Goal: Information Seeking & Learning: Find specific fact

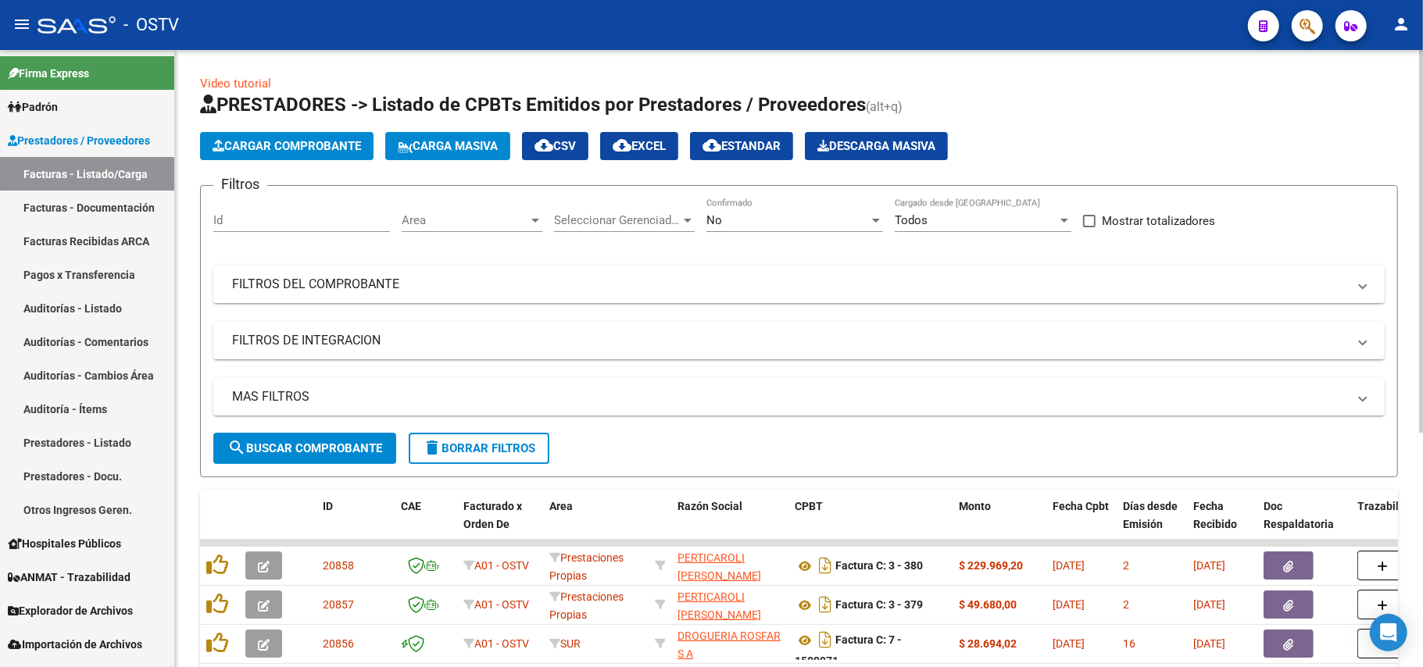
click at [784, 234] on div "No Confirmado" at bounding box center [794, 222] width 177 height 48
click at [800, 225] on div "No" at bounding box center [787, 220] width 162 height 14
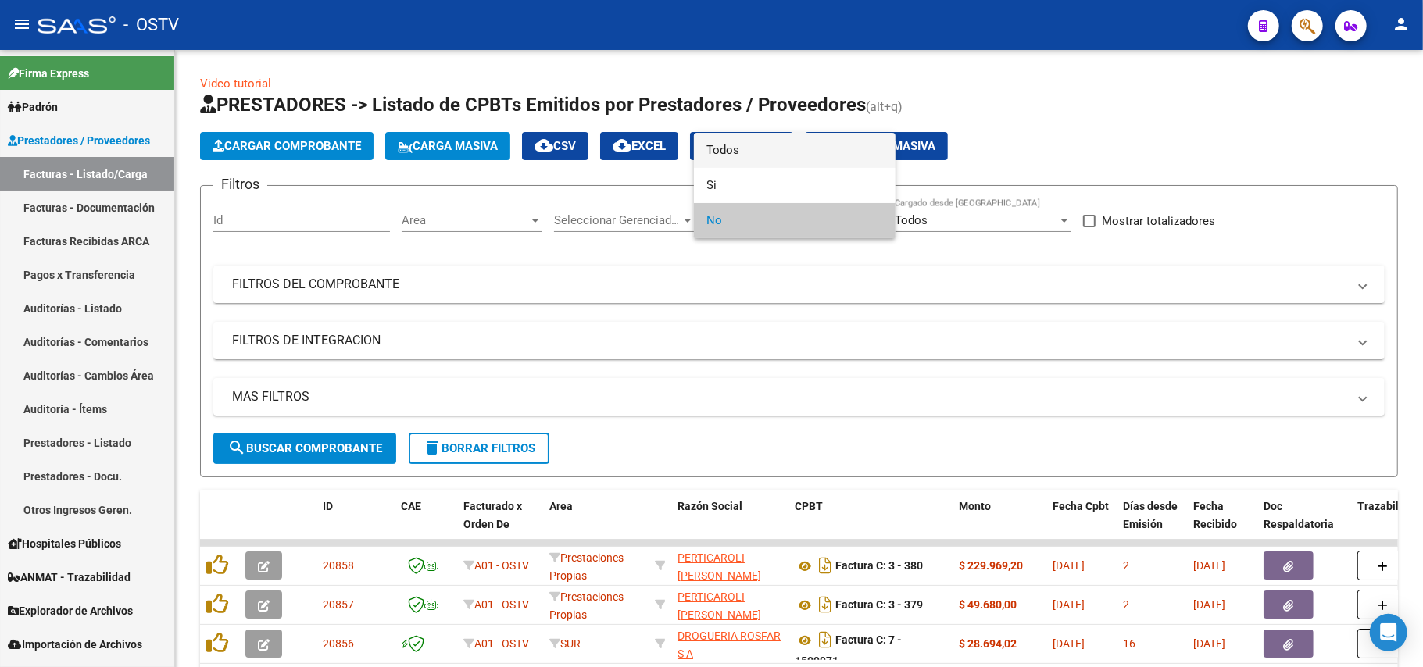
click at [753, 148] on span "Todos" at bounding box center [794, 150] width 177 height 35
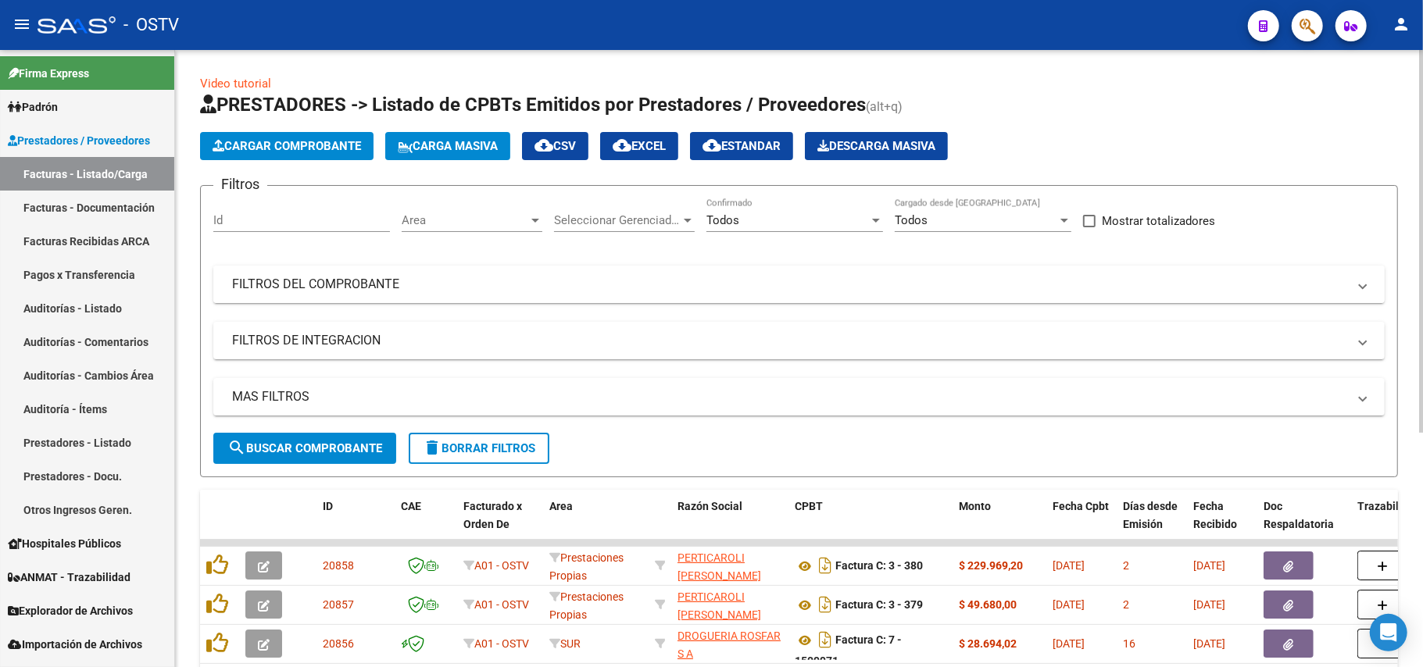
click at [342, 276] on mat-panel-title "FILTROS DEL COMPROBANTE" at bounding box center [789, 284] width 1115 height 17
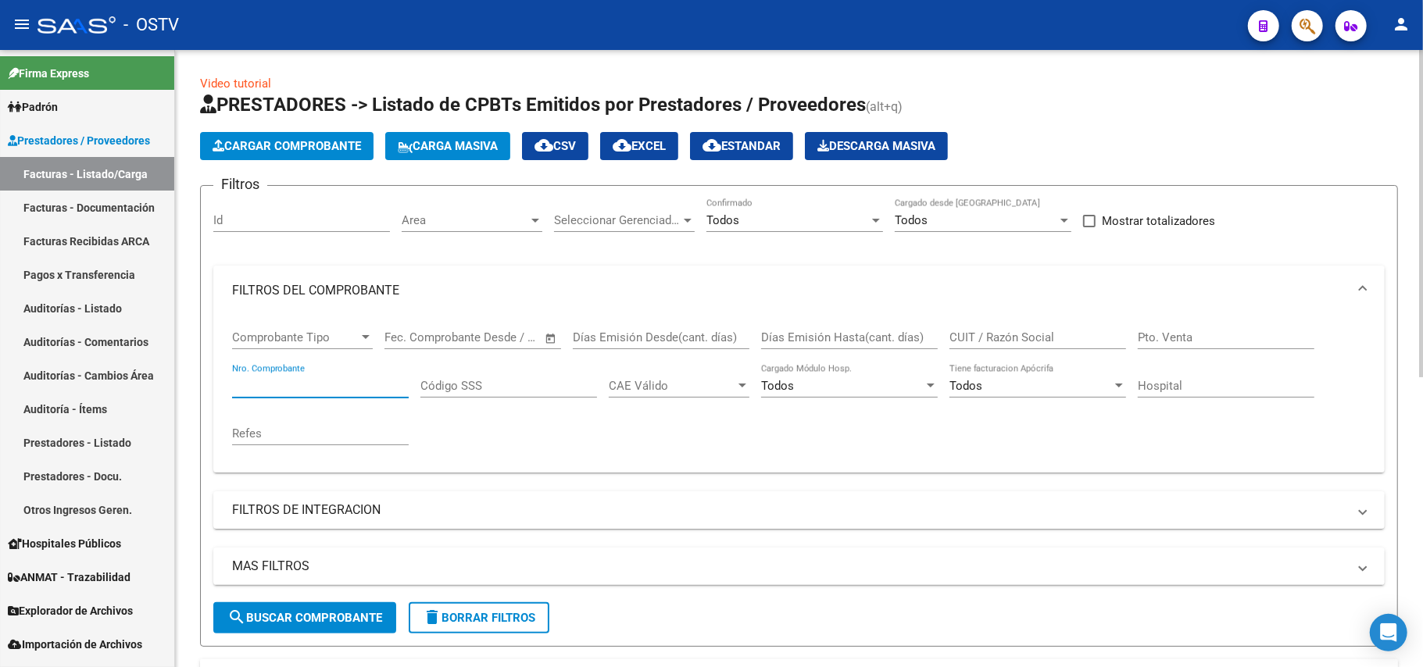
paste input "5855"
click at [312, 620] on span "search Buscar Comprobante" at bounding box center [304, 618] width 155 height 14
click at [345, 378] on div "5855 Nro. Comprobante" at bounding box center [320, 381] width 177 height 34
click at [345, 386] on input "5855" at bounding box center [320, 386] width 177 height 14
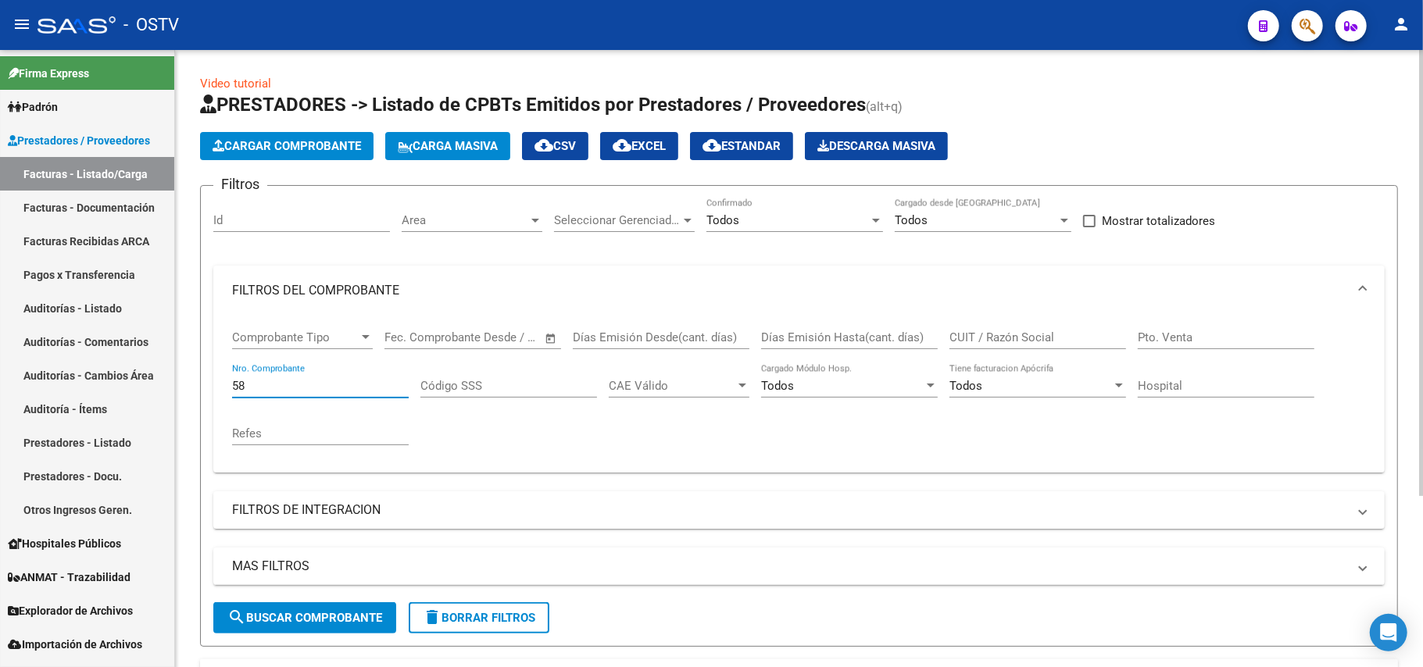
type input "5"
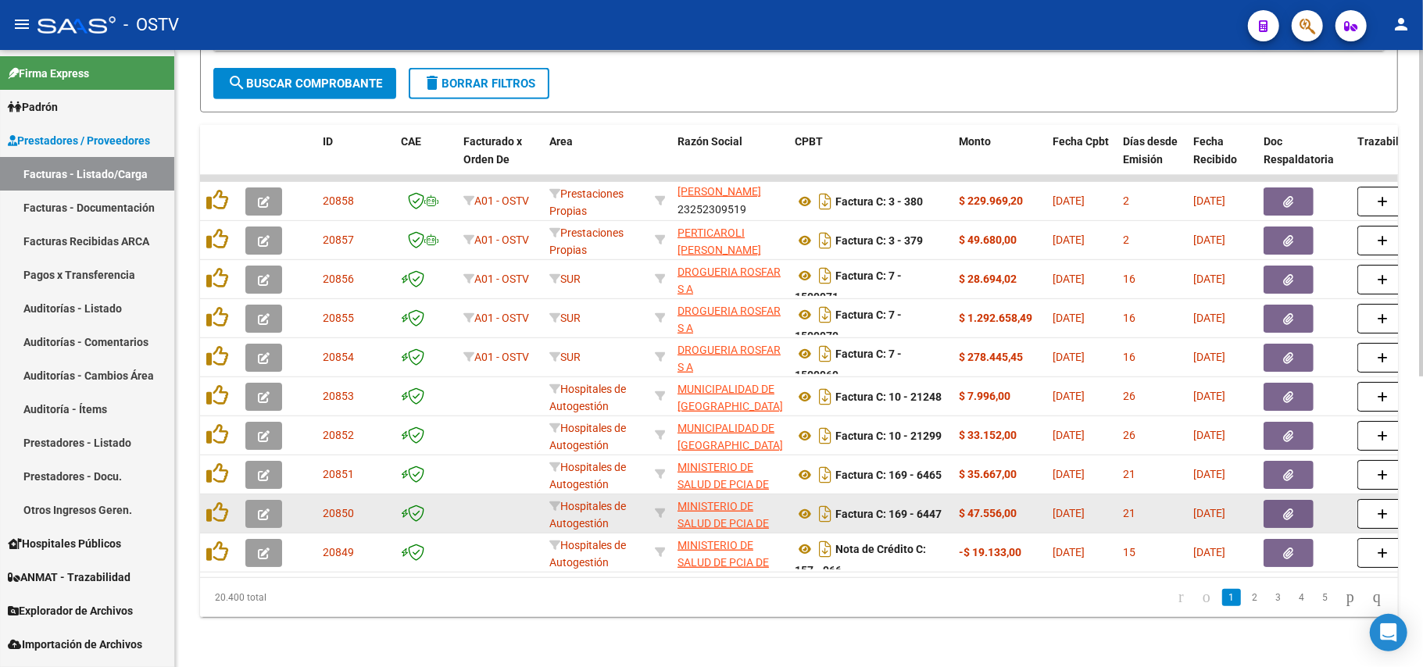
scroll to position [550, 0]
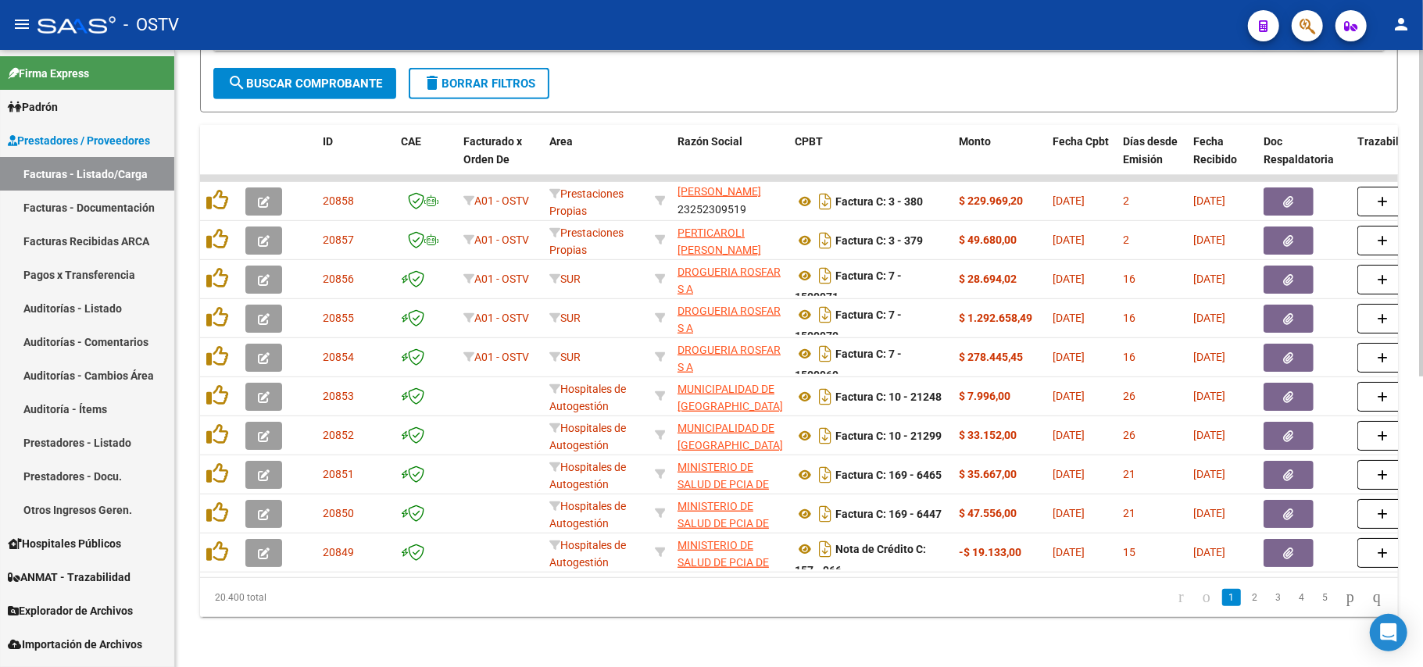
click at [1243, 608] on li "2" at bounding box center [1254, 597] width 23 height 27
click at [1245, 600] on link "2" at bounding box center [1254, 597] width 19 height 17
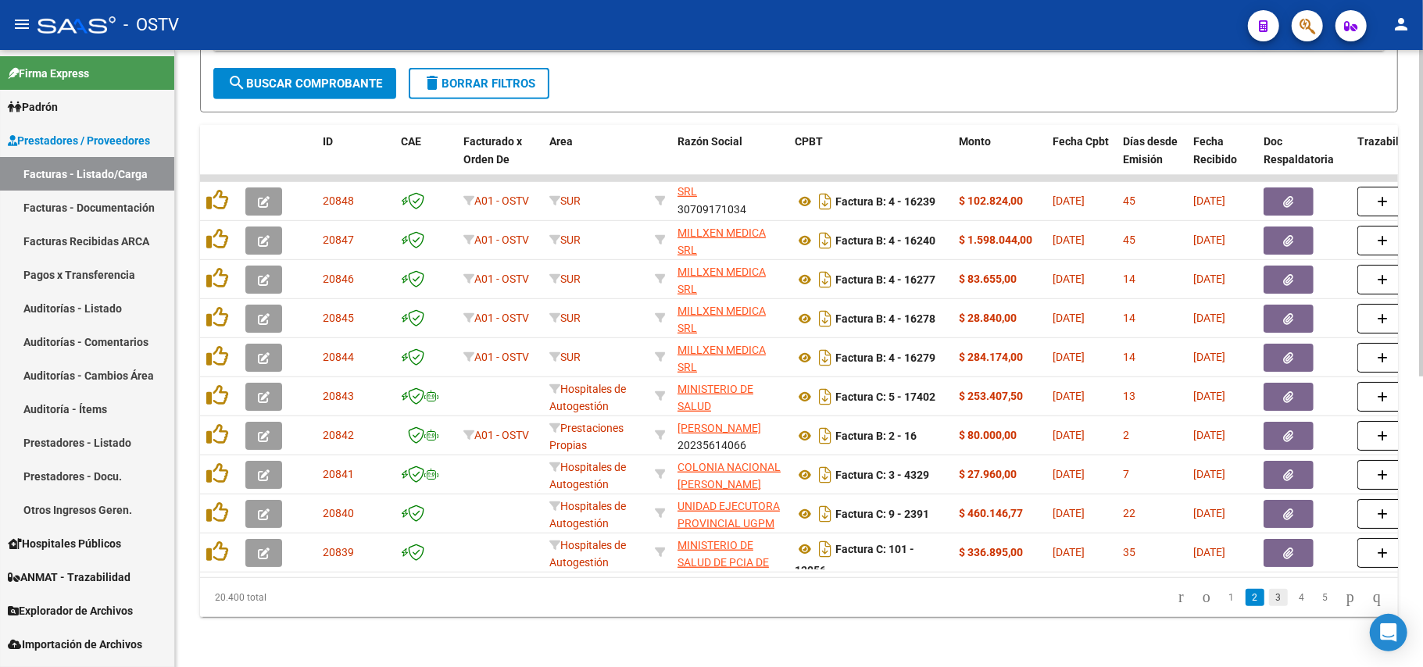
click at [1269, 597] on link "3" at bounding box center [1278, 597] width 19 height 17
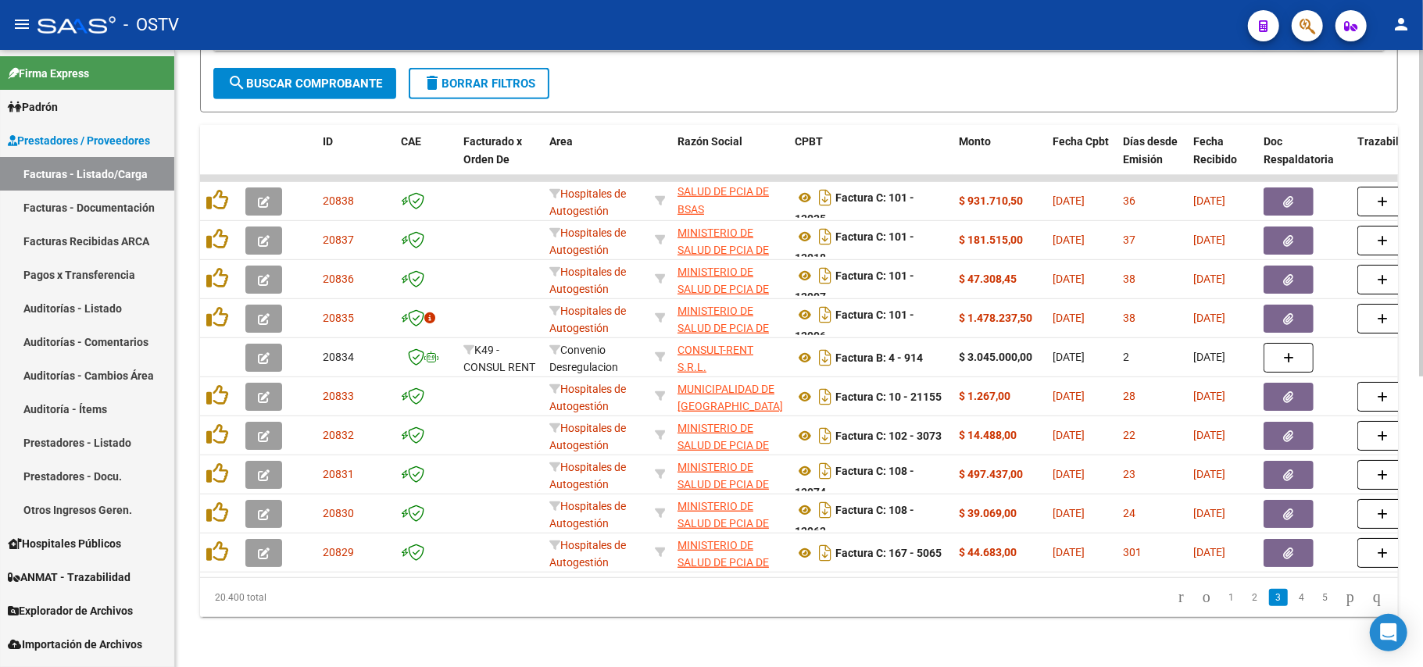
scroll to position [37, 0]
click at [1292, 595] on link "4" at bounding box center [1301, 597] width 19 height 17
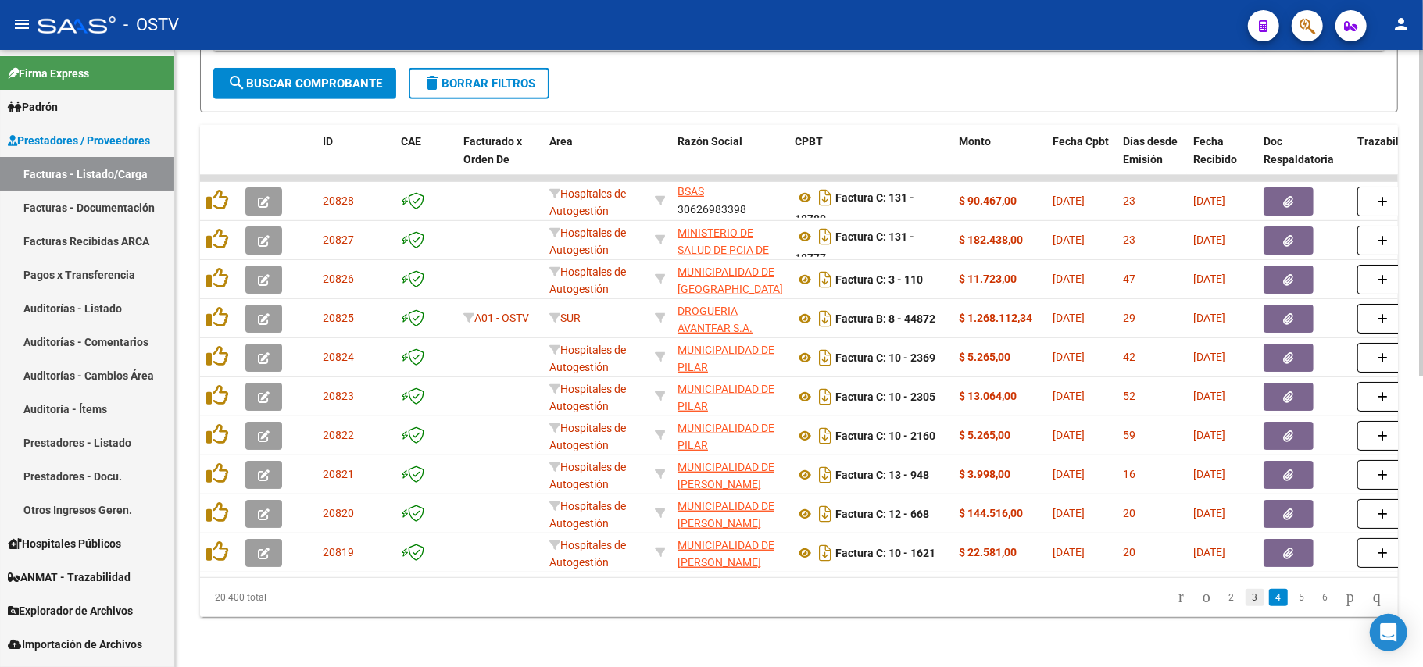
click at [1245, 602] on link "3" at bounding box center [1254, 597] width 19 height 17
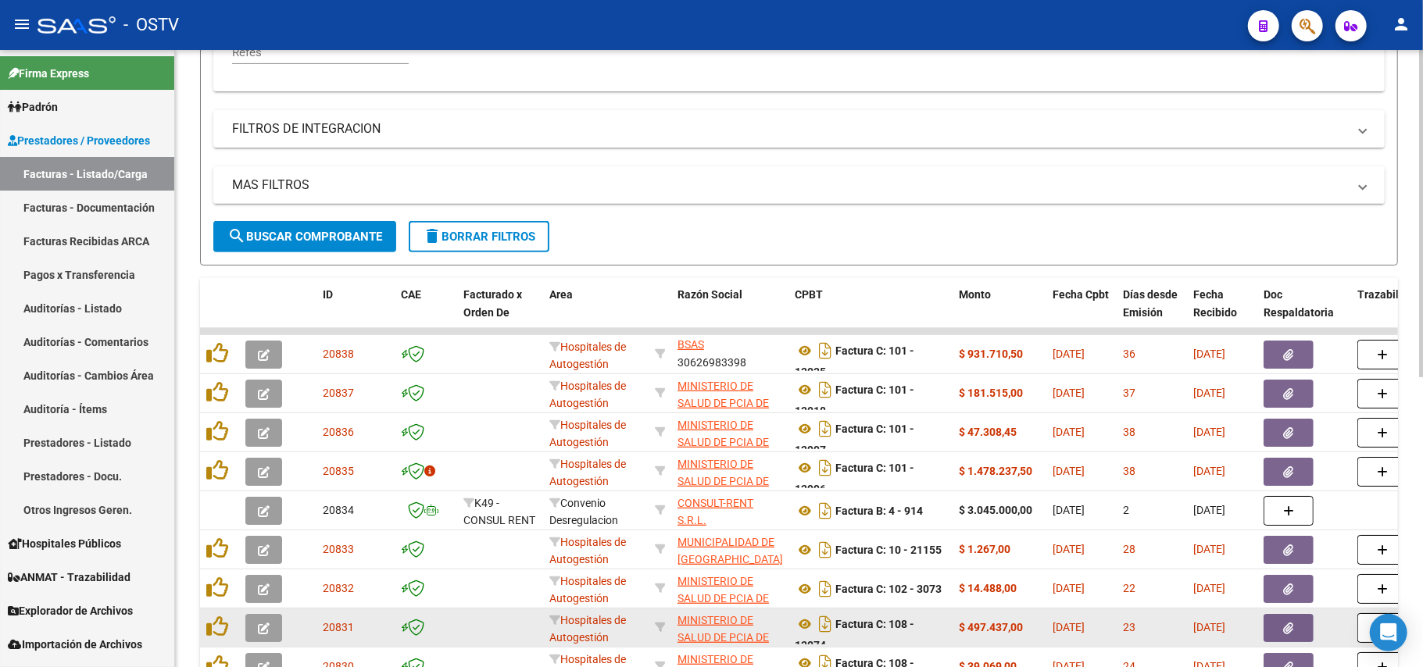
scroll to position [550, 0]
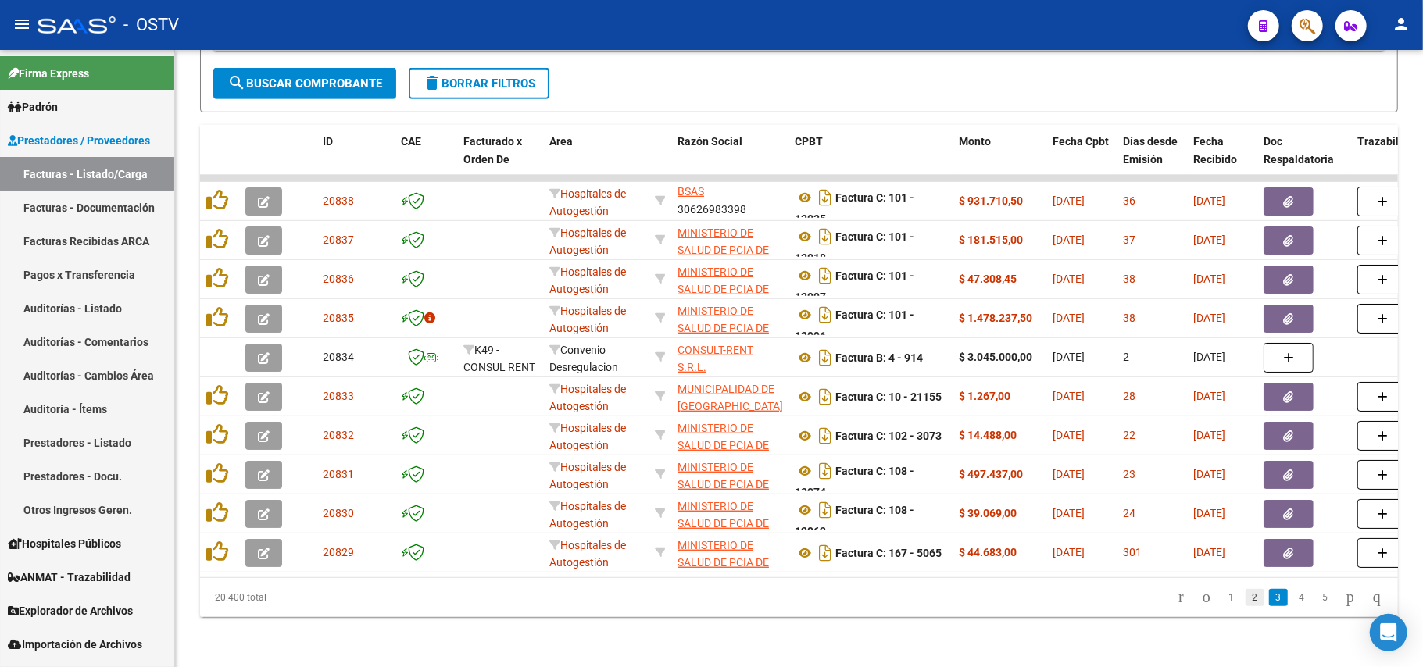
click at [1245, 595] on link "2" at bounding box center [1254, 597] width 19 height 17
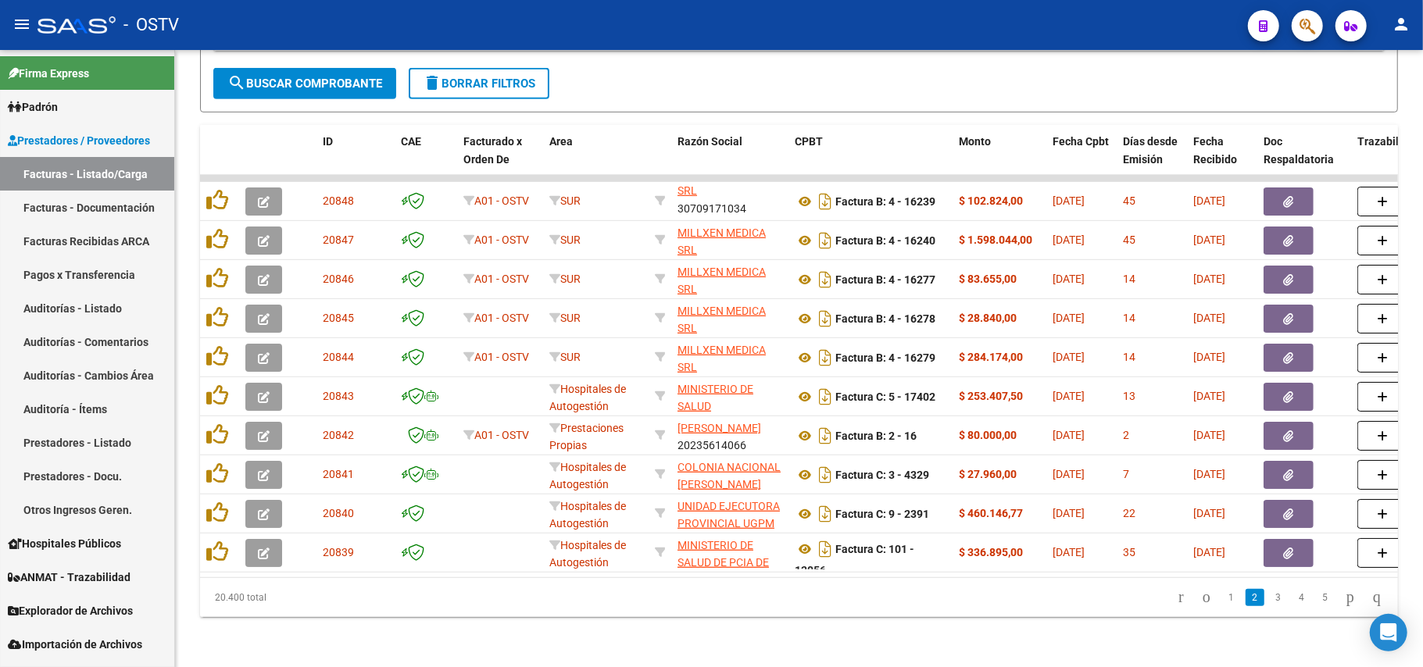
scroll to position [20, 0]
click at [1269, 598] on link "3" at bounding box center [1278, 597] width 19 height 17
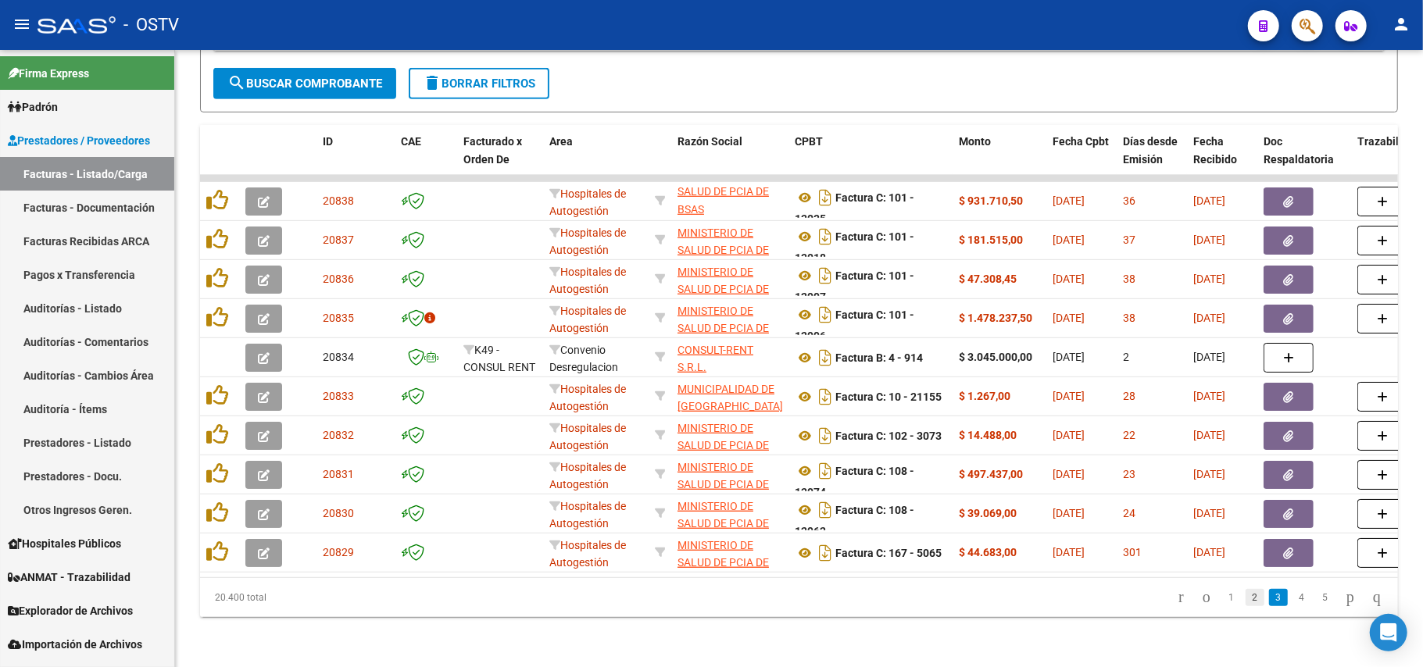
scroll to position [37, 0]
click at [1222, 598] on link "1" at bounding box center [1231, 597] width 19 height 17
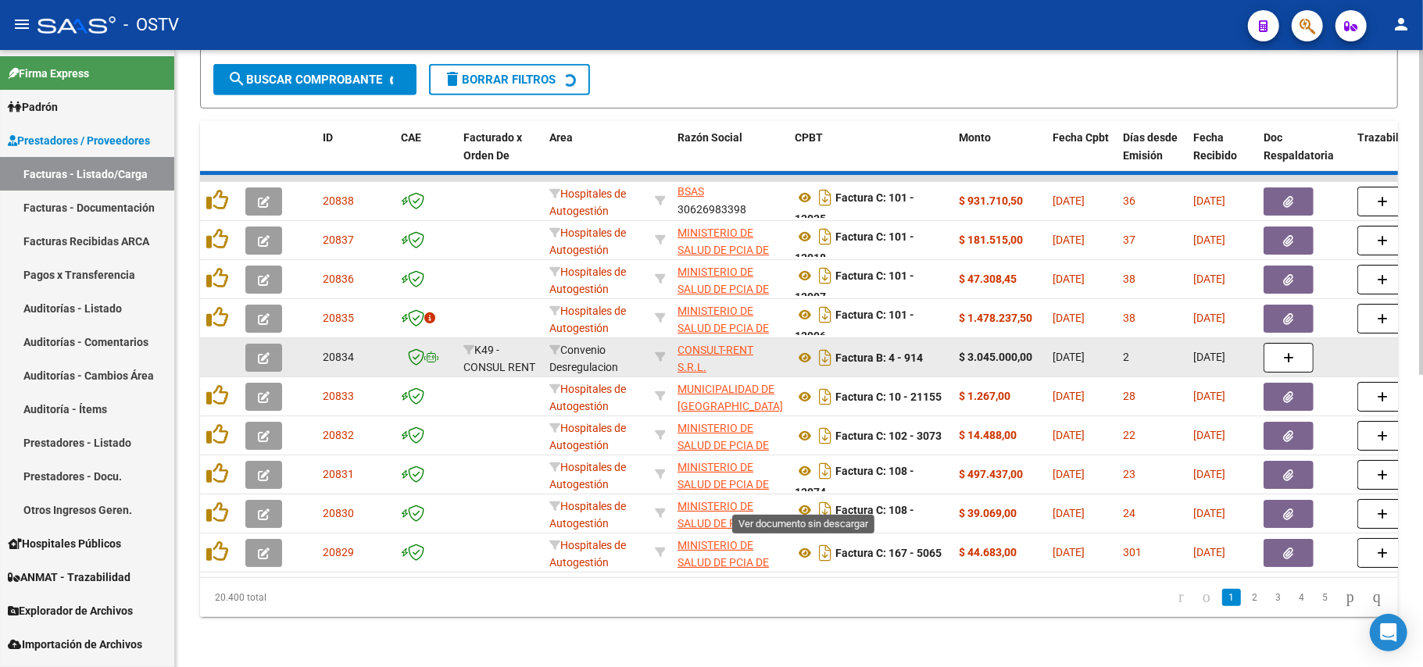
scroll to position [20, 0]
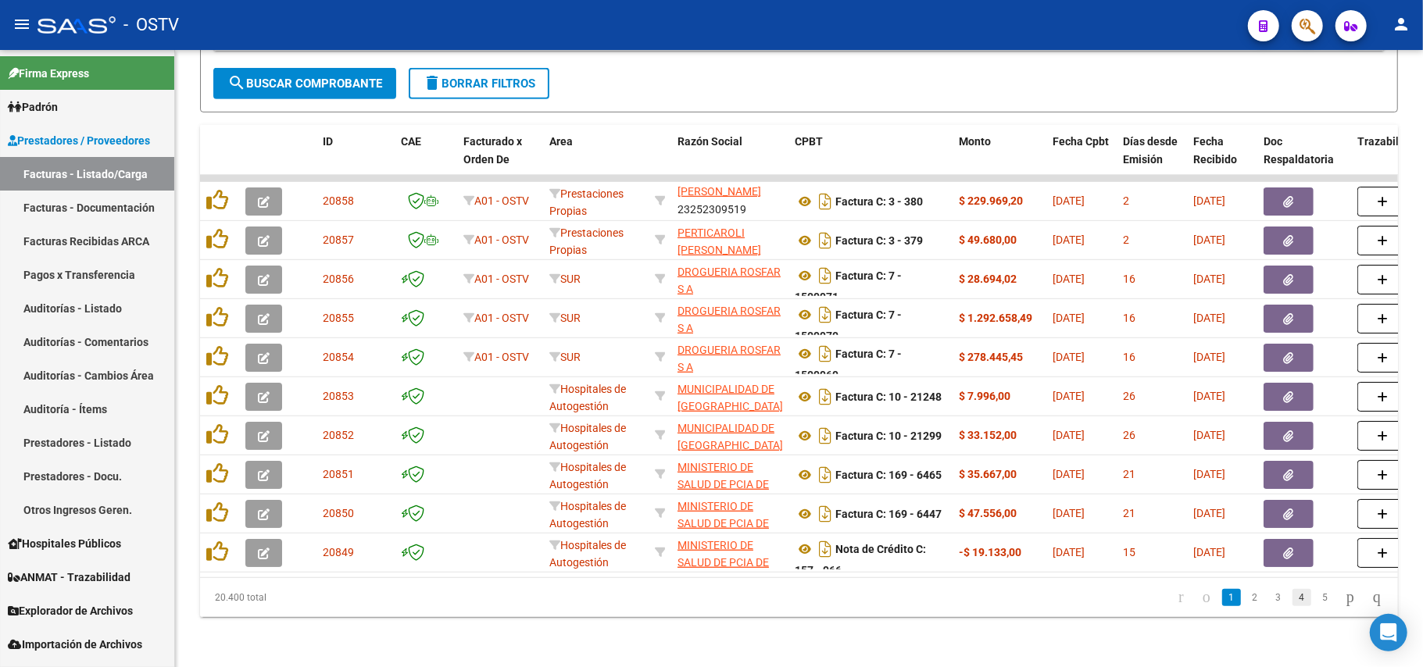
click at [1292, 602] on link "4" at bounding box center [1301, 597] width 19 height 17
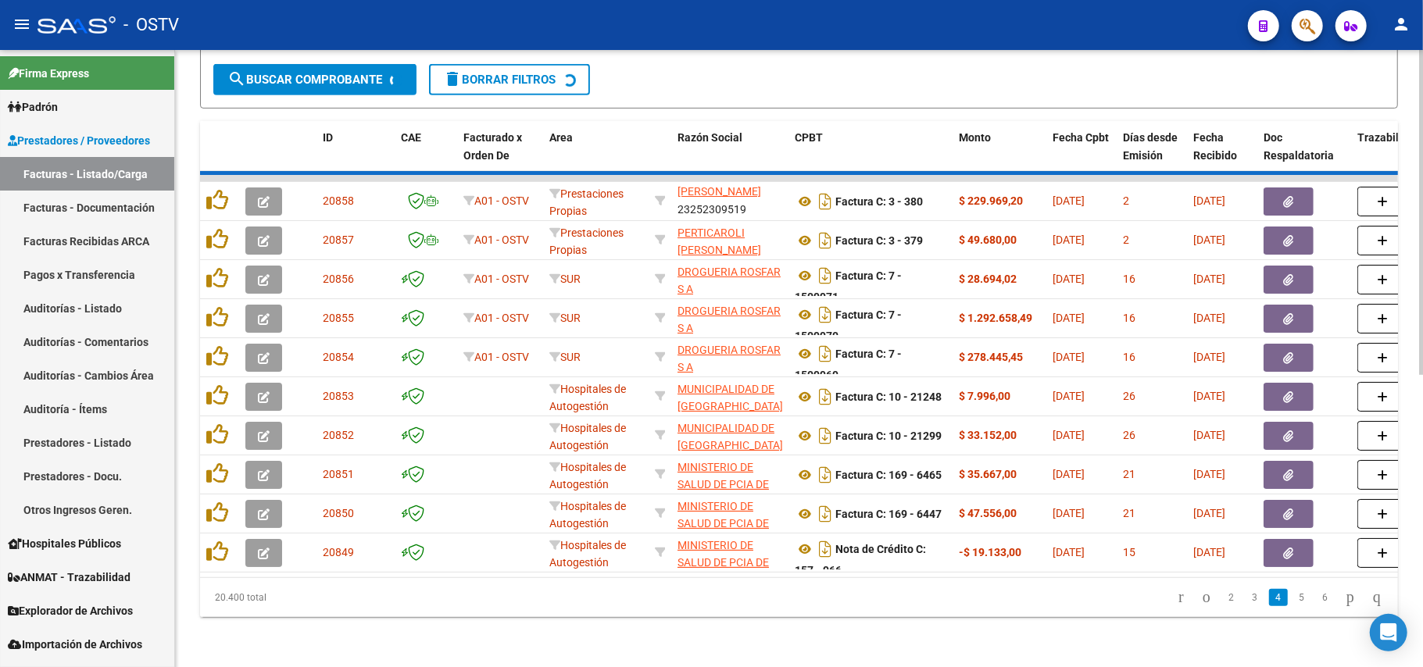
scroll to position [37, 0]
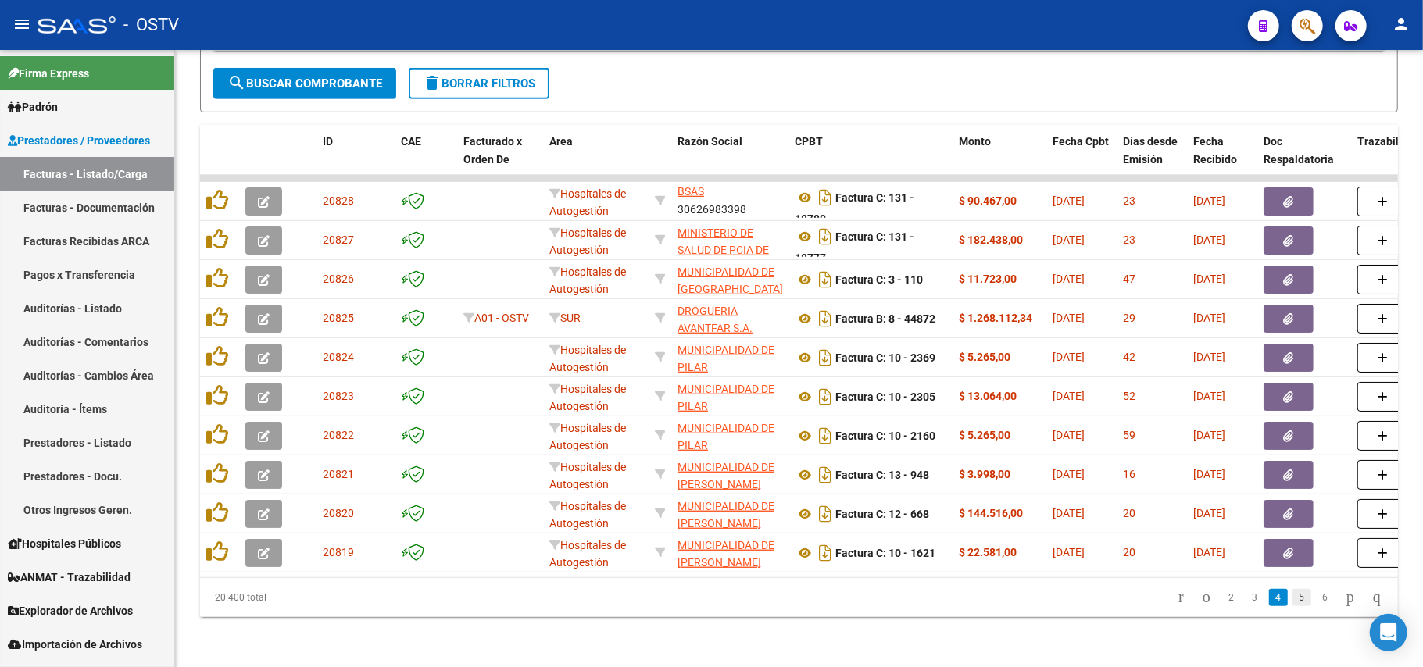
click at [1292, 595] on link "5" at bounding box center [1301, 597] width 19 height 17
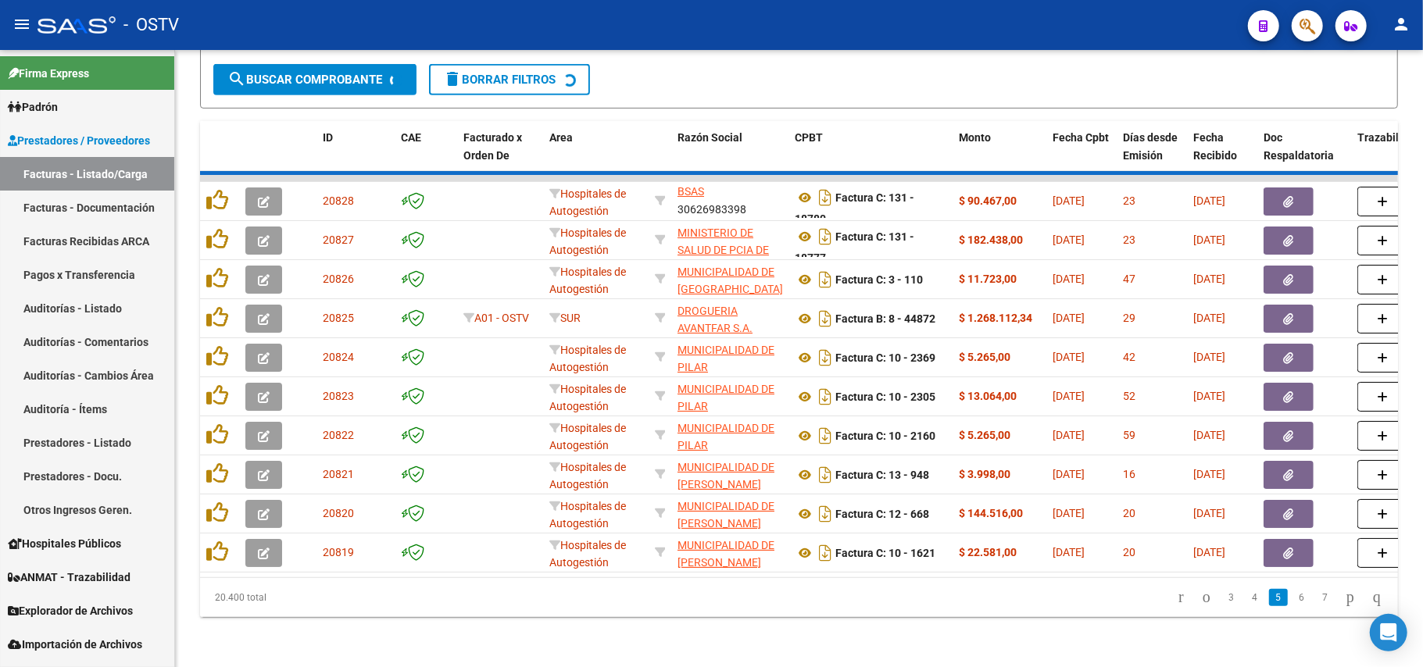
scroll to position [20, 0]
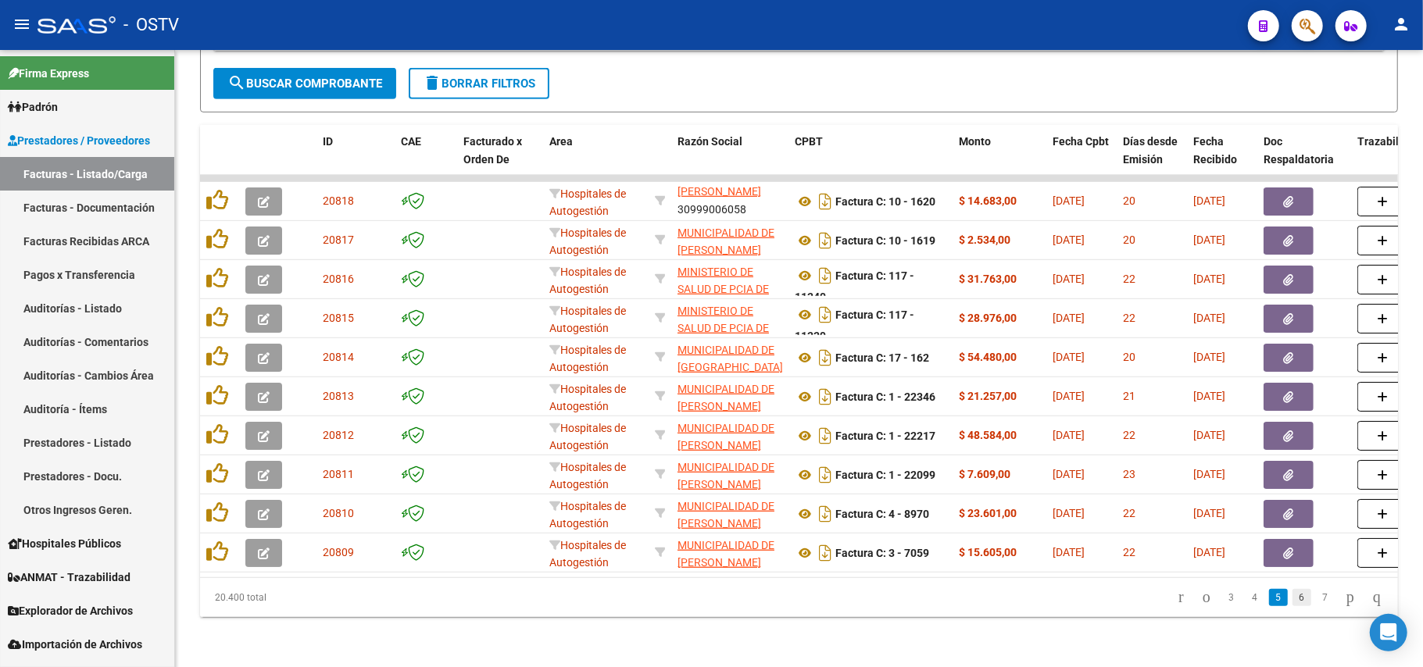
click at [1292, 595] on link "6" at bounding box center [1301, 597] width 19 height 17
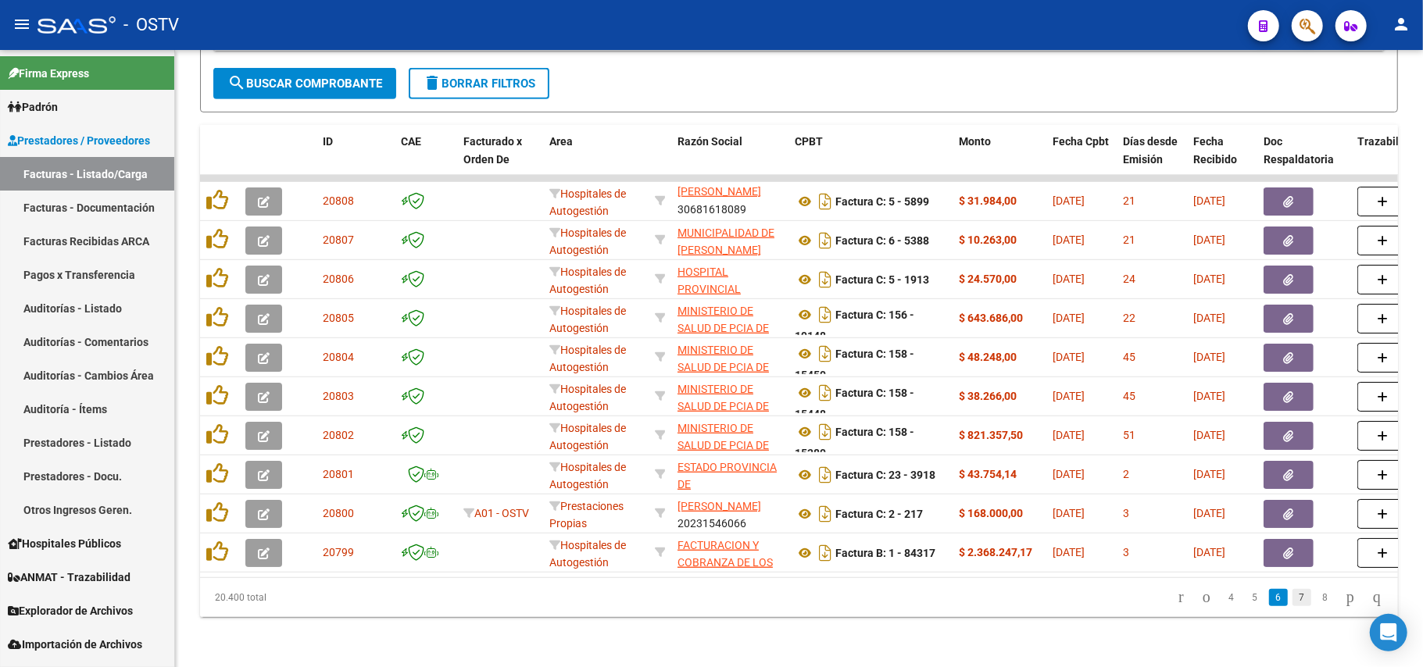
click at [1292, 598] on link "7" at bounding box center [1301, 597] width 19 height 17
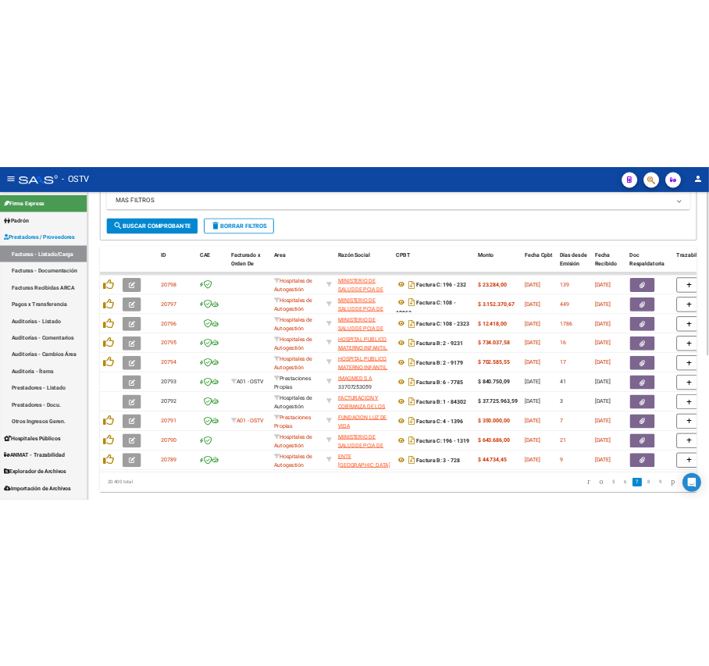
scroll to position [550, 0]
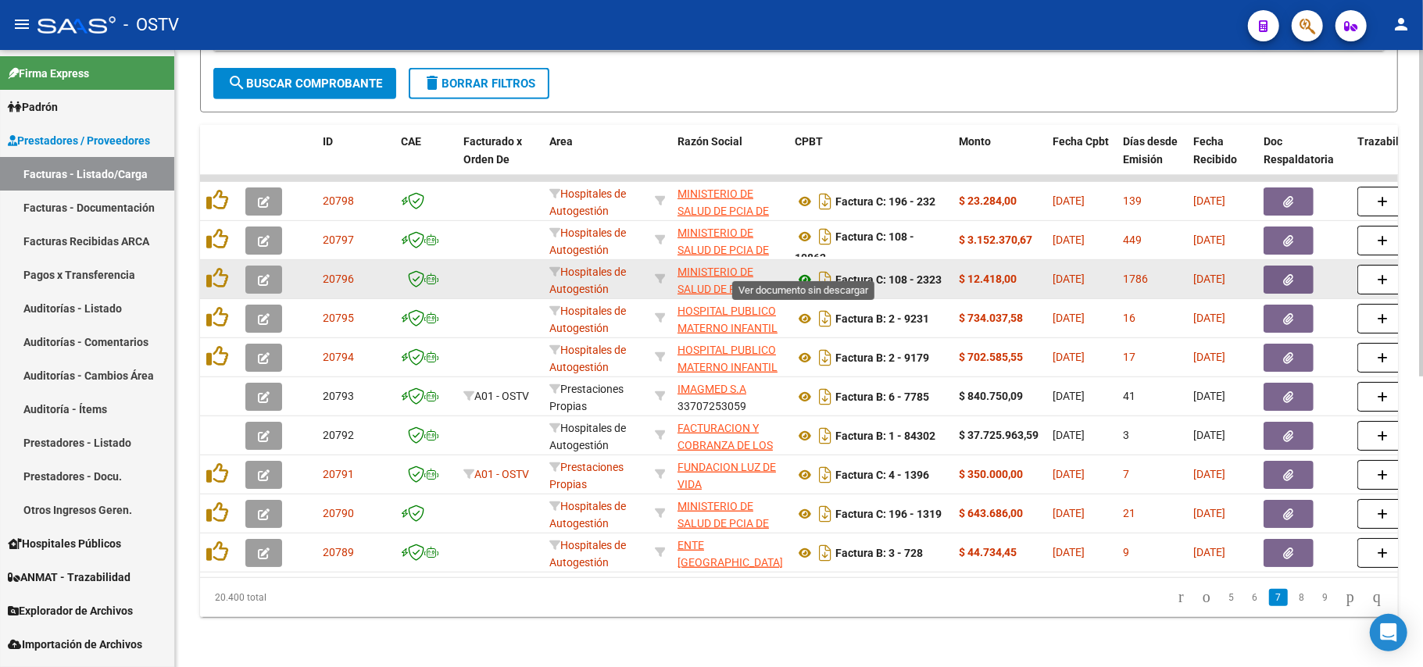
click at [800, 270] on icon at bounding box center [805, 279] width 20 height 19
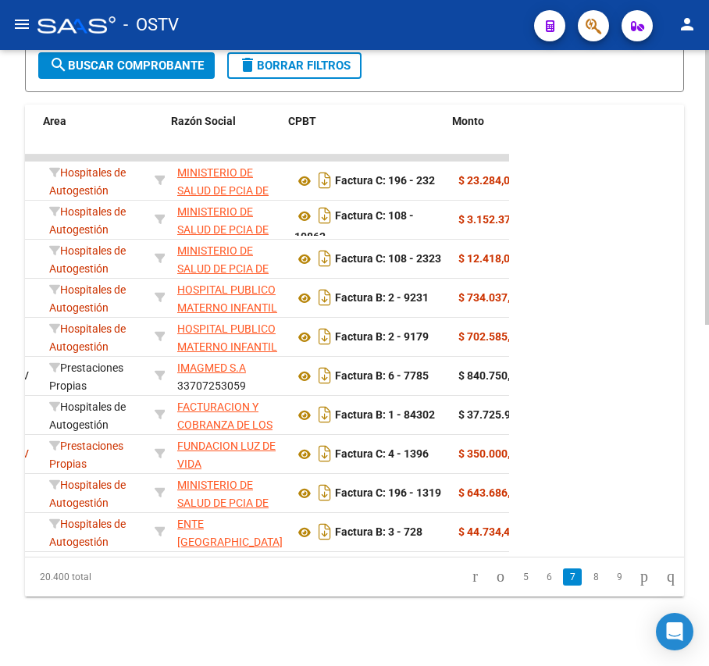
scroll to position [0, 333]
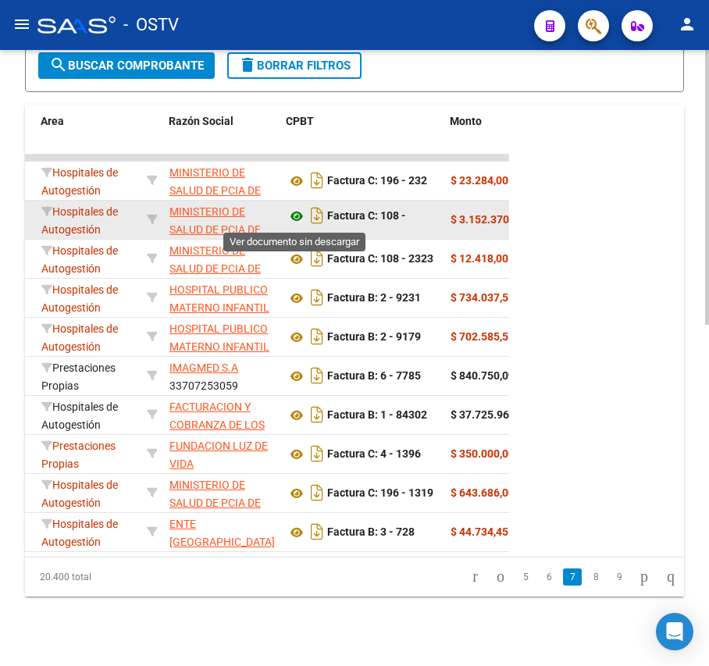
click at [292, 223] on icon at bounding box center [297, 216] width 20 height 19
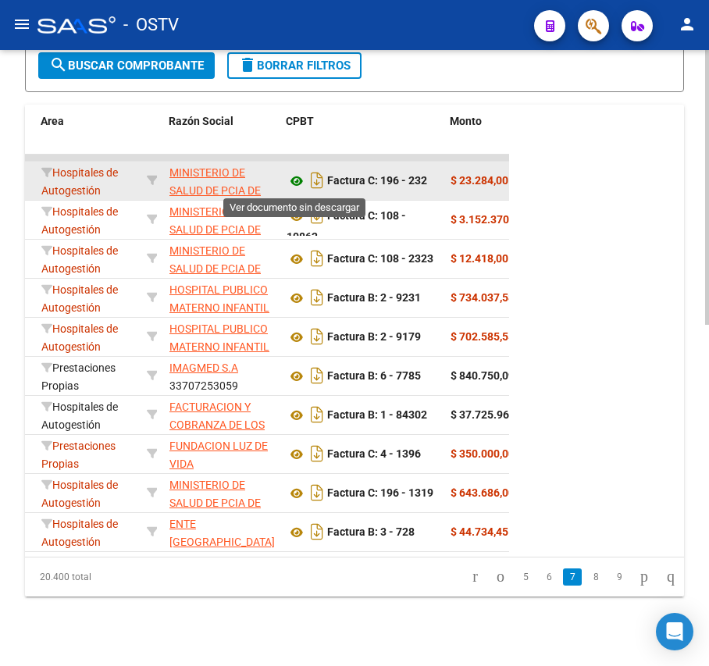
click at [298, 176] on icon at bounding box center [297, 181] width 20 height 19
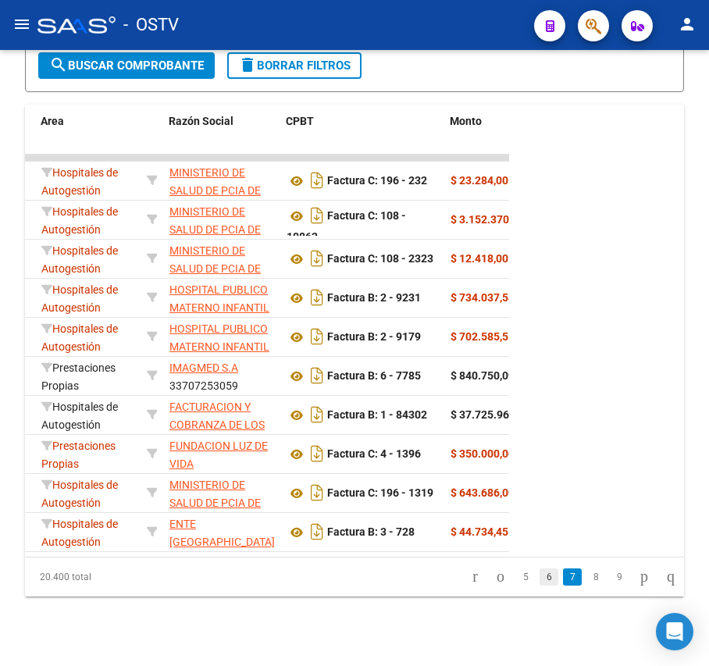
click at [541, 586] on link "6" at bounding box center [549, 577] width 19 height 17
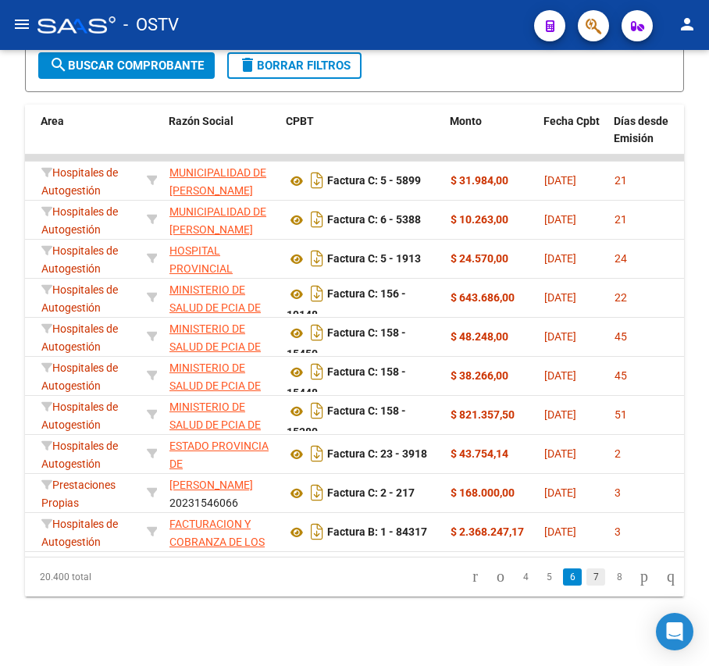
click at [587, 586] on link "7" at bounding box center [596, 577] width 19 height 17
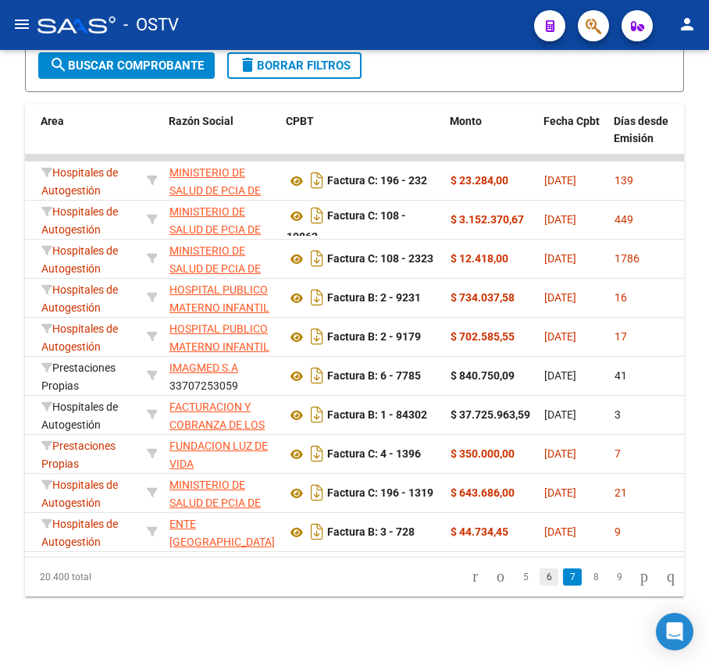
click at [540, 586] on link "6" at bounding box center [549, 577] width 19 height 17
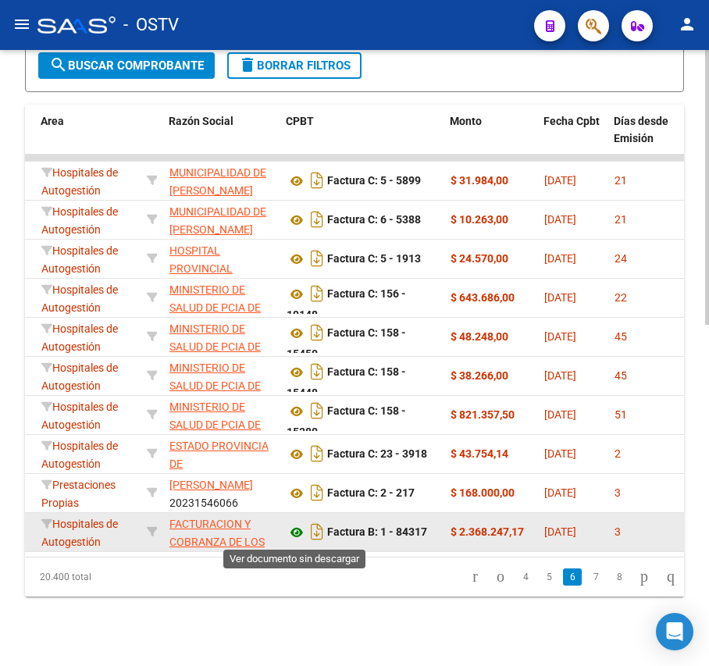
click at [298, 529] on icon at bounding box center [297, 532] width 20 height 19
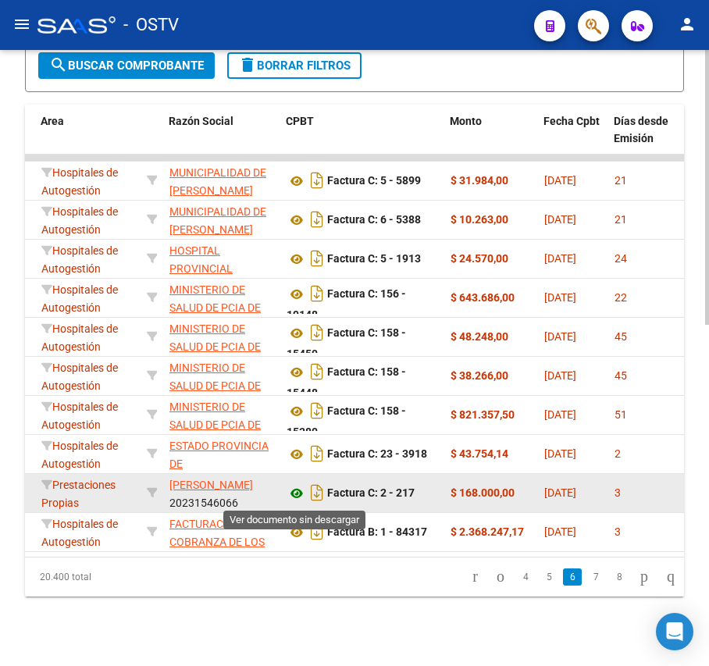
click at [298, 498] on icon at bounding box center [297, 493] width 20 height 19
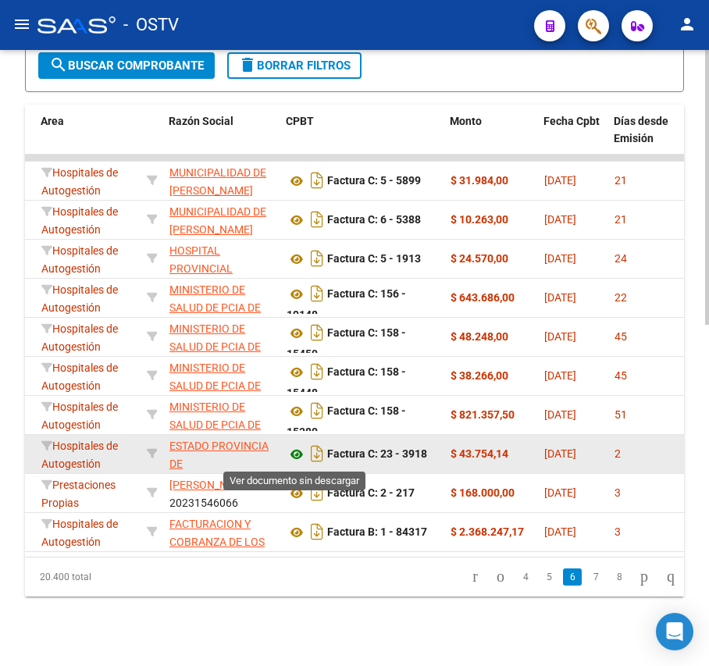
click at [301, 452] on icon at bounding box center [297, 454] width 20 height 19
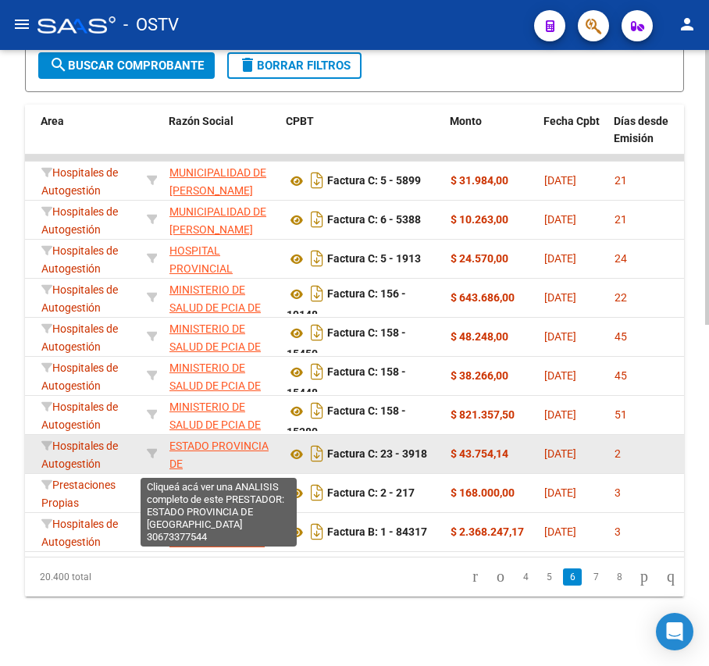
click at [212, 447] on span "ESTADO PROVINCIA DE [GEOGRAPHIC_DATA]" at bounding box center [222, 464] width 105 height 48
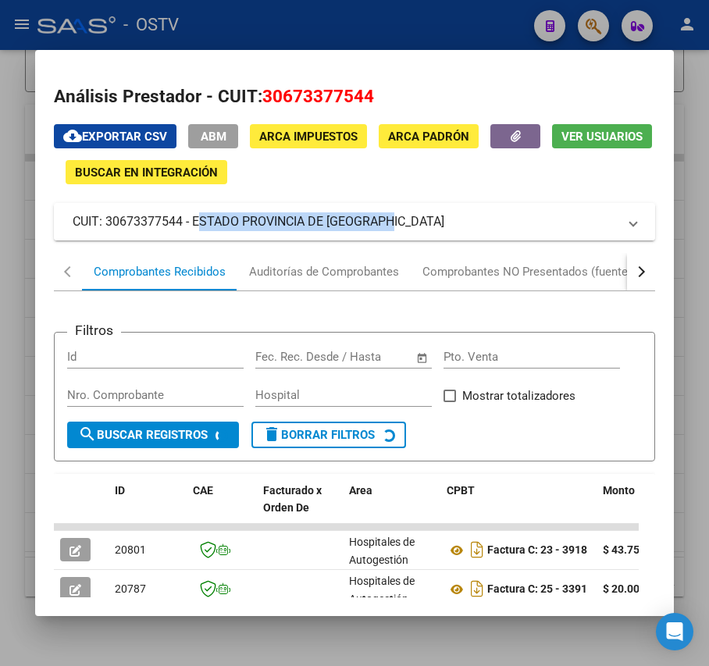
drag, startPoint x: 378, startPoint y: 223, endPoint x: 195, endPoint y: 228, distance: 183.7
click at [195, 228] on mat-panel-title "CUIT: 30673377544 - ESTADO PROVINCIA DE [GEOGRAPHIC_DATA]" at bounding box center [345, 221] width 545 height 19
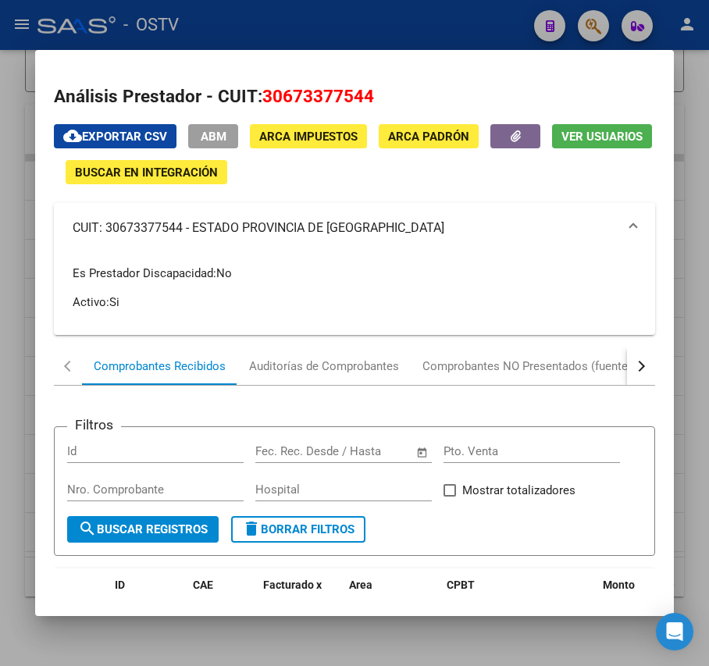
click at [297, 41] on div at bounding box center [354, 333] width 709 height 666
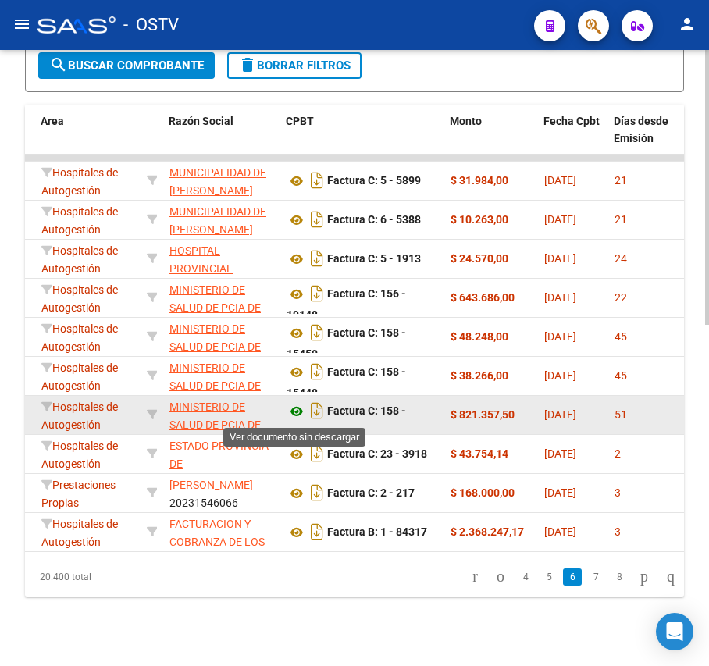
click at [291, 411] on icon at bounding box center [297, 411] width 20 height 19
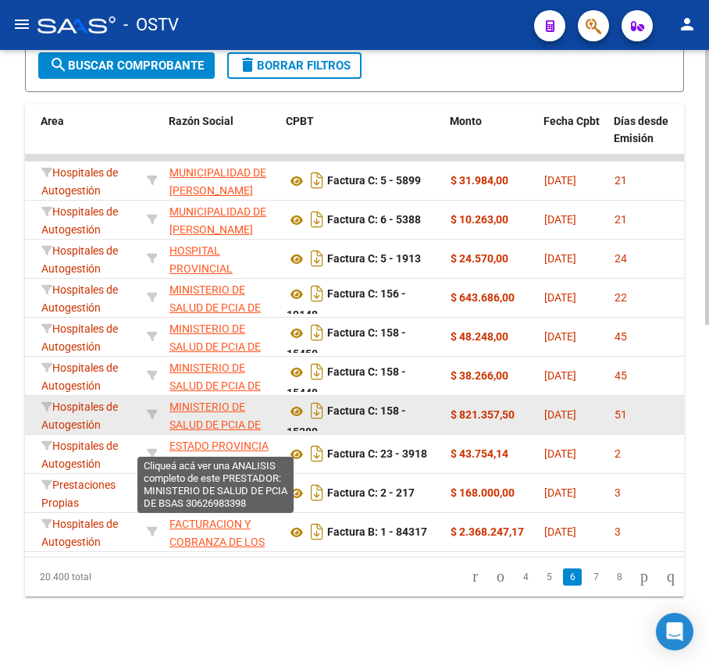
click at [205, 419] on span "MINISTERIO DE SALUD DE PCIA DE BSAS" at bounding box center [215, 425] width 91 height 48
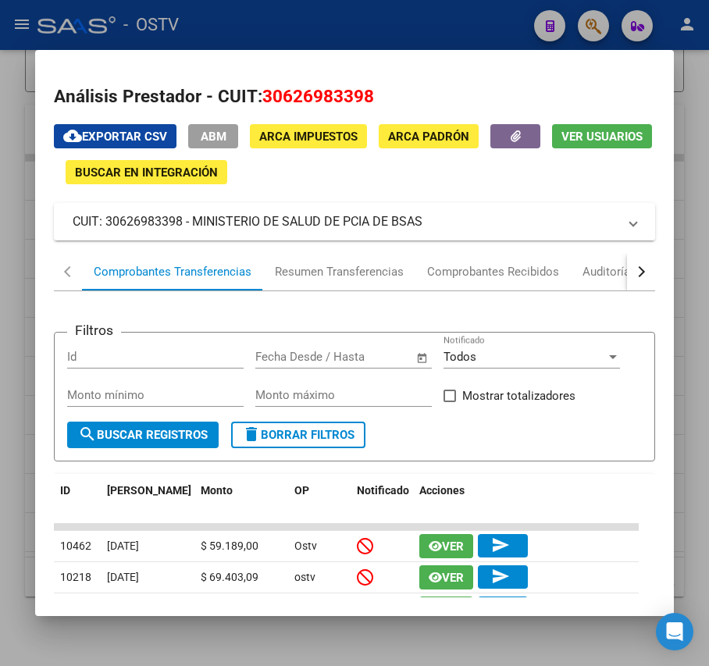
drag, startPoint x: 438, startPoint y: 220, endPoint x: 192, endPoint y: 219, distance: 246.1
click at [192, 219] on mat-panel-title "CUIT: 30626983398 - MINISTERIO DE SALUD DE PCIA DE BSAS" at bounding box center [345, 221] width 545 height 19
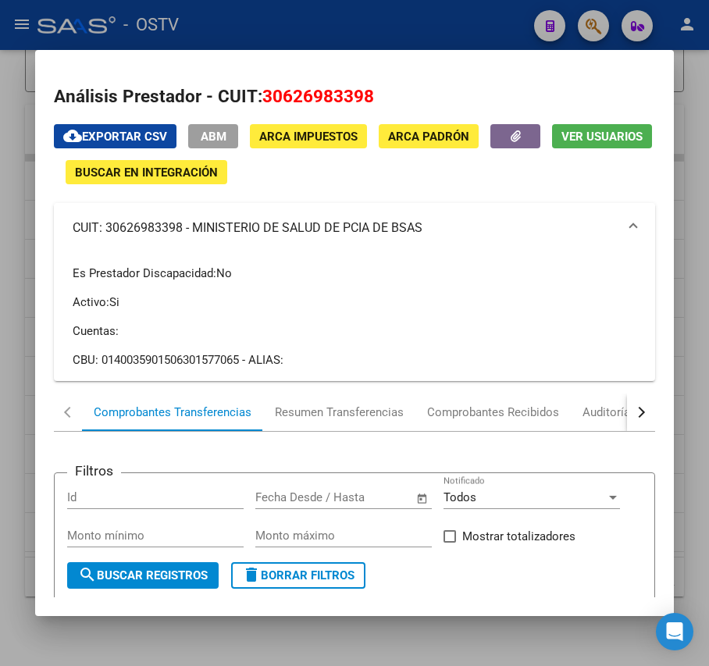
copy mat-panel-title "MINISTERIO DE SALUD DE PCIA DE BSAS"
drag, startPoint x: 306, startPoint y: 9, endPoint x: 19, endPoint y: 84, distance: 297.1
click at [306, 8] on div at bounding box center [354, 333] width 709 height 666
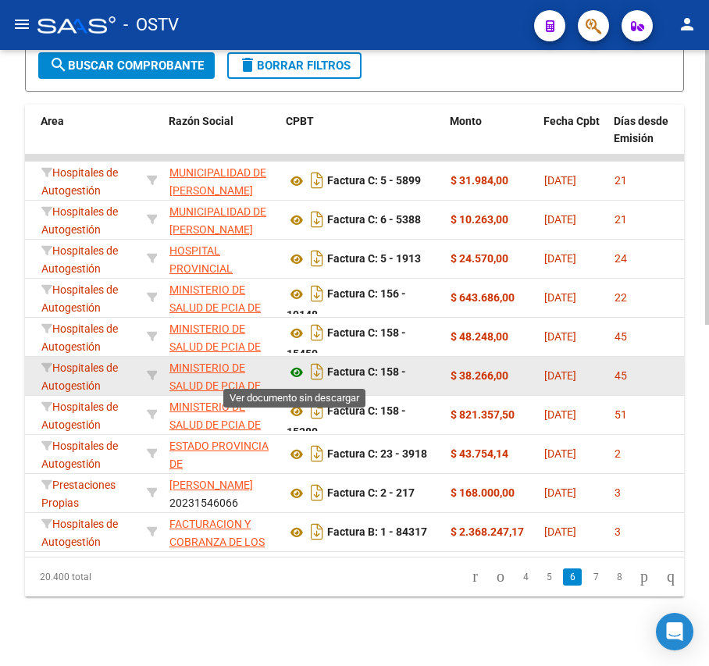
click at [298, 373] on icon at bounding box center [297, 372] width 20 height 19
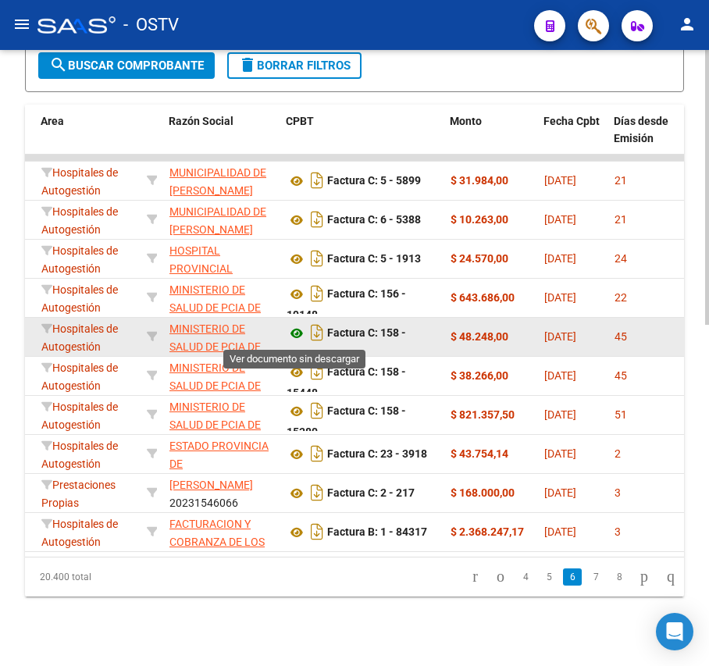
click at [295, 334] on icon at bounding box center [297, 333] width 20 height 19
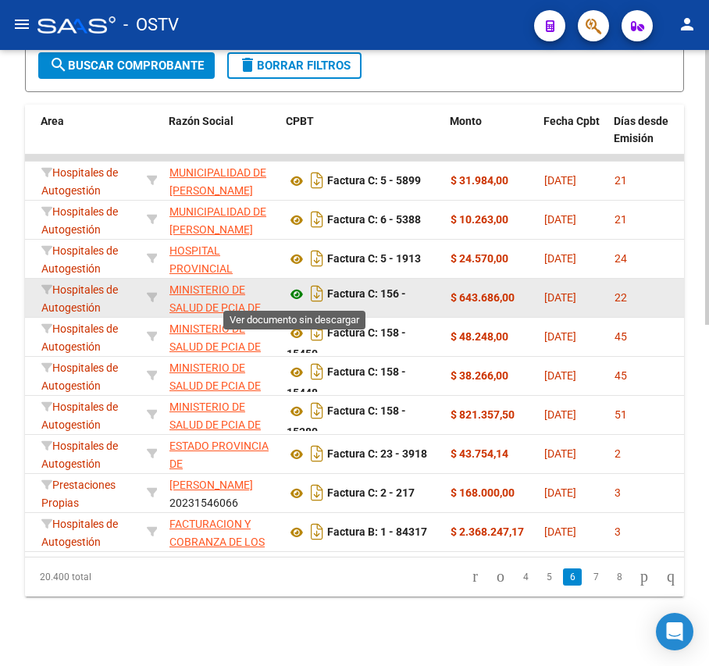
click at [295, 292] on icon at bounding box center [297, 294] width 20 height 19
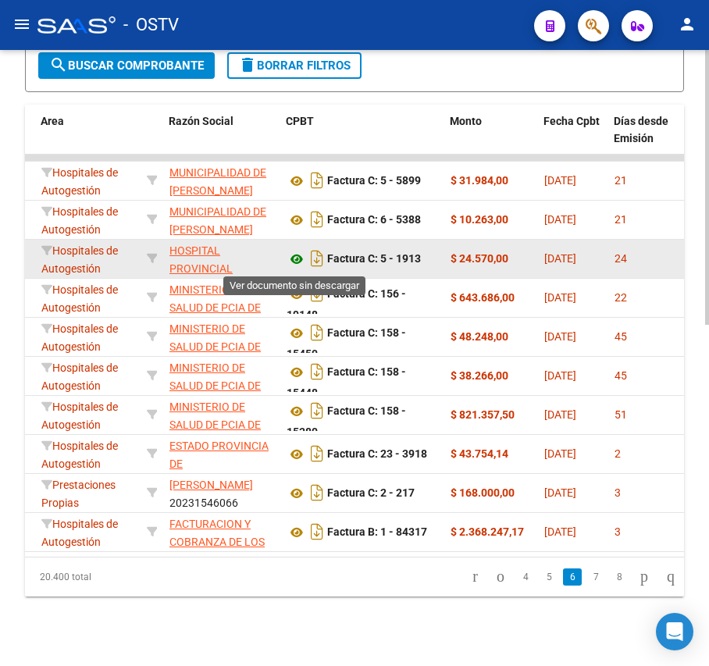
click at [288, 262] on icon at bounding box center [297, 259] width 20 height 19
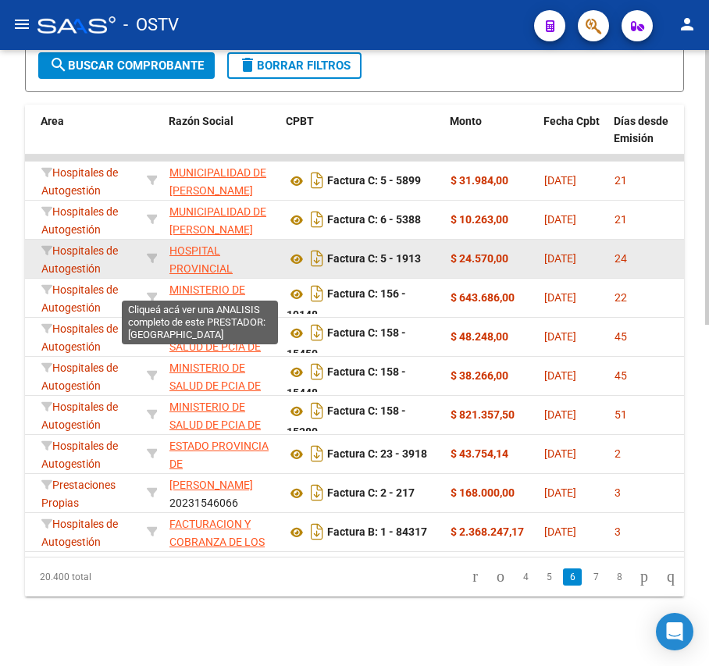
click at [202, 253] on span "HOSPITAL PROVINCIAL ROSARIO" at bounding box center [201, 269] width 63 height 48
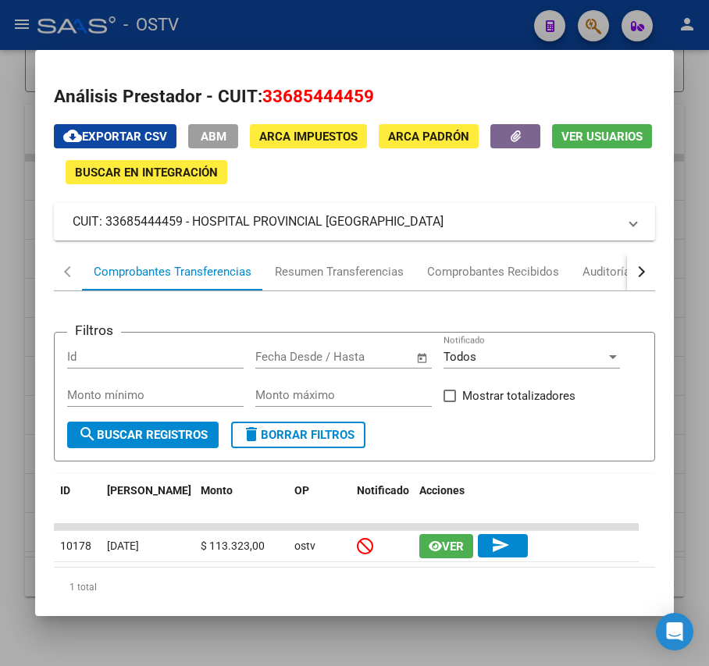
drag, startPoint x: 382, startPoint y: 219, endPoint x: 195, endPoint y: 223, distance: 187.6
click at [195, 223] on mat-panel-title "CUIT: 33685444459 - HOSPITAL PROVINCIAL [GEOGRAPHIC_DATA]" at bounding box center [345, 221] width 545 height 19
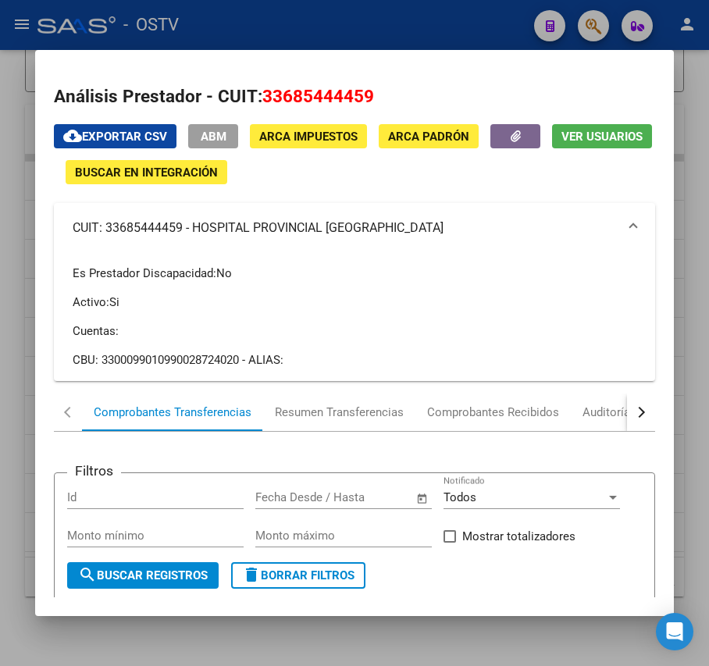
click at [300, 17] on div at bounding box center [354, 333] width 709 height 666
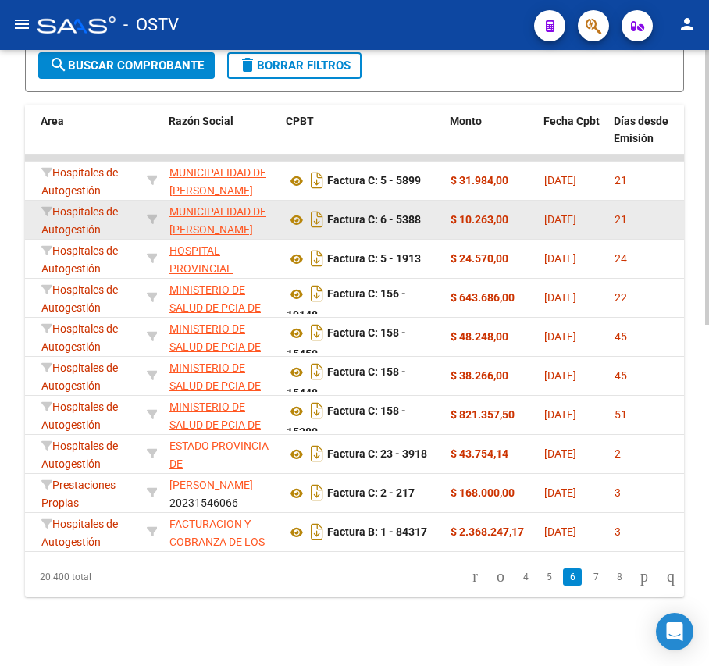
click at [211, 220] on app-link-go-to "MUNICIPALIDAD DE [PERSON_NAME]" at bounding box center [222, 221] width 105 height 36
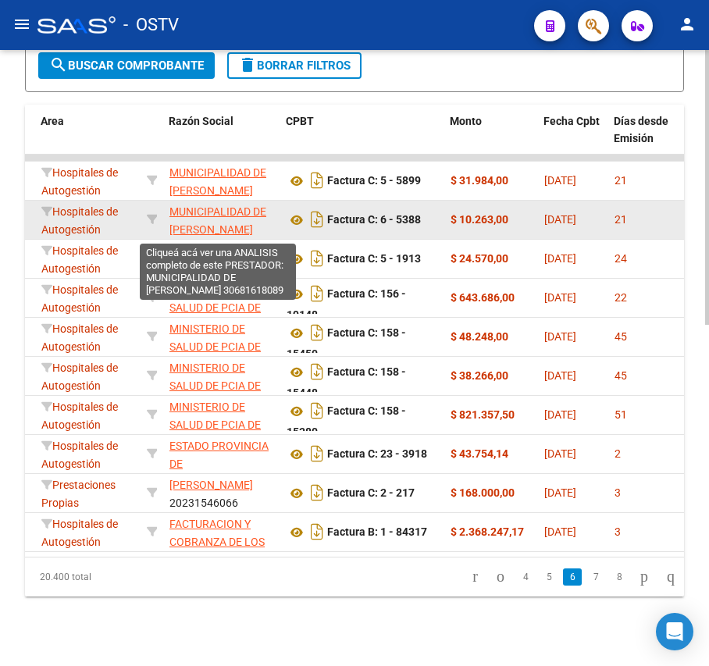
click at [217, 210] on span "MUNICIPALIDAD DE [PERSON_NAME]" at bounding box center [218, 220] width 97 height 30
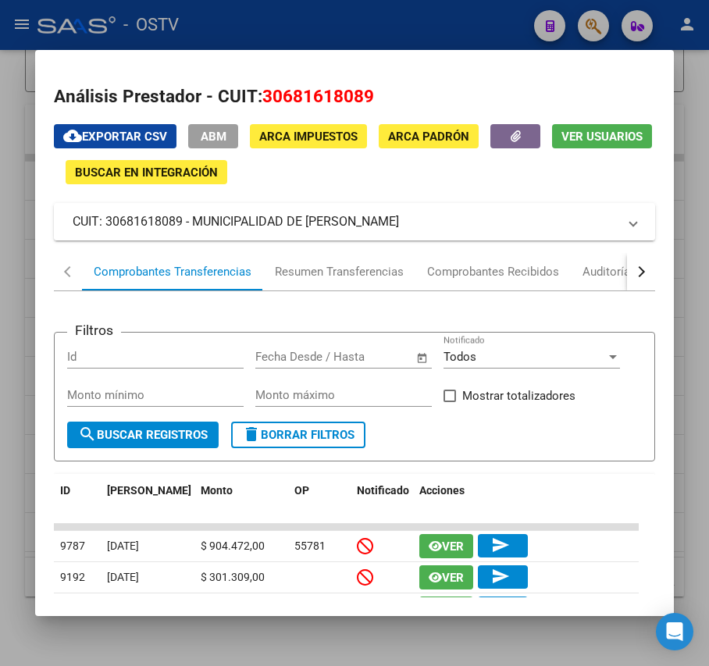
drag, startPoint x: 378, startPoint y: 232, endPoint x: 191, endPoint y: 219, distance: 187.2
click at [191, 219] on mat-expansion-panel-header "CUIT: 30681618089 - MUNICIPALIDAD DE [PERSON_NAME]" at bounding box center [354, 221] width 601 height 37
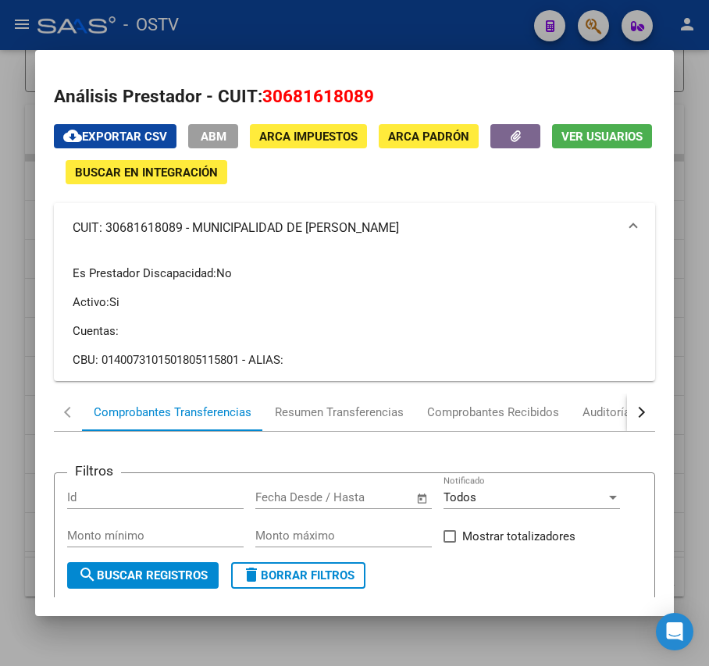
copy mat-panel-title "MUNICIPALIDAD DE [PERSON_NAME]"
click at [344, 17] on div at bounding box center [354, 333] width 709 height 666
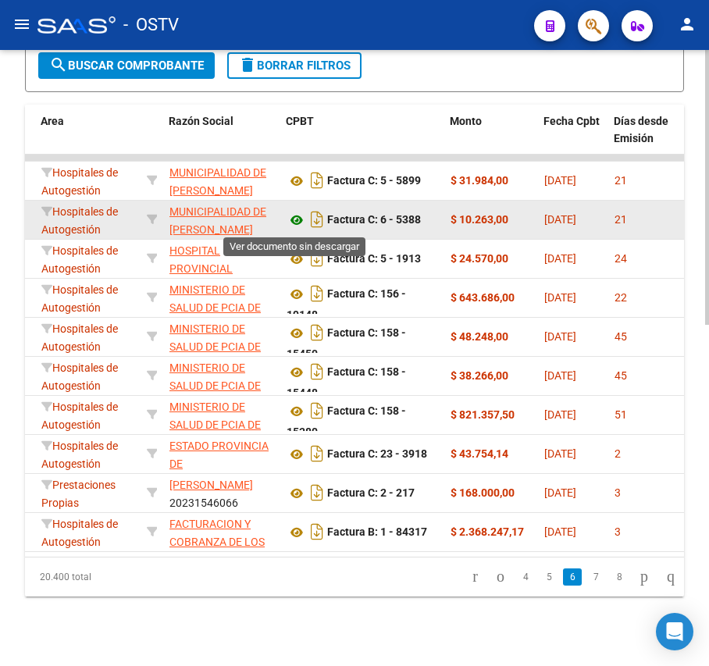
click at [297, 219] on icon at bounding box center [297, 220] width 20 height 19
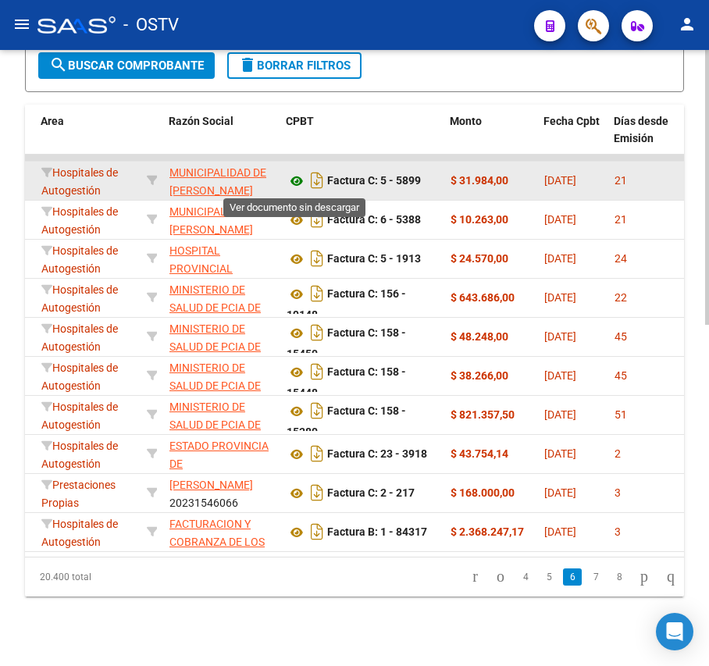
click at [298, 185] on icon at bounding box center [297, 181] width 20 height 19
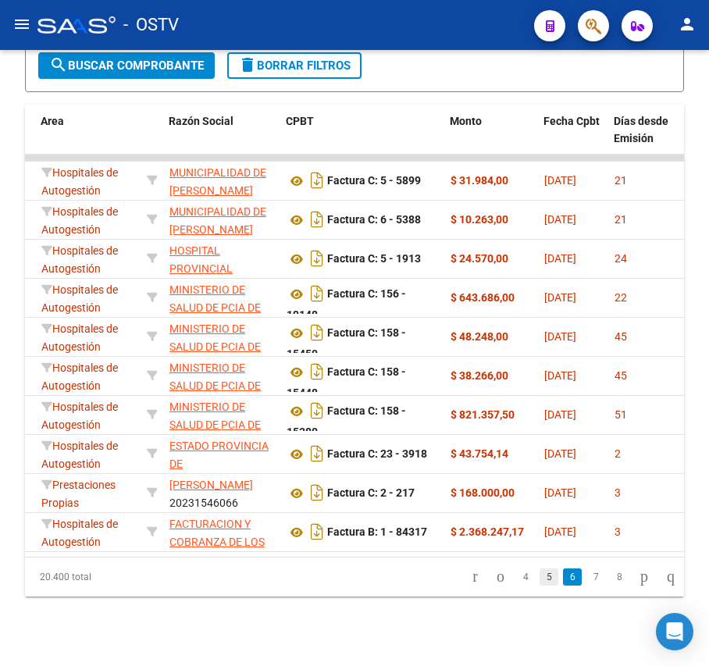
click at [540, 586] on link "5" at bounding box center [549, 577] width 19 height 17
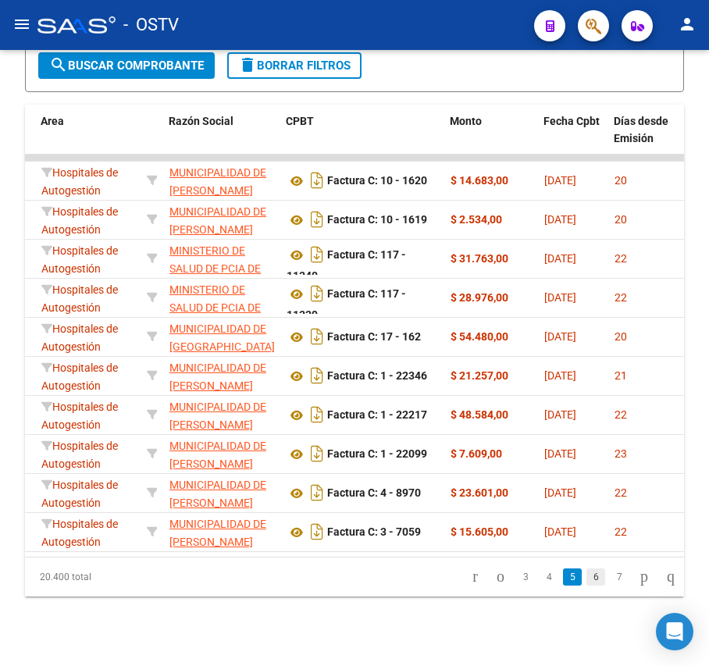
click at [587, 586] on link "6" at bounding box center [596, 577] width 19 height 17
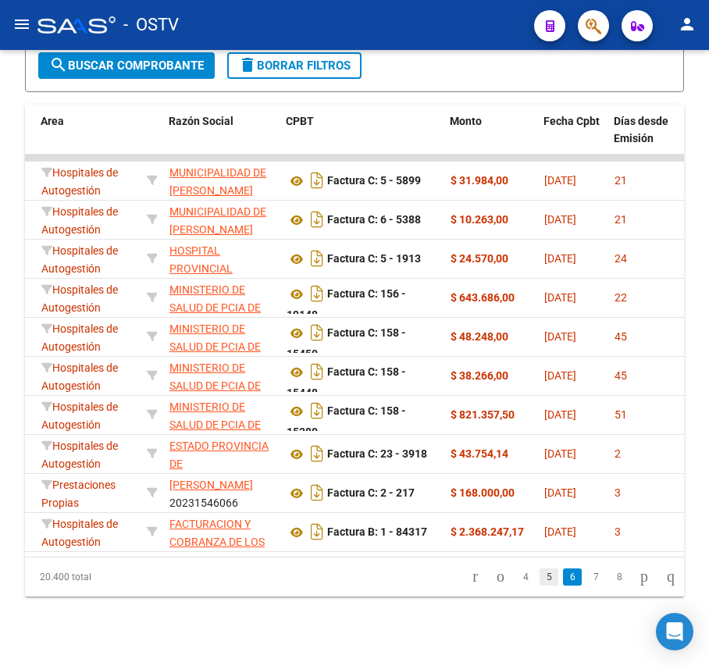
click at [540, 586] on link "5" at bounding box center [549, 577] width 19 height 17
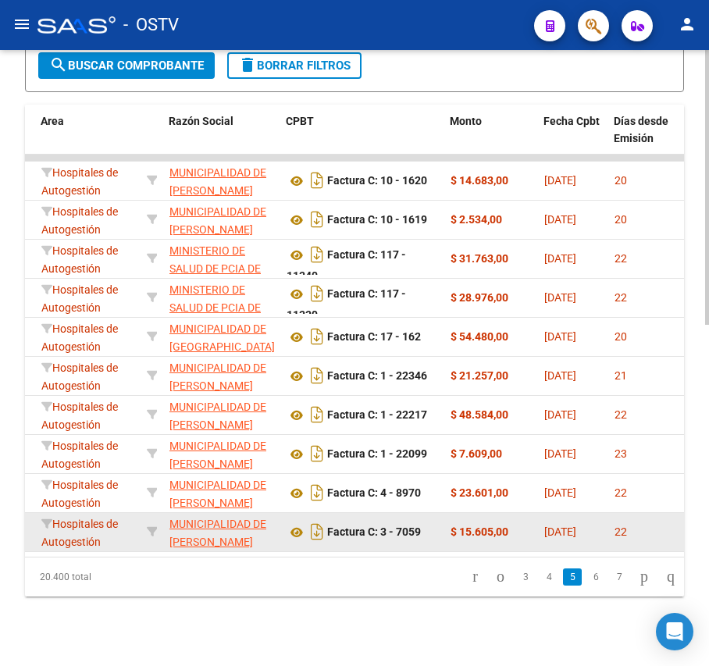
click at [213, 534] on app-link-go-to "MUNICIPALIDAD DE [PERSON_NAME]" at bounding box center [222, 534] width 105 height 36
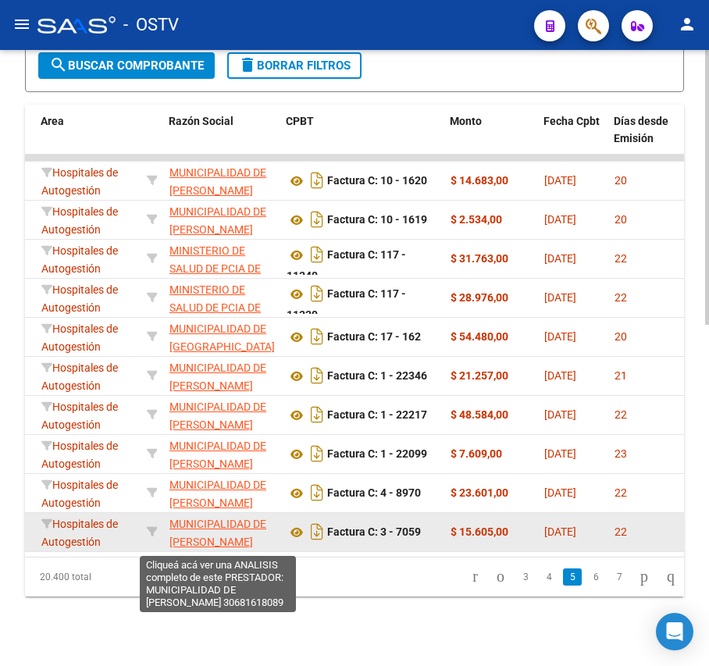
click at [233, 520] on span "MUNICIPALIDAD DE [PERSON_NAME]" at bounding box center [218, 533] width 97 height 30
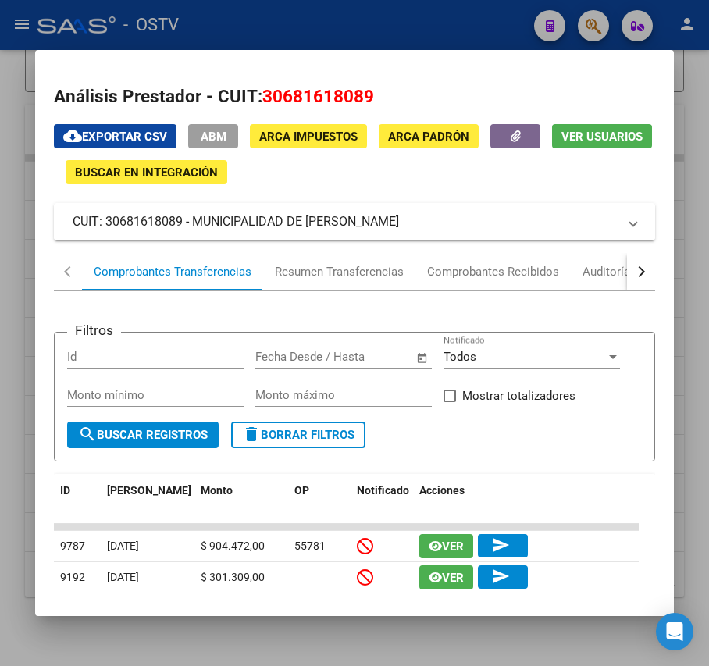
drag, startPoint x: 373, startPoint y: 230, endPoint x: 192, endPoint y: 223, distance: 180.6
click at [192, 223] on mat-panel-title "CUIT: 30681618089 - MUNICIPALIDAD DE [PERSON_NAME]" at bounding box center [345, 221] width 545 height 19
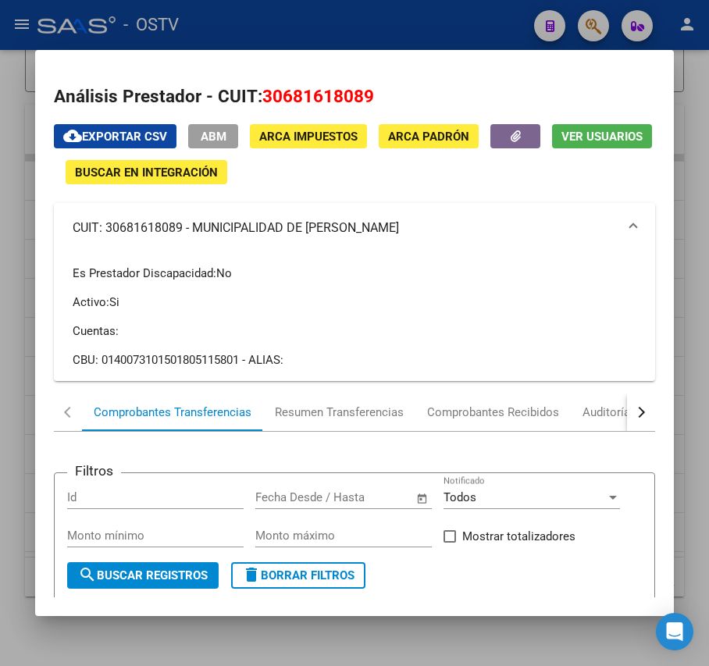
copy mat-panel-title "MUNICIPALIDAD DE [PERSON_NAME]"
click at [336, 2] on div at bounding box center [354, 333] width 709 height 666
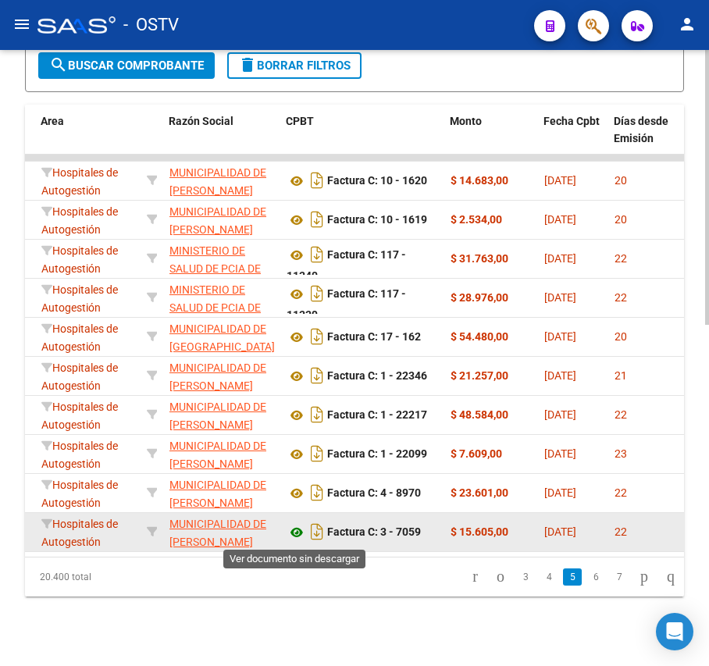
click at [294, 532] on icon at bounding box center [297, 532] width 20 height 19
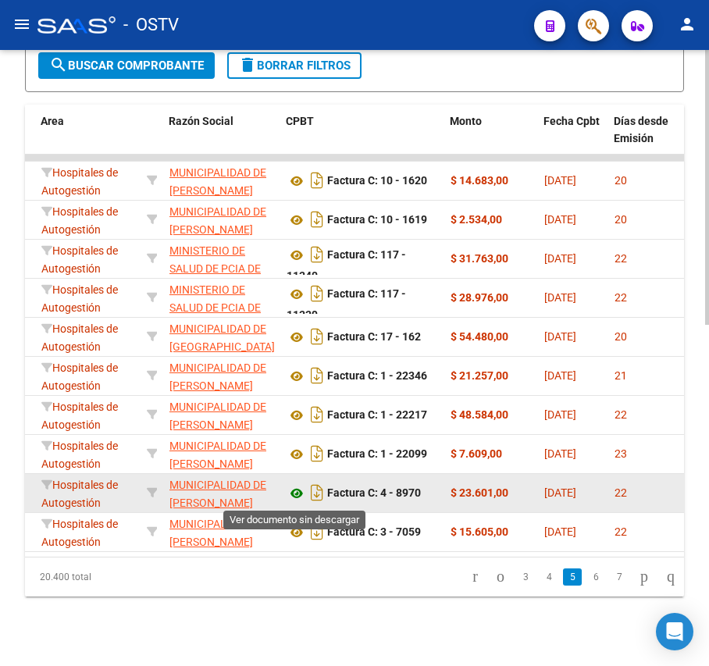
click at [295, 498] on icon at bounding box center [297, 493] width 20 height 19
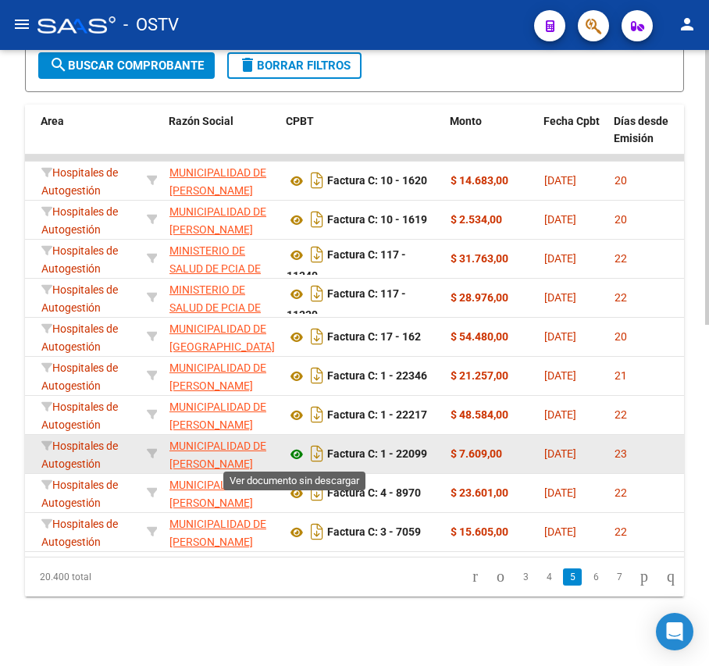
click at [302, 460] on icon at bounding box center [297, 454] width 20 height 19
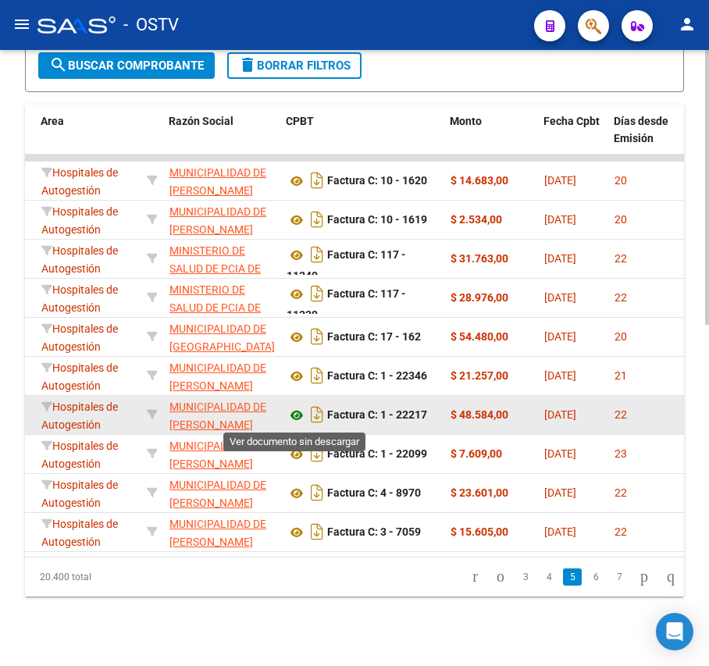
click at [295, 414] on icon at bounding box center [297, 415] width 20 height 19
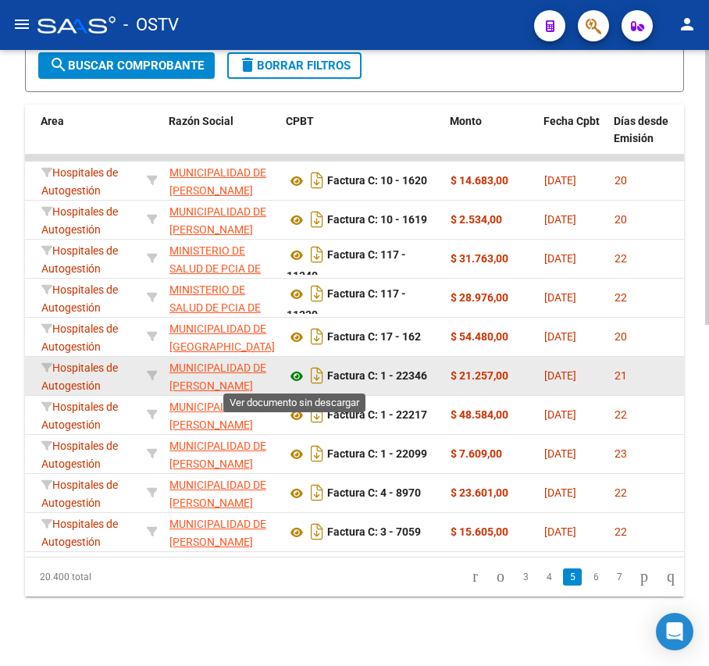
click at [292, 380] on icon at bounding box center [297, 376] width 20 height 19
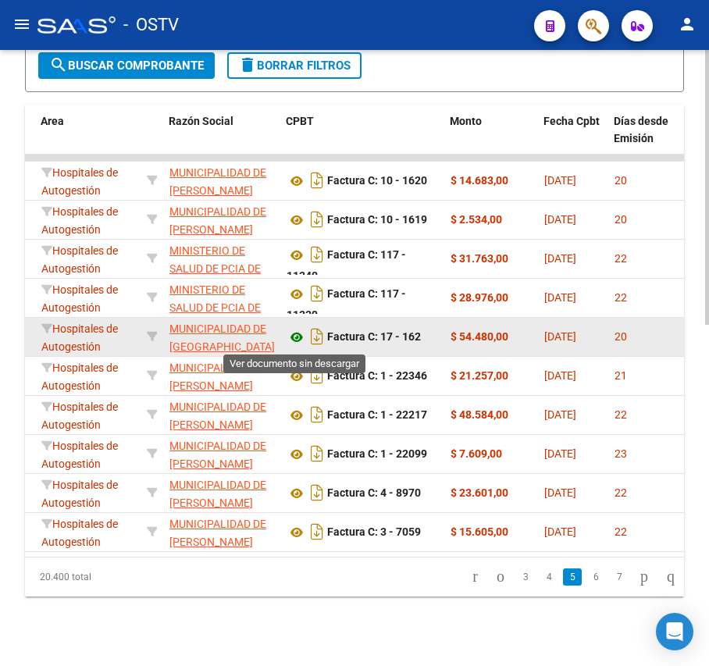
click at [297, 338] on icon at bounding box center [297, 337] width 20 height 19
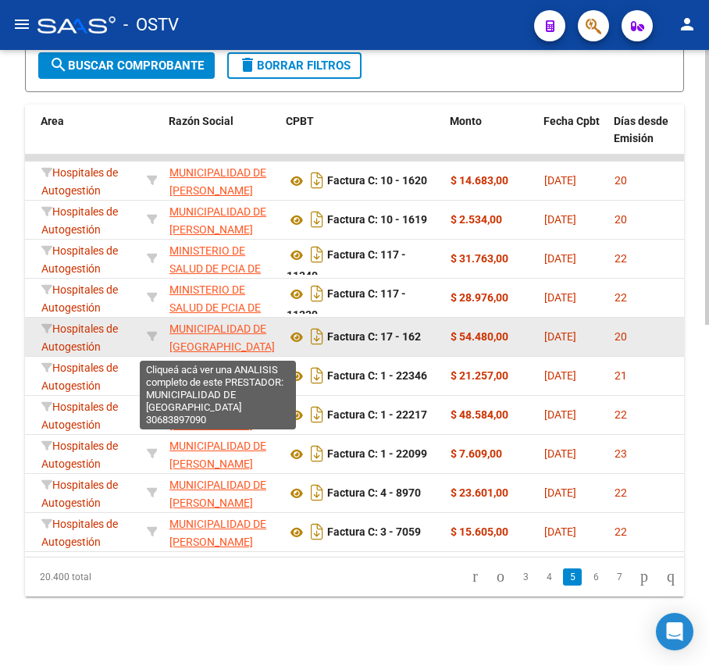
click at [220, 348] on span "MUNICIPALIDAD DE [GEOGRAPHIC_DATA]" at bounding box center [222, 338] width 105 height 30
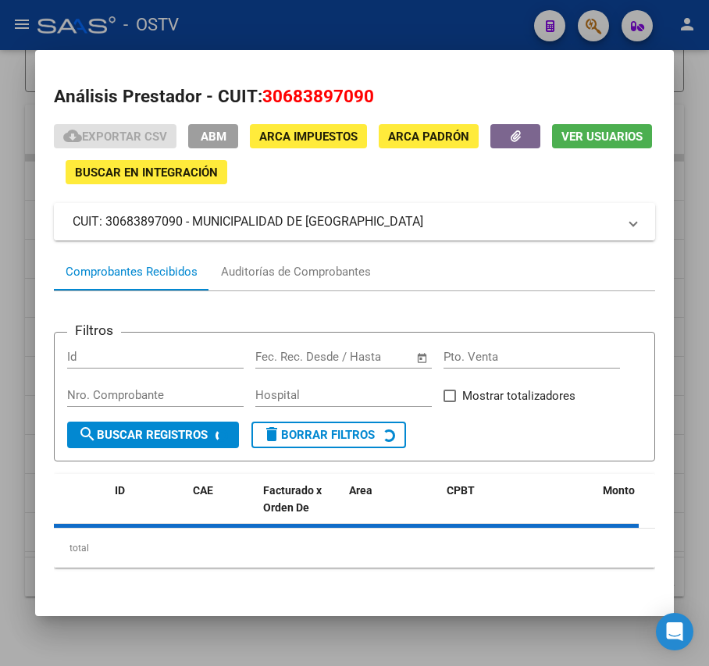
drag, startPoint x: 337, startPoint y: 220, endPoint x: 191, endPoint y: 220, distance: 146.9
click at [191, 220] on mat-panel-title "CUIT: 30683897090 - MUNICIPALIDAD DE [GEOGRAPHIC_DATA]" at bounding box center [345, 221] width 545 height 19
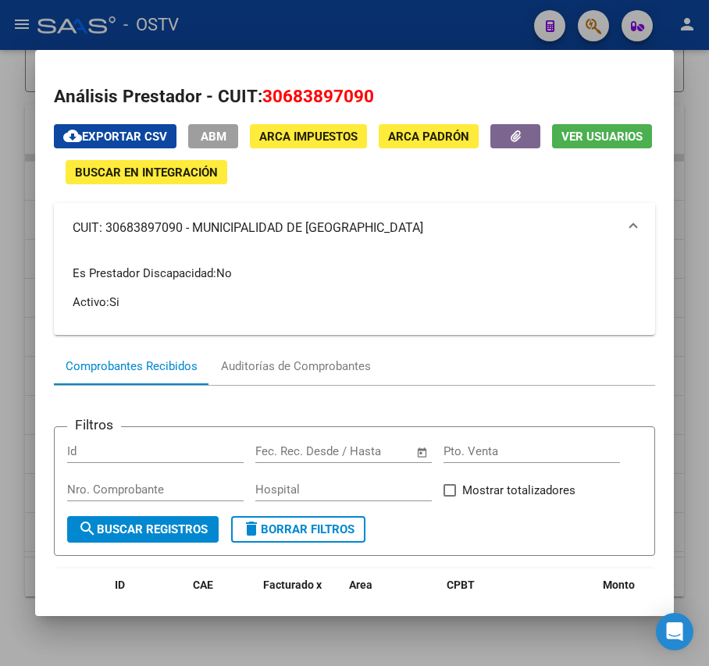
copy mat-panel-title "MUNICIPALIDAD DE [GEOGRAPHIC_DATA]"
click at [250, 31] on div at bounding box center [354, 333] width 709 height 666
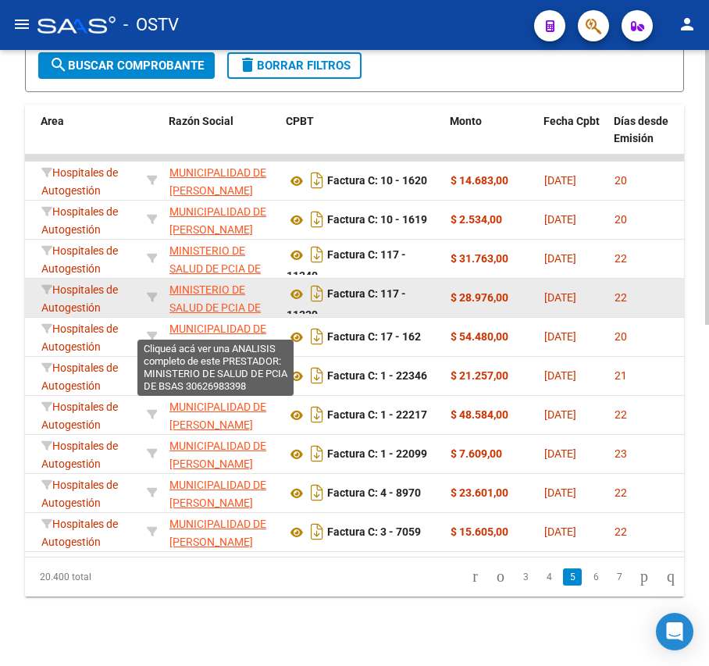
click at [194, 295] on span "MINISTERIO DE SALUD DE PCIA DE BSAS" at bounding box center [215, 308] width 91 height 48
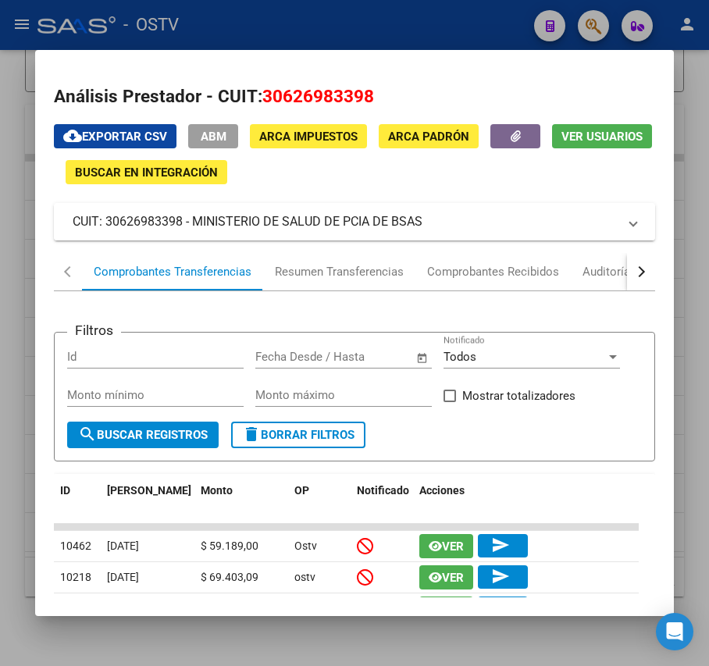
drag, startPoint x: 437, startPoint y: 228, endPoint x: 195, endPoint y: 232, distance: 242.2
click at [195, 232] on mat-expansion-panel-header "CUIT: 30626983398 - MINISTERIO DE SALUD DE PCIA DE BSAS" at bounding box center [354, 221] width 601 height 37
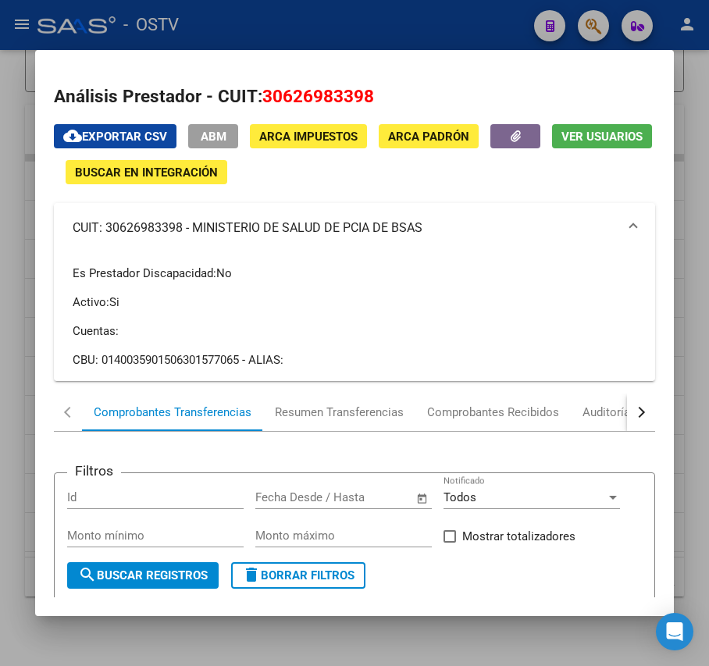
copy mat-panel-title "MINISTERIO DE SALUD DE PCIA DE BSAS"
click at [316, 16] on div at bounding box center [354, 333] width 709 height 666
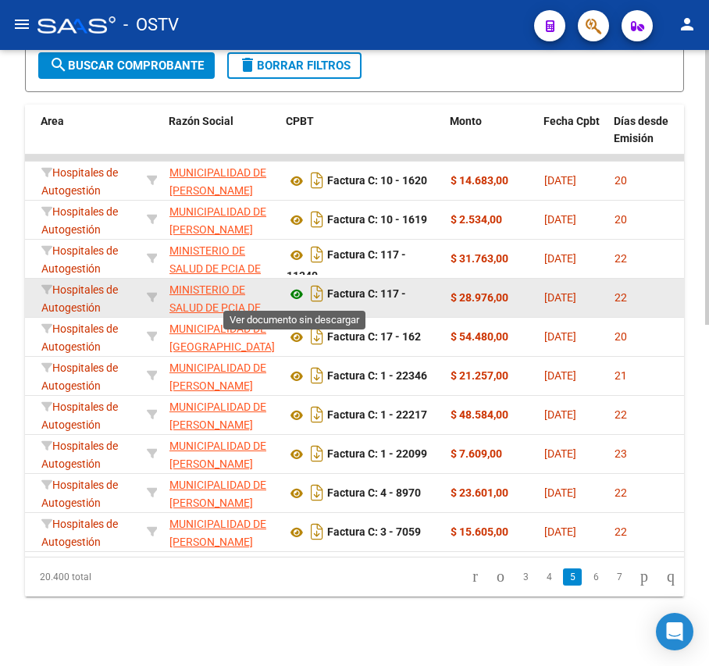
click at [298, 294] on icon at bounding box center [297, 294] width 20 height 19
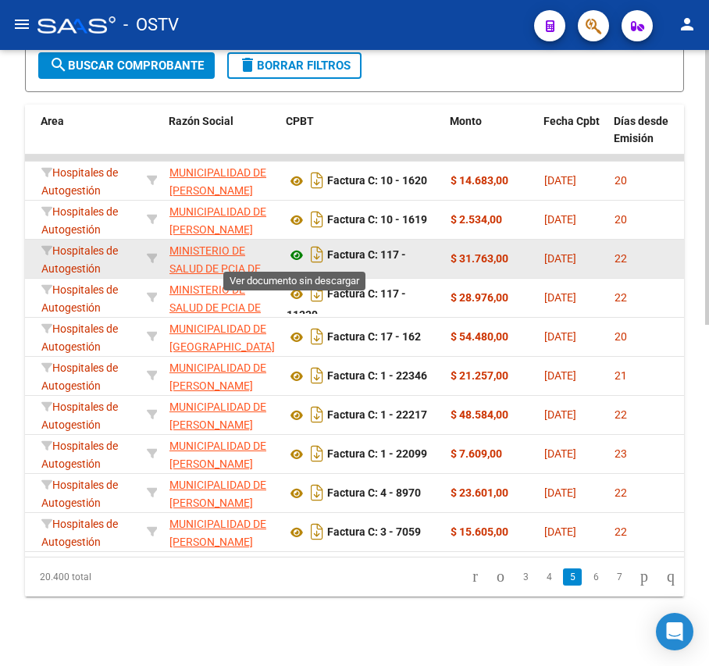
click at [291, 257] on icon at bounding box center [297, 255] width 20 height 19
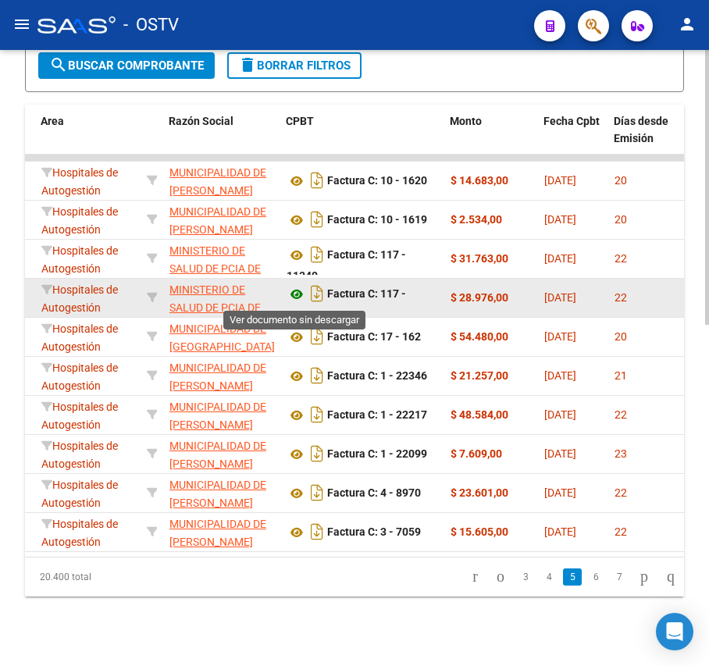
click at [302, 294] on icon at bounding box center [297, 294] width 20 height 19
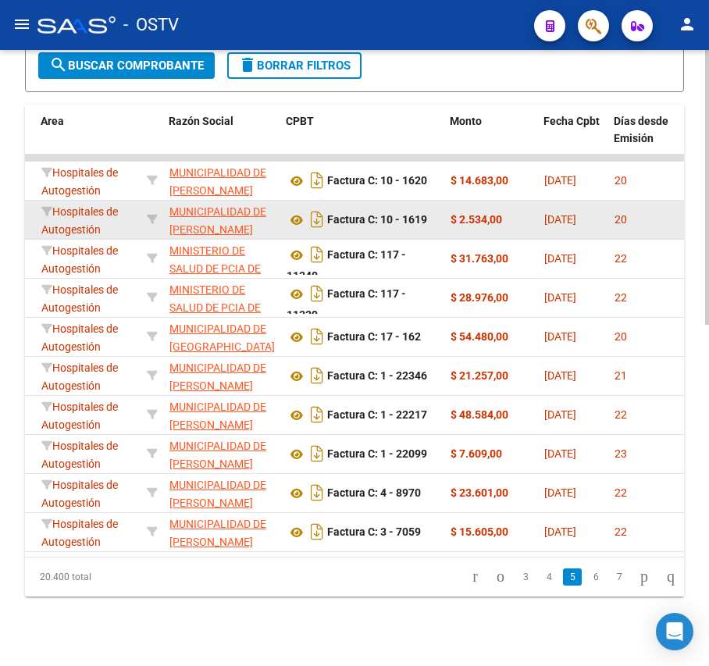
click at [216, 220] on app-link-go-to "MUNICIPALIDAD DE [PERSON_NAME]" at bounding box center [222, 221] width 105 height 36
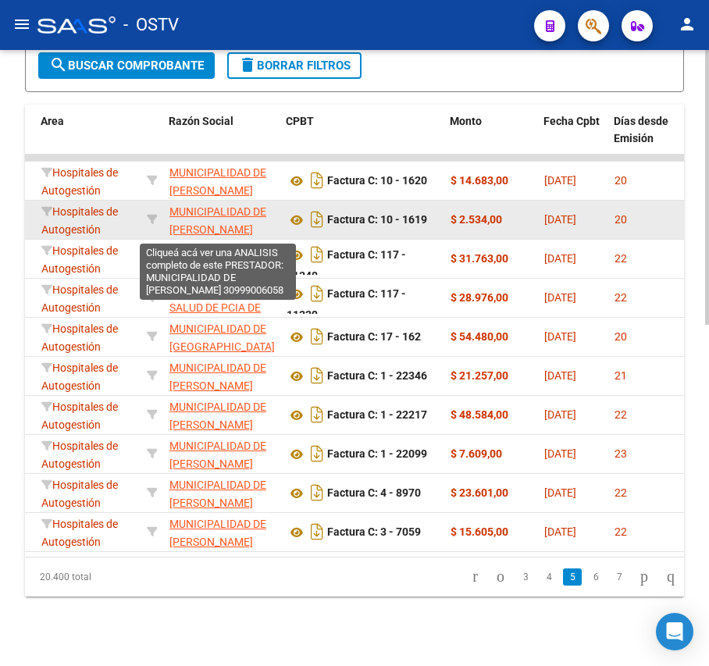
click at [216, 216] on span "MUNICIPALIDAD DE [PERSON_NAME]" at bounding box center [218, 220] width 97 height 30
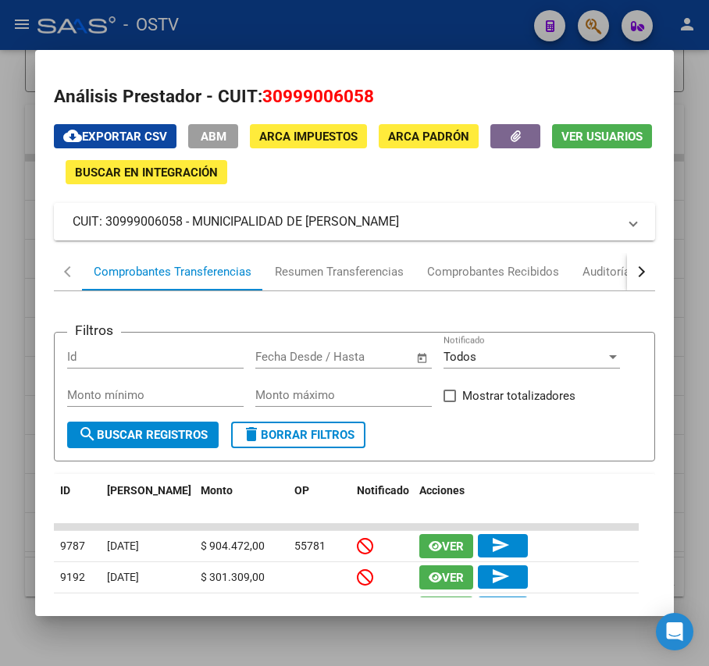
drag, startPoint x: 391, startPoint y: 227, endPoint x: 209, endPoint y: 229, distance: 181.3
click at [209, 229] on mat-panel-title "CUIT: 30999006058 - MUNICIPALIDAD DE [PERSON_NAME]" at bounding box center [345, 221] width 545 height 19
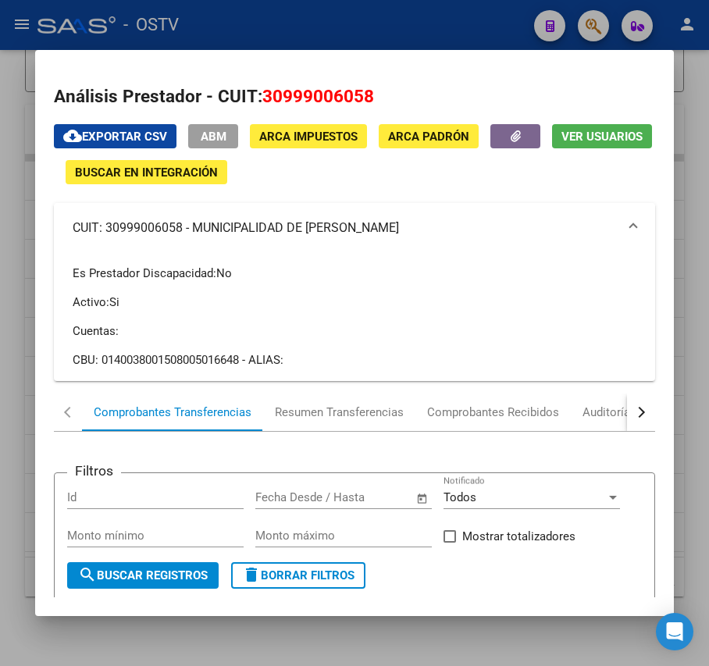
drag, startPoint x: 408, startPoint y: 233, endPoint x: 192, endPoint y: 229, distance: 215.7
click at [192, 229] on mat-panel-title "CUIT: 30999006058 - MUNICIPALIDAD DE [PERSON_NAME]" at bounding box center [345, 228] width 545 height 19
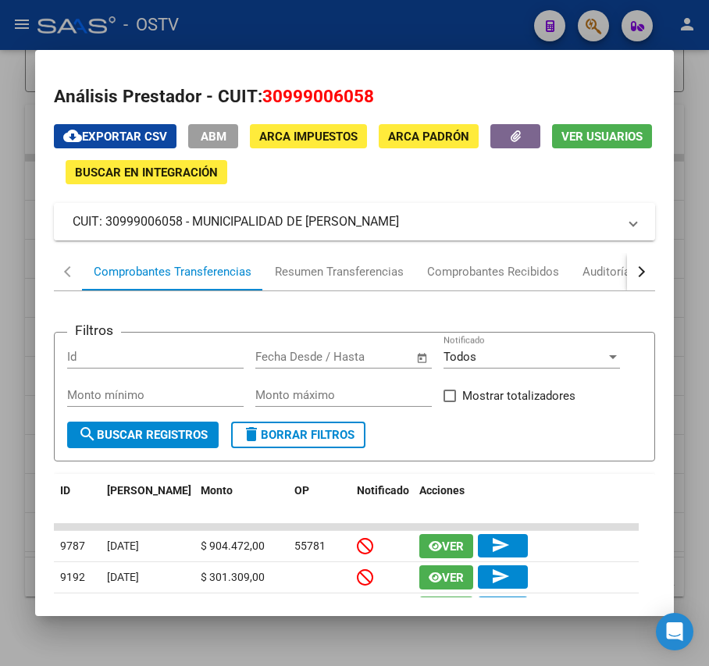
copy mat-panel-title "MUNICIPALIDAD DE [PERSON_NAME]"
click at [336, 14] on div at bounding box center [354, 333] width 709 height 666
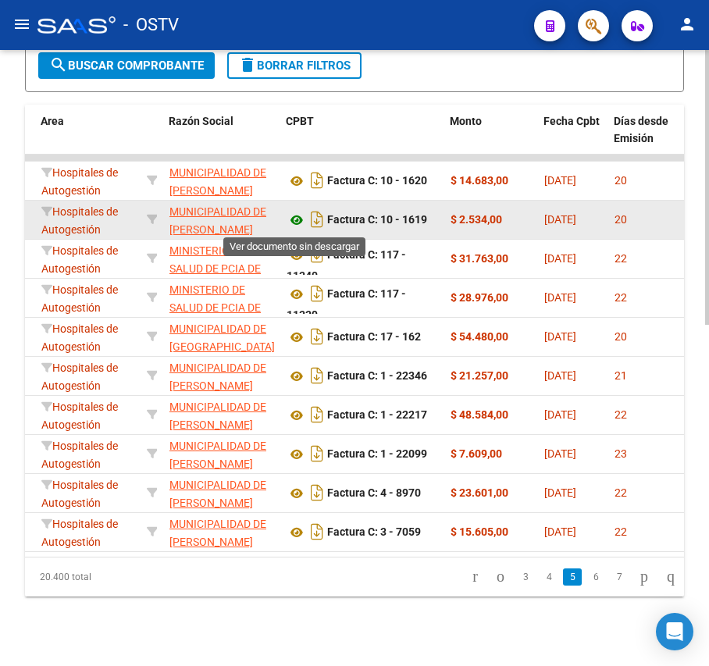
click at [300, 217] on icon at bounding box center [297, 220] width 20 height 19
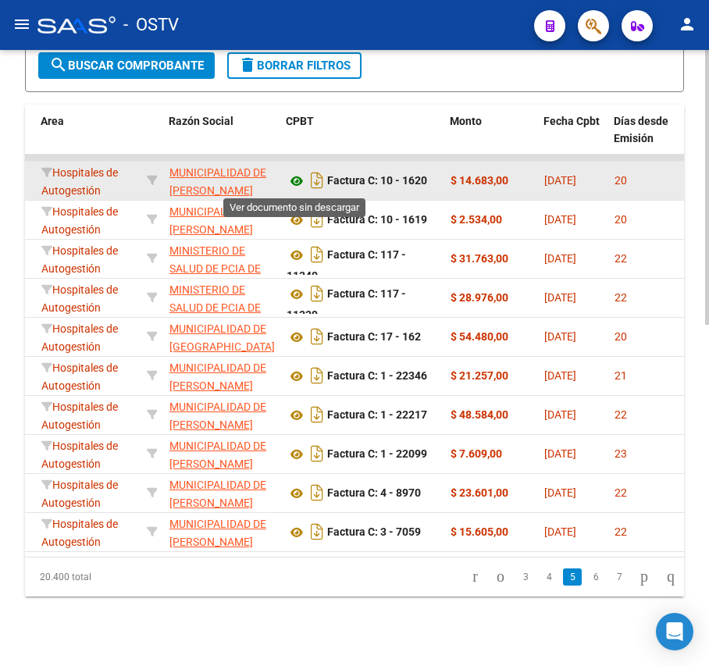
click at [301, 184] on icon at bounding box center [297, 181] width 20 height 19
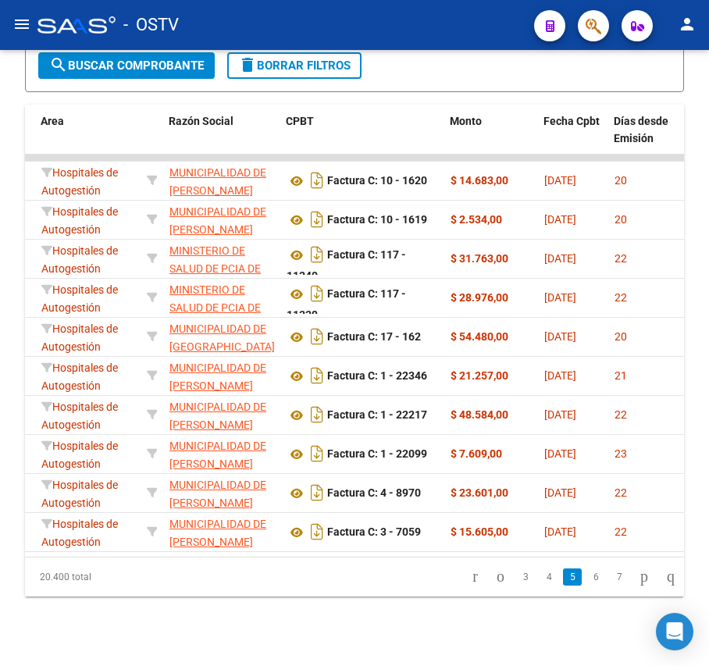
click at [537, 591] on li "4" at bounding box center [548, 577] width 23 height 27
click at [541, 586] on link "4" at bounding box center [549, 577] width 19 height 17
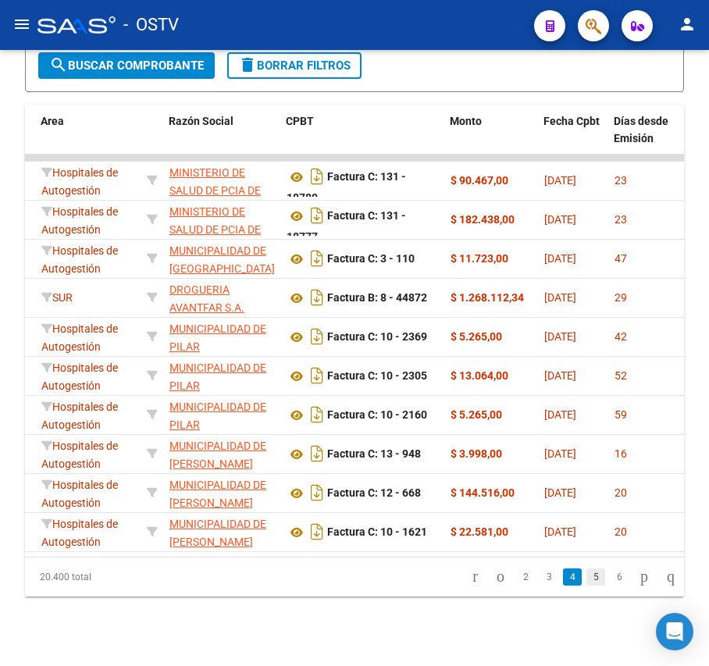
click at [587, 586] on link "5" at bounding box center [596, 577] width 19 height 17
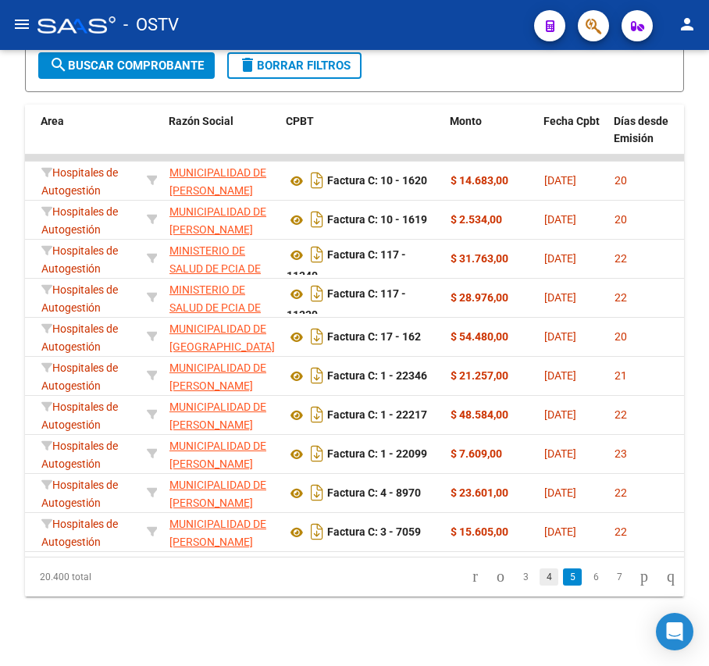
click at [540, 586] on link "4" at bounding box center [549, 577] width 19 height 17
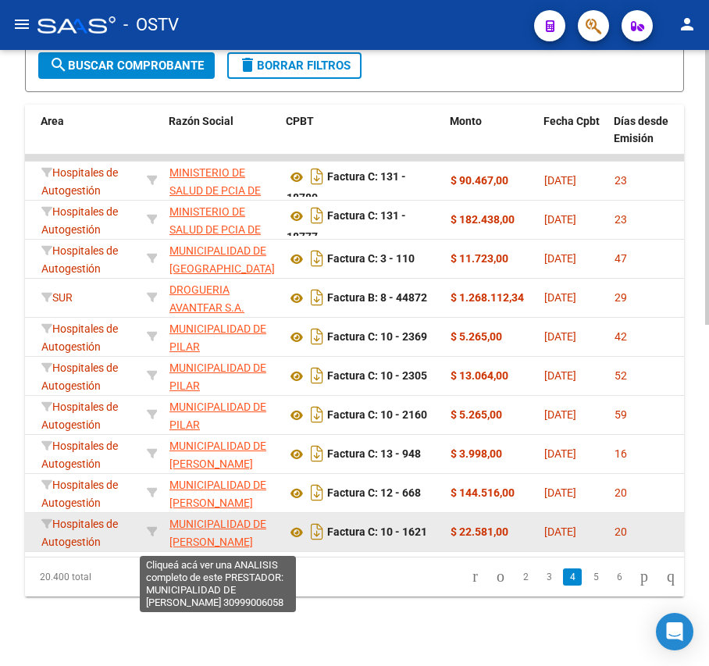
click at [226, 523] on span "MUNICIPALIDAD DE [PERSON_NAME]" at bounding box center [218, 533] width 97 height 30
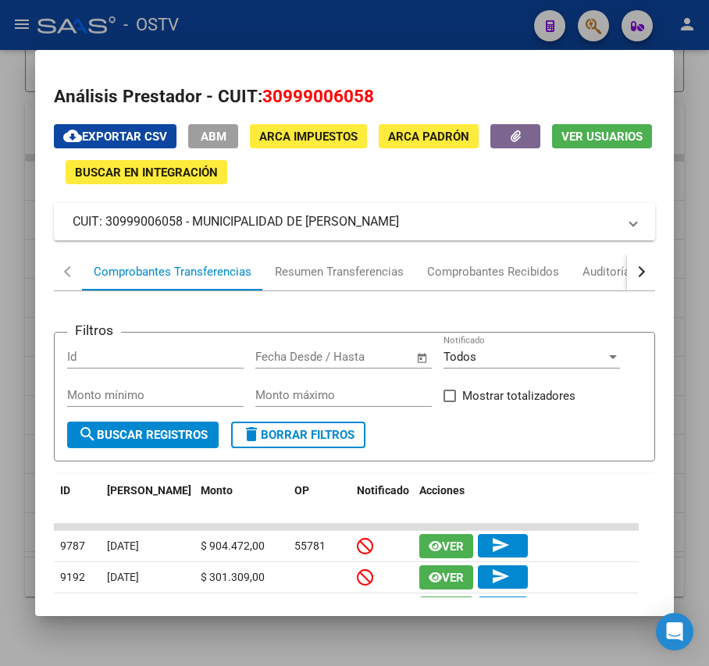
click at [425, 33] on div at bounding box center [354, 333] width 709 height 666
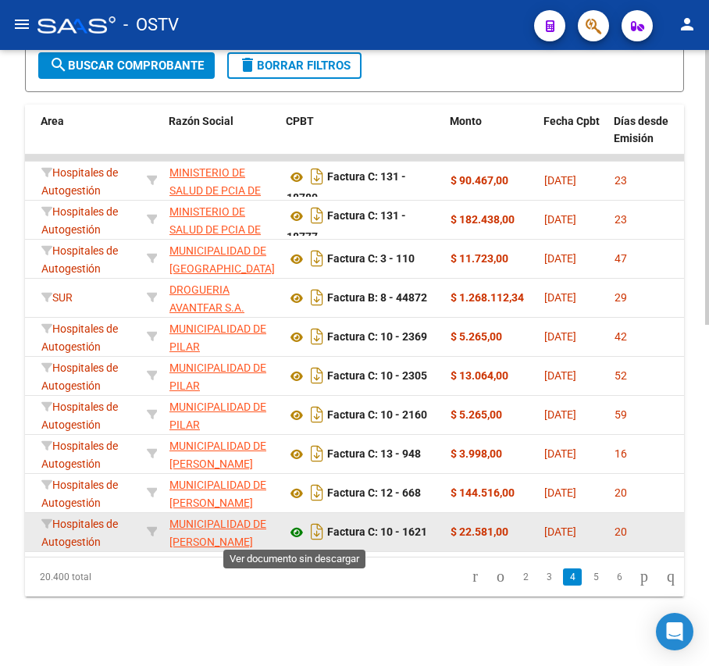
click at [301, 535] on icon at bounding box center [297, 532] width 20 height 19
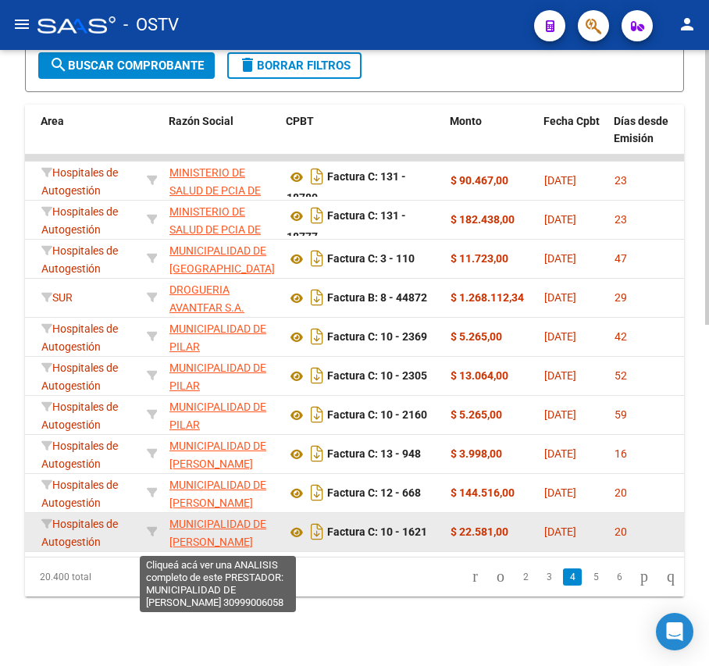
click at [203, 527] on span "MUNICIPALIDAD DE [PERSON_NAME]" at bounding box center [218, 533] width 97 height 30
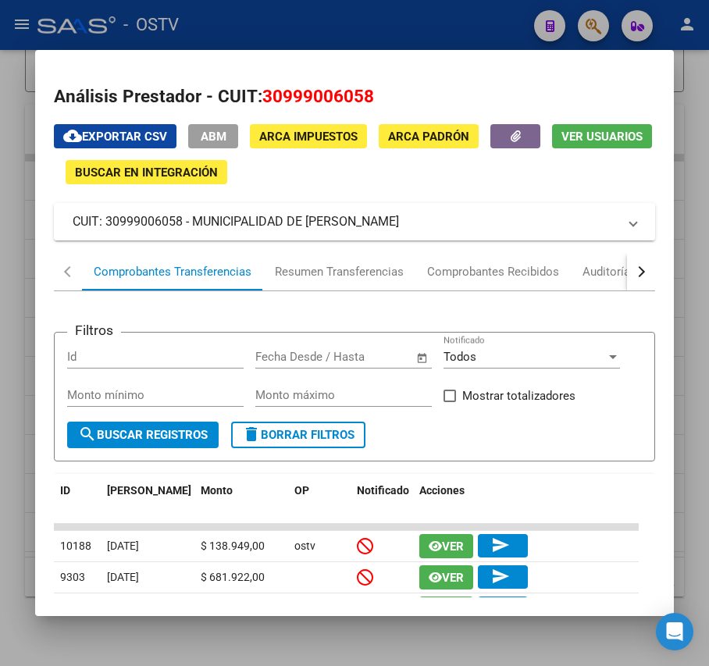
drag, startPoint x: 404, startPoint y: 225, endPoint x: 195, endPoint y: 222, distance: 209.4
click at [195, 222] on mat-panel-title "CUIT: 30999006058 - MUNICIPALIDAD DE [PERSON_NAME]" at bounding box center [345, 221] width 545 height 19
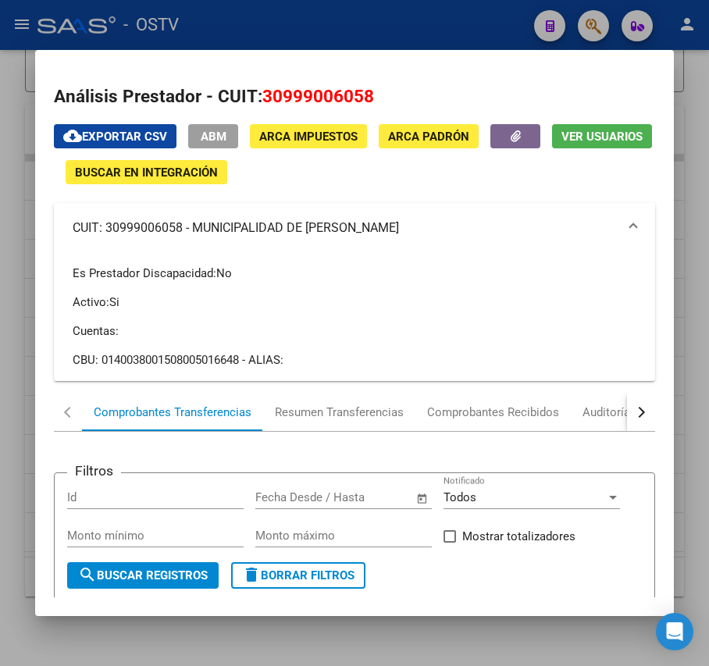
copy mat-panel-title "MUNICIPALIDAD DE [PERSON_NAME]"
click at [336, 25] on div at bounding box center [354, 333] width 709 height 666
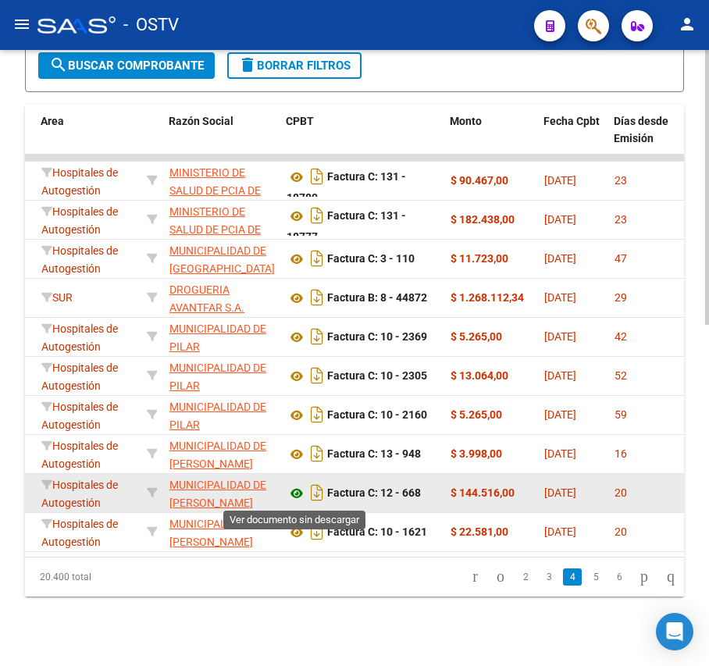
click at [298, 494] on icon at bounding box center [297, 493] width 20 height 19
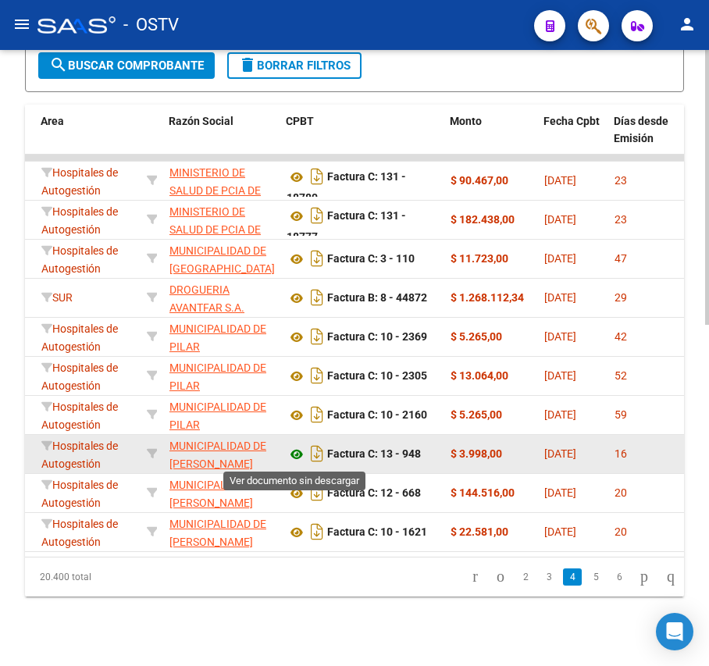
click at [297, 456] on icon at bounding box center [297, 454] width 20 height 19
click at [287, 460] on icon at bounding box center [297, 454] width 20 height 19
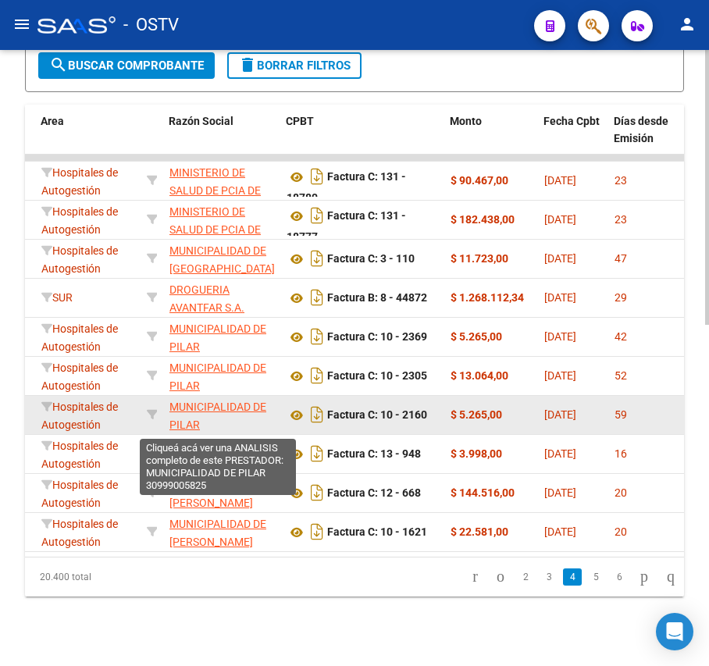
click at [232, 412] on span "MUNICIPALIDAD DE PILAR" at bounding box center [218, 416] width 97 height 30
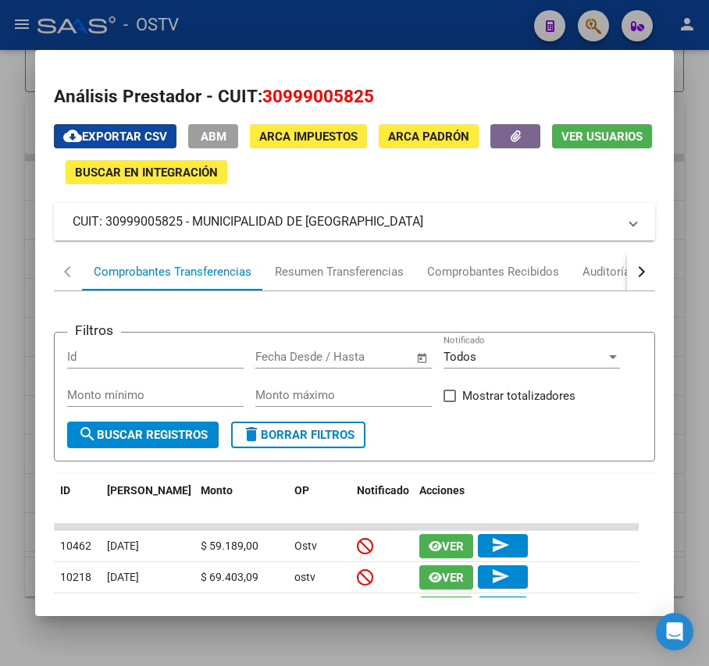
drag, startPoint x: 339, startPoint y: 220, endPoint x: 191, endPoint y: 226, distance: 147.8
click at [191, 226] on mat-panel-title "CUIT: 30999005825 - MUNICIPALIDAD DE [GEOGRAPHIC_DATA]" at bounding box center [345, 221] width 545 height 19
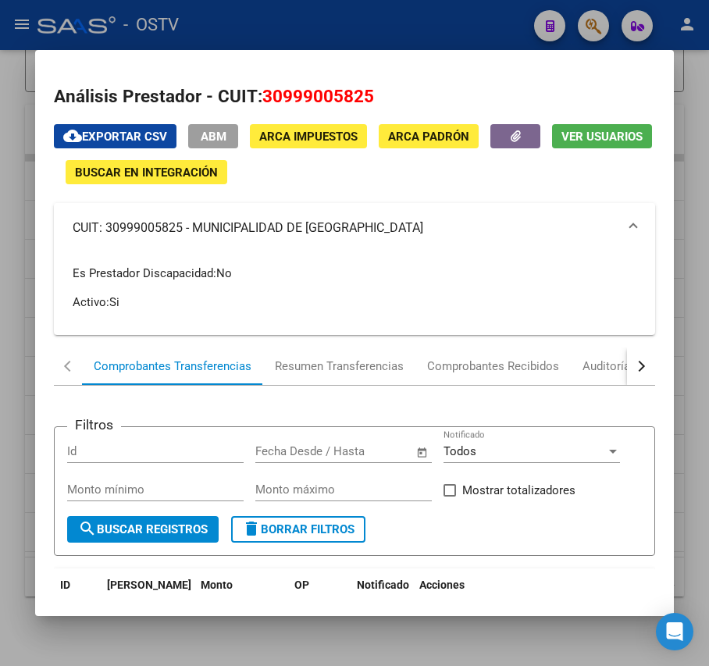
copy mat-panel-title "MUNICIPALIDAD DE PILAR"
click at [361, 25] on div at bounding box center [354, 333] width 709 height 666
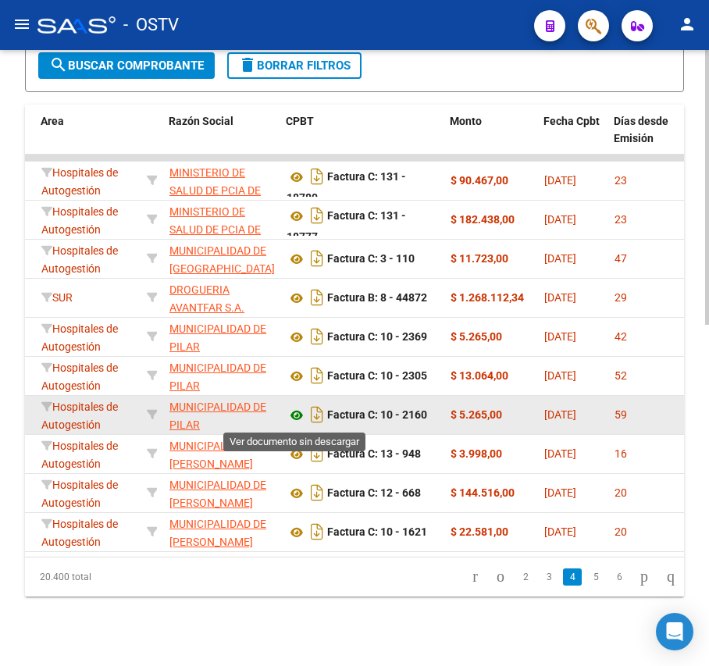
click at [295, 416] on icon at bounding box center [297, 415] width 20 height 19
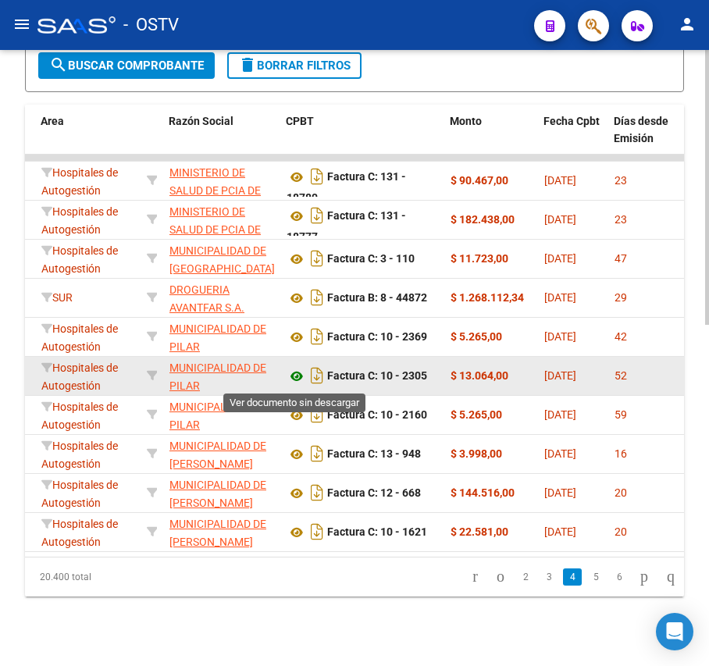
click at [298, 376] on icon at bounding box center [297, 376] width 20 height 19
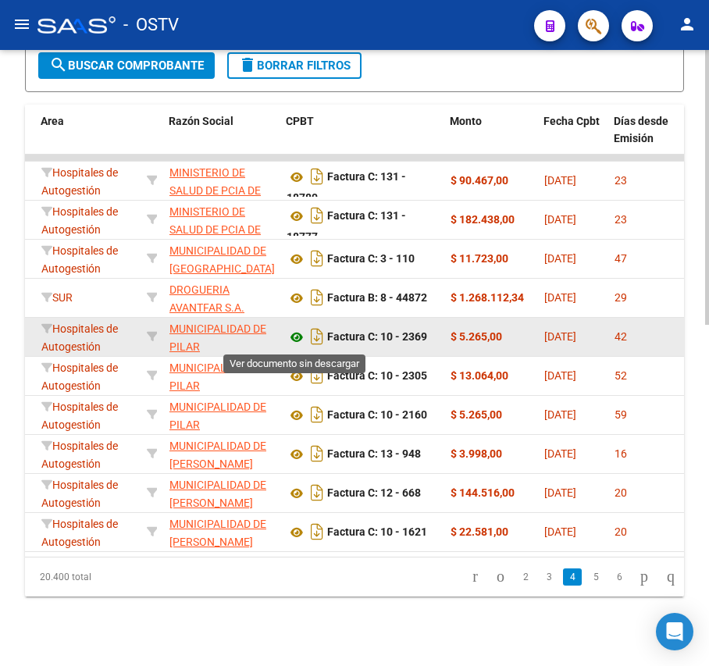
click at [291, 337] on icon at bounding box center [297, 337] width 20 height 19
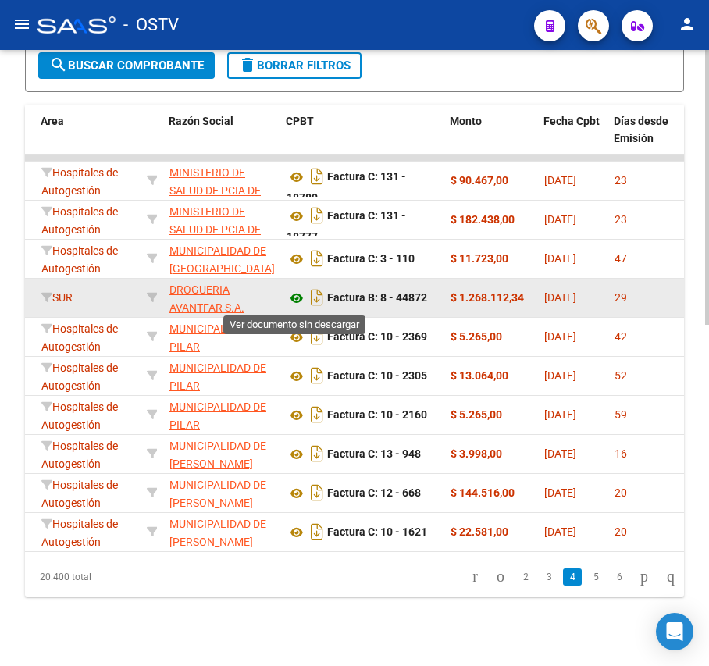
click at [287, 298] on icon at bounding box center [297, 298] width 20 height 19
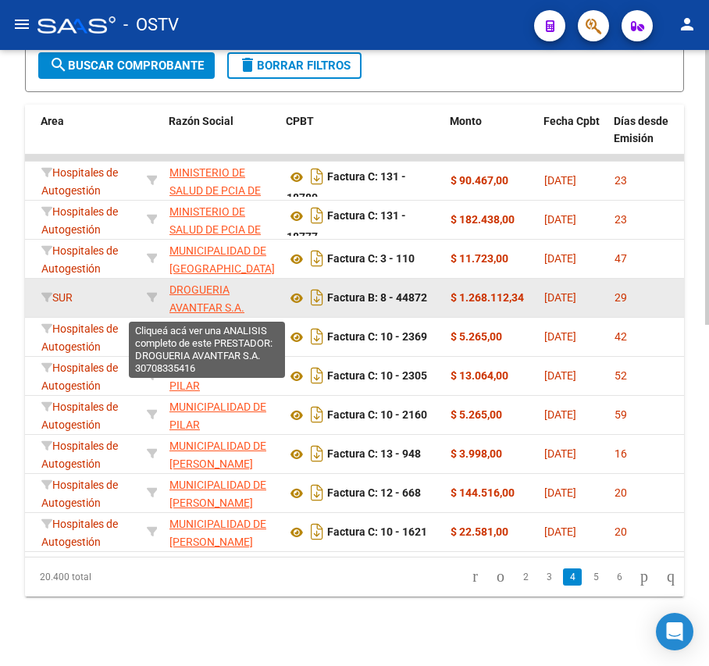
click at [220, 305] on span "DROGUERIA AVANTFAR S.A." at bounding box center [207, 299] width 75 height 30
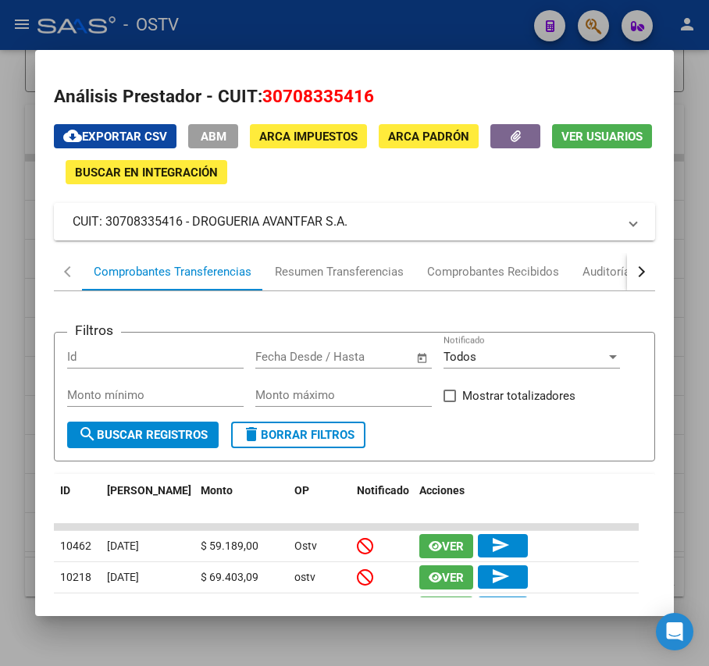
drag, startPoint x: 345, startPoint y: 226, endPoint x: 194, endPoint y: 230, distance: 150.8
click at [194, 230] on mat-panel-title "CUIT: 30708335416 - DROGUERIA AVANTFAR S.A." at bounding box center [345, 221] width 545 height 19
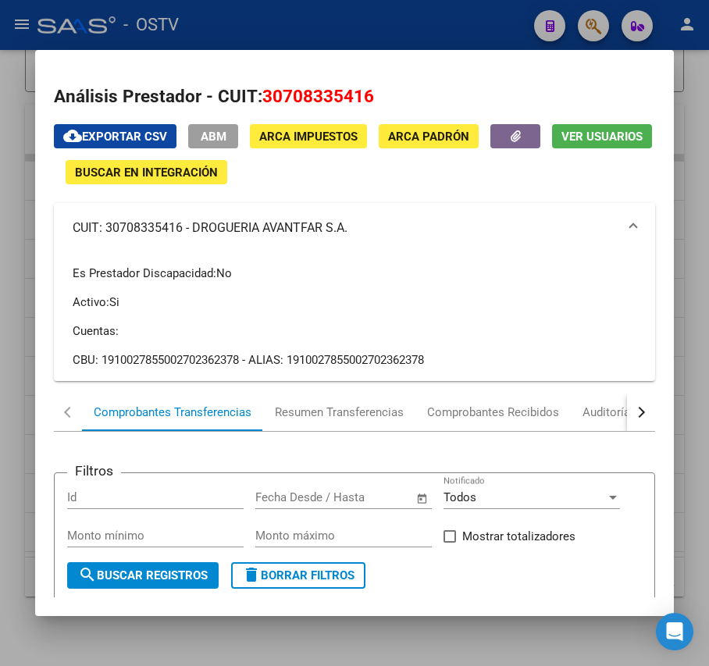
drag, startPoint x: 241, startPoint y: 232, endPoint x: 341, endPoint y: 220, distance: 100.7
click at [338, 220] on mat-panel-title "CUIT: 30708335416 - DROGUERIA AVANTFAR S.A." at bounding box center [345, 228] width 545 height 19
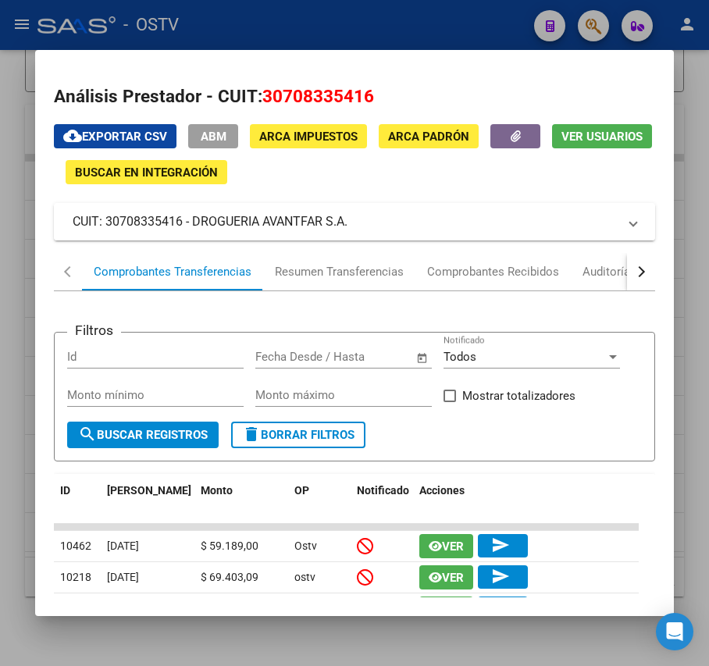
drag, startPoint x: 361, startPoint y: 225, endPoint x: 192, endPoint y: 228, distance: 168.8
click at [192, 228] on mat-panel-title "CUIT: 30708335416 - DROGUERIA AVANTFAR S.A." at bounding box center [345, 221] width 545 height 19
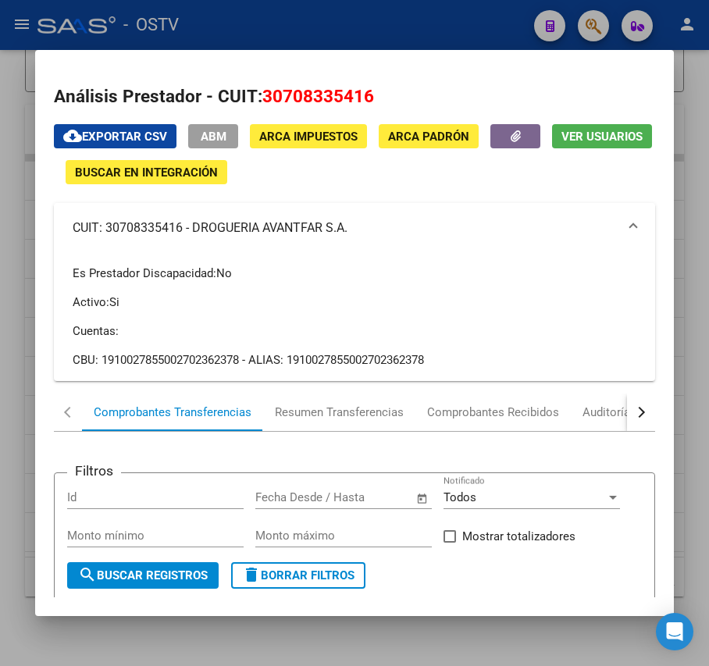
copy mat-panel-title "DROGUERIA AVANTFAR S.A."
click at [391, 19] on div at bounding box center [354, 333] width 709 height 666
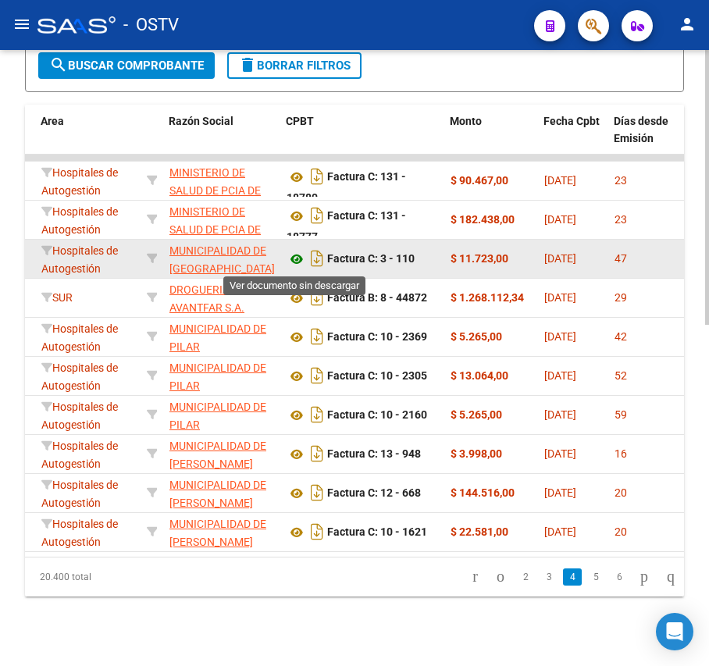
click at [291, 261] on icon at bounding box center [297, 259] width 20 height 19
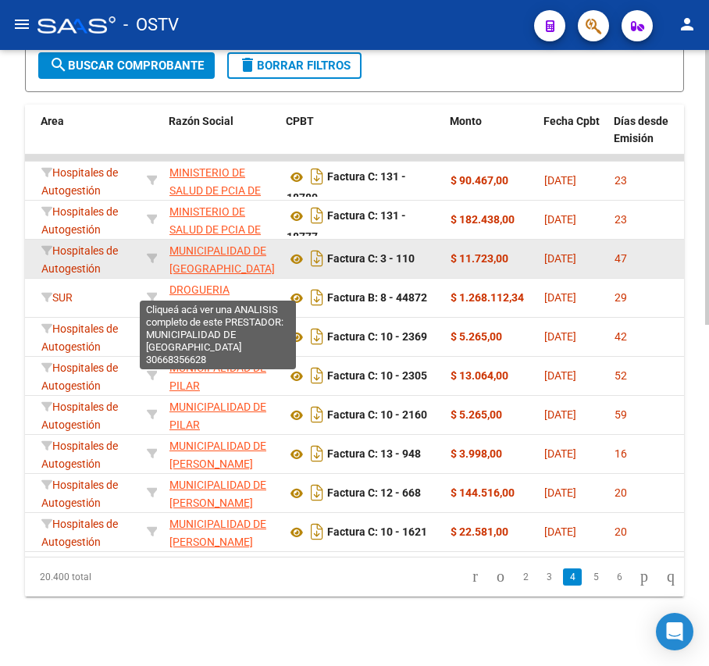
click at [220, 272] on div "MUNICIPALIDAD DE [GEOGRAPHIC_DATA] 30668356628" at bounding box center [222, 258] width 105 height 33
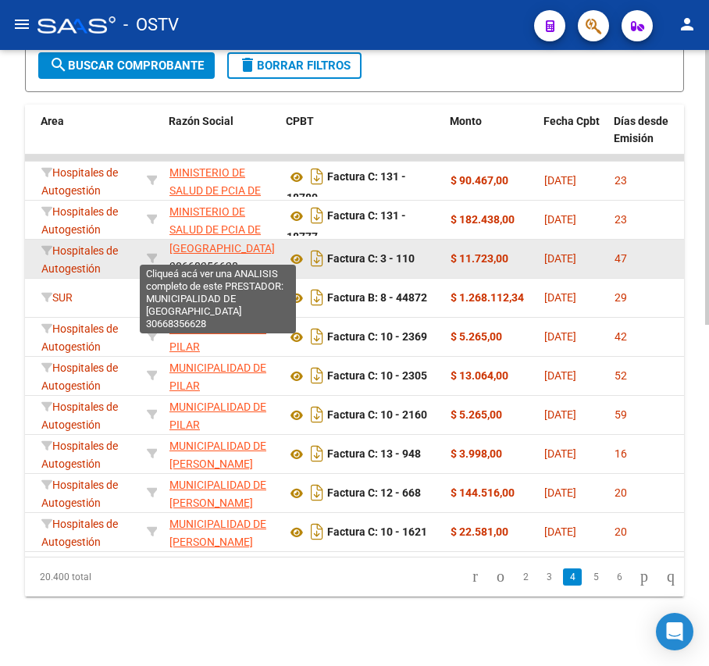
click at [191, 245] on span "MUNICIPALIDAD DE [GEOGRAPHIC_DATA]" at bounding box center [222, 239] width 105 height 30
copy span "ARIA DE PUNILLA"
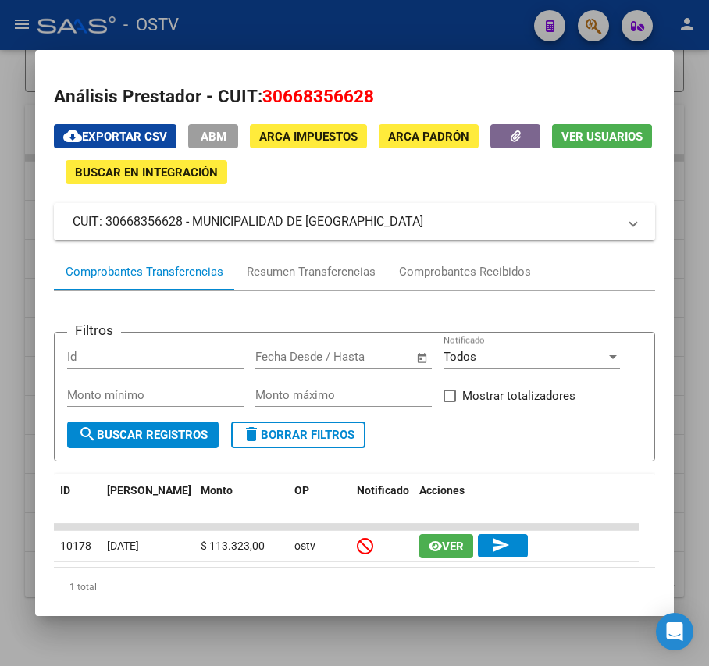
drag, startPoint x: 469, startPoint y: 226, endPoint x: 197, endPoint y: 230, distance: 271.9
click at [197, 230] on mat-panel-title "CUIT: 30668356628 - MUNICIPALIDAD DE [GEOGRAPHIC_DATA]" at bounding box center [345, 221] width 545 height 19
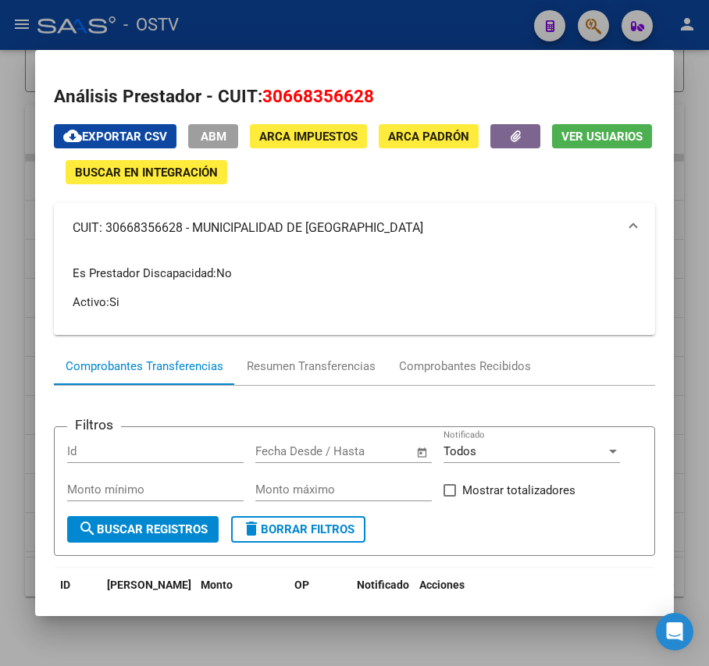
click at [354, 27] on div at bounding box center [354, 333] width 709 height 666
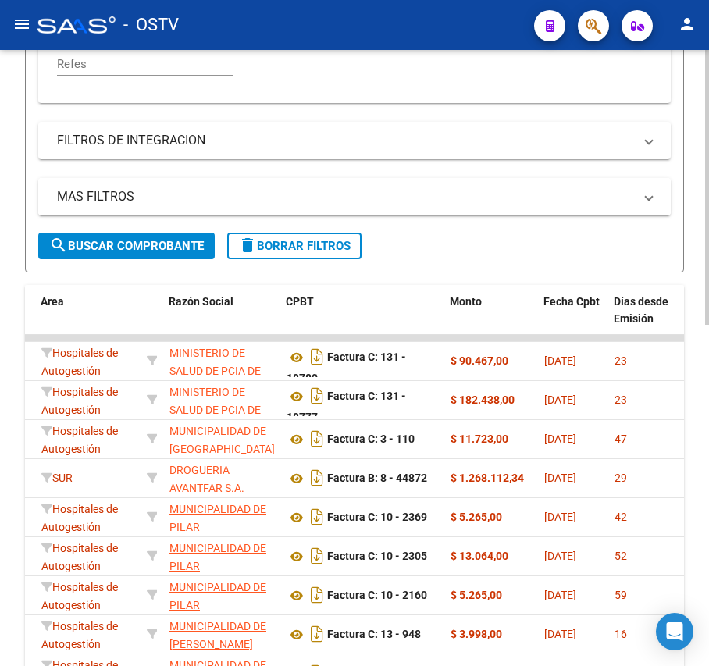
scroll to position [639, 0]
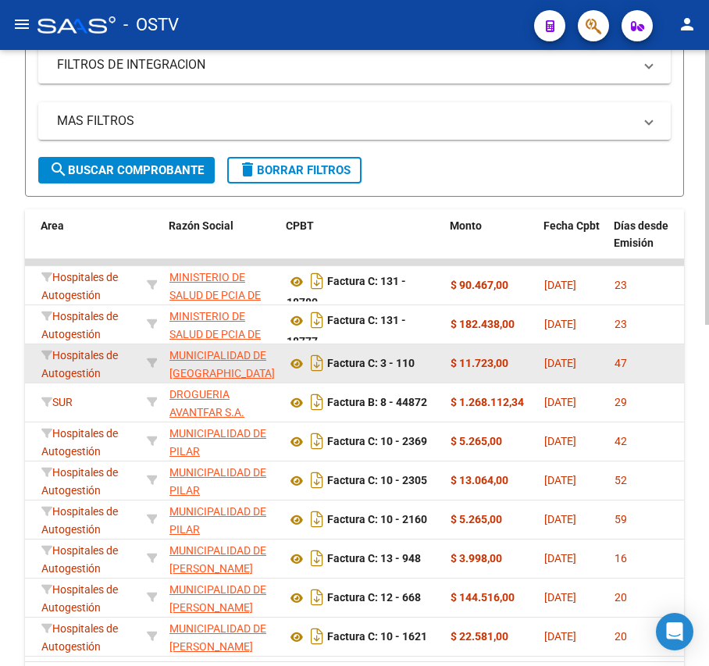
click at [222, 364] on app-link-go-to "MUNICIPALIDAD DE [GEOGRAPHIC_DATA]" at bounding box center [222, 365] width 105 height 36
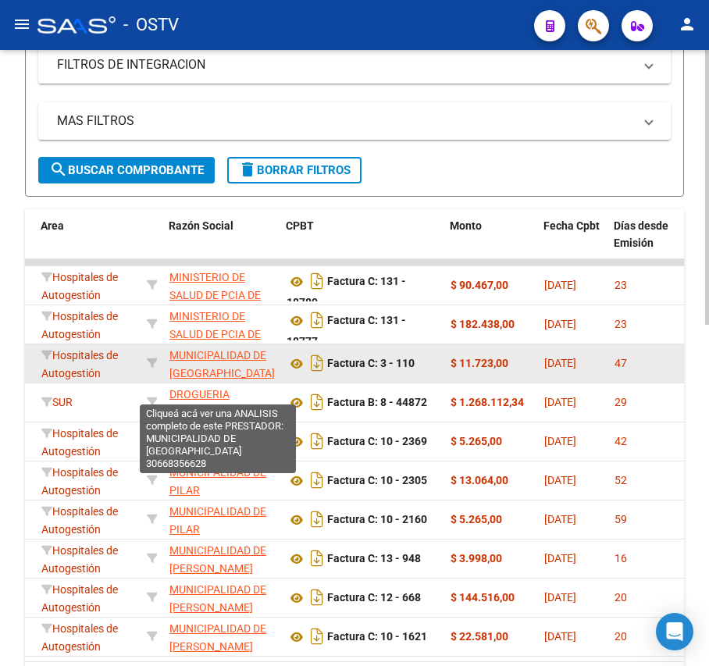
click at [225, 357] on span "MUNICIPALIDAD DE [GEOGRAPHIC_DATA]" at bounding box center [222, 364] width 105 height 30
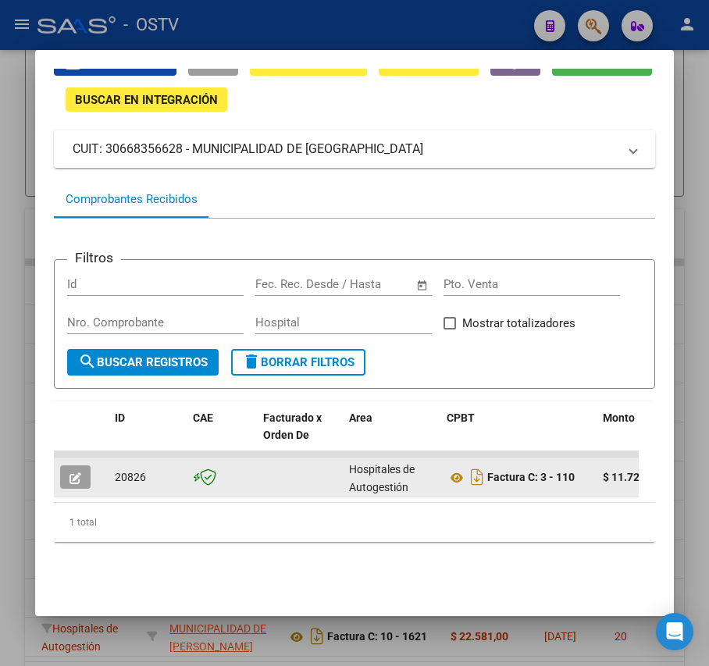
scroll to position [0, 0]
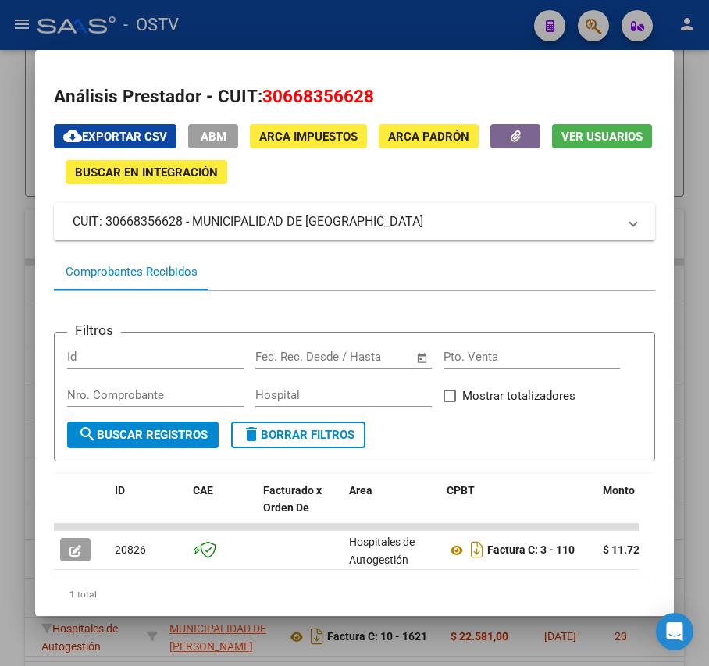
click at [444, 120] on div "Análisis Prestador - CUIT: 30668356628 cloud_download Exportar CSV ABM ARCA Imp…" at bounding box center [354, 377] width 601 height 587
click at [442, 133] on span "ARCA Padrón" at bounding box center [428, 137] width 81 height 14
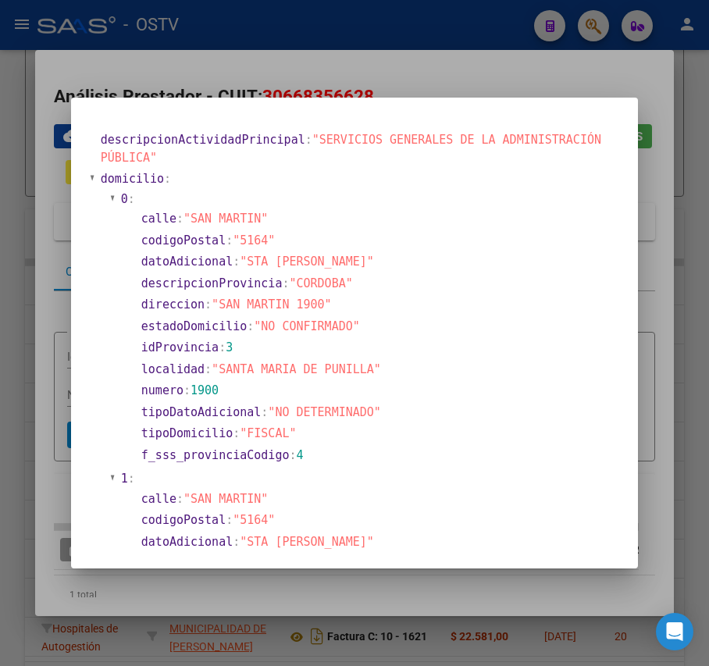
click at [348, 217] on section "calle : "[GEOGRAPHIC_DATA]"" at bounding box center [376, 219] width 471 height 18
click at [327, 100] on mat-dialog-container "descripcionActividadPrincipal : "SERVICIOS GENERALES DE LA ADMINISTRACIÓN PÚBLI…" at bounding box center [354, 333] width 567 height 470
click at [359, 83] on div at bounding box center [354, 333] width 709 height 666
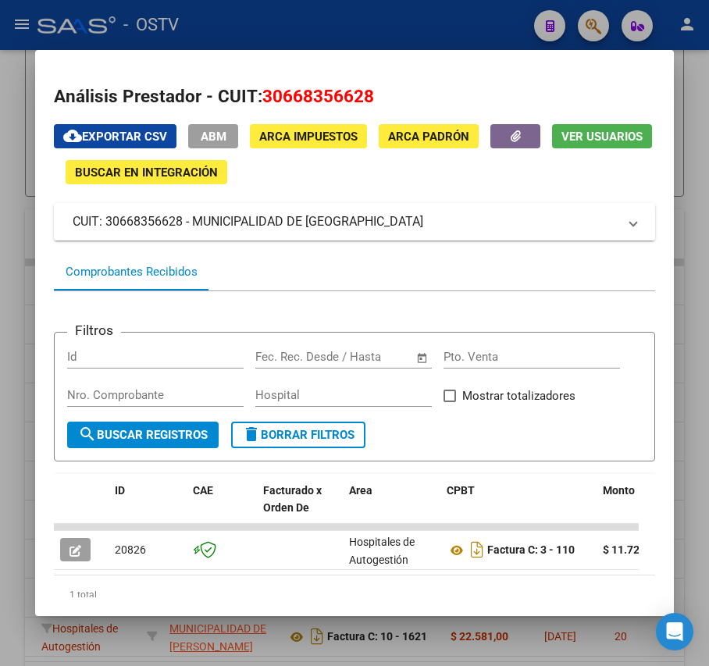
drag, startPoint x: 463, startPoint y: 226, endPoint x: 197, endPoint y: 223, distance: 266.4
click at [197, 223] on mat-panel-title "CUIT: 30668356628 - MUNICIPALIDAD DE [GEOGRAPHIC_DATA]" at bounding box center [345, 221] width 545 height 19
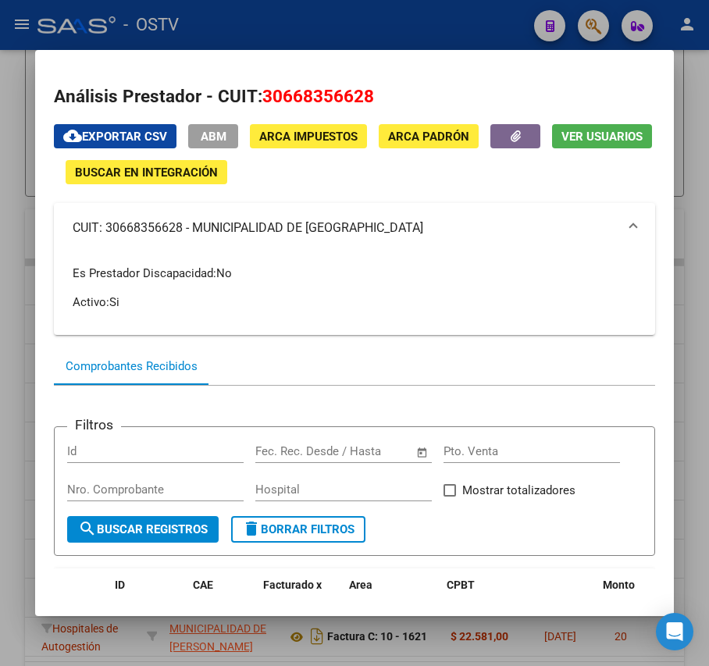
click at [426, 135] on span "ARCA Padrón" at bounding box center [428, 137] width 81 height 14
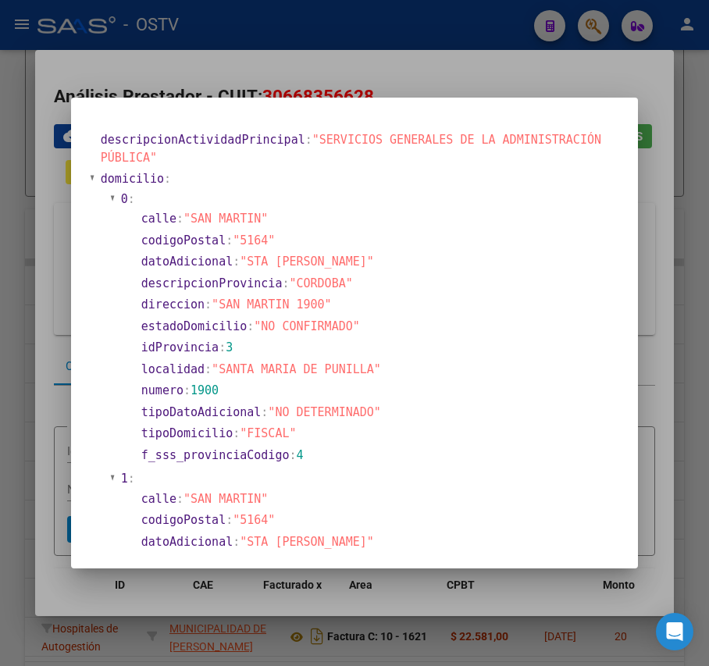
drag, startPoint x: 313, startPoint y: 302, endPoint x: 219, endPoint y: 297, distance: 94.6
click at [219, 298] on span ""SAN MARTIN 1900"" at bounding box center [272, 305] width 120 height 14
click at [445, 310] on section "direccion : "SAN MARTIN 1900"" at bounding box center [376, 305] width 471 height 18
click at [520, 325] on section "estadoDomicilio : "NO CONFIRMADO"" at bounding box center [376, 327] width 471 height 18
click at [330, 333] on section "estadoDomicilio : "NO CONFIRMADO"" at bounding box center [376, 327] width 471 height 18
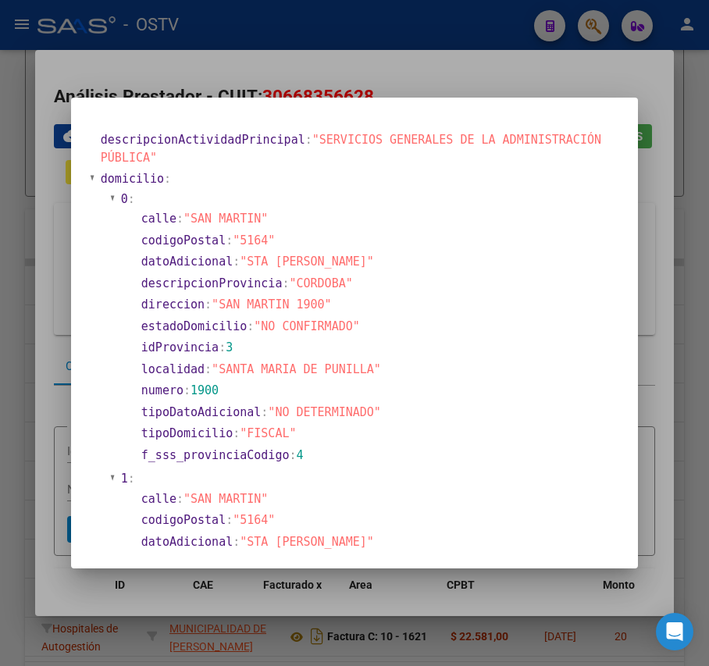
click at [362, 336] on section "estadoDomicilio : "NO CONFIRMADO"" at bounding box center [377, 326] width 474 height 21
drag, startPoint x: 358, startPoint y: 370, endPoint x: 217, endPoint y: 372, distance: 140.6
click at [217, 372] on span ""SANTA MARIA DE PUNILLA"" at bounding box center [297, 369] width 170 height 14
click at [411, 350] on section "idProvincia : 3" at bounding box center [376, 348] width 471 height 18
click at [481, 339] on section "idProvincia : 3" at bounding box center [376, 348] width 471 height 18
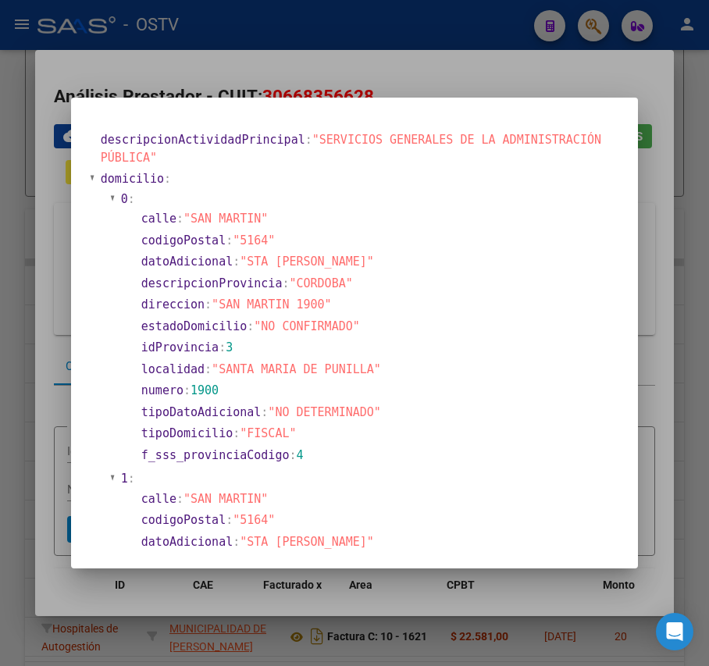
click at [379, 33] on div at bounding box center [354, 333] width 709 height 666
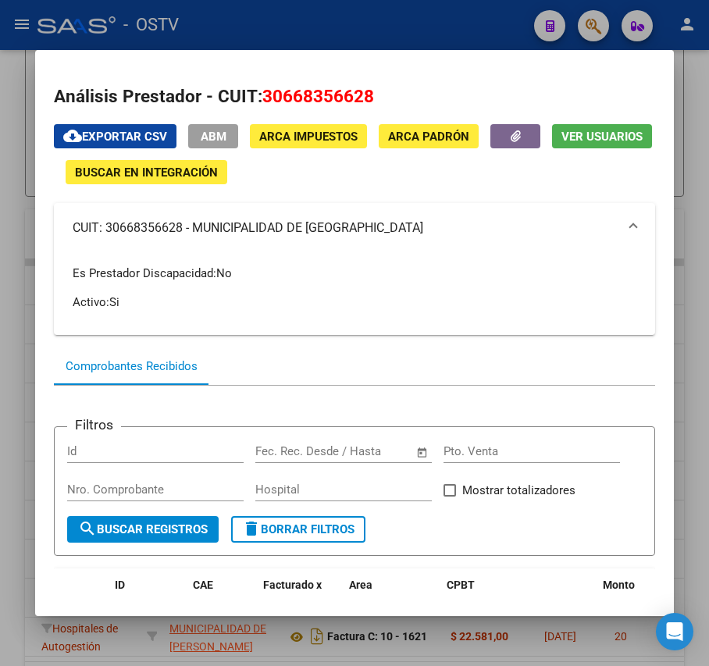
click at [395, 19] on div at bounding box center [354, 333] width 709 height 666
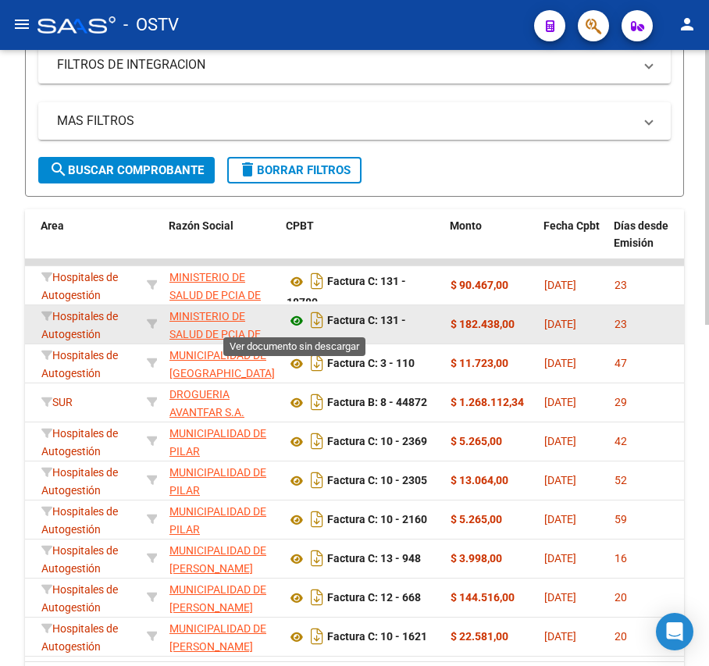
click at [295, 320] on icon at bounding box center [297, 321] width 20 height 19
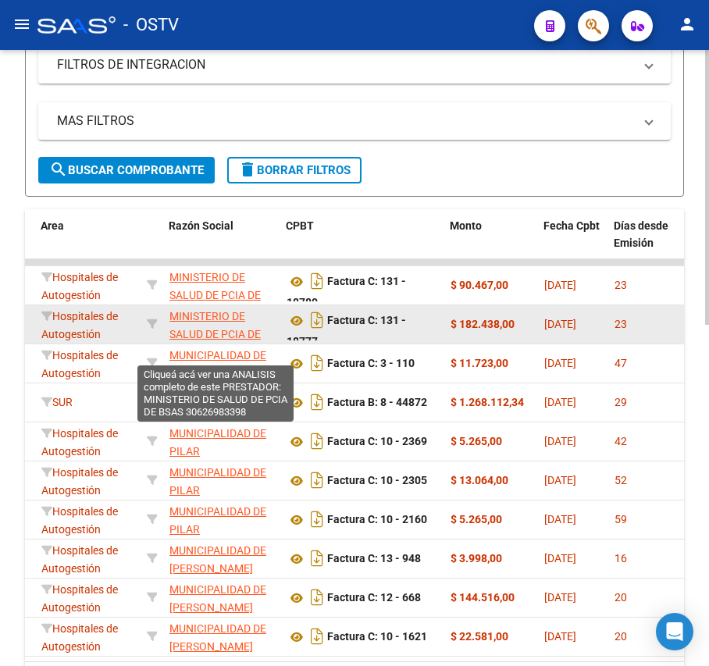
click at [220, 328] on span "MINISTERIO DE SALUD DE PCIA DE BSAS" at bounding box center [215, 334] width 91 height 48
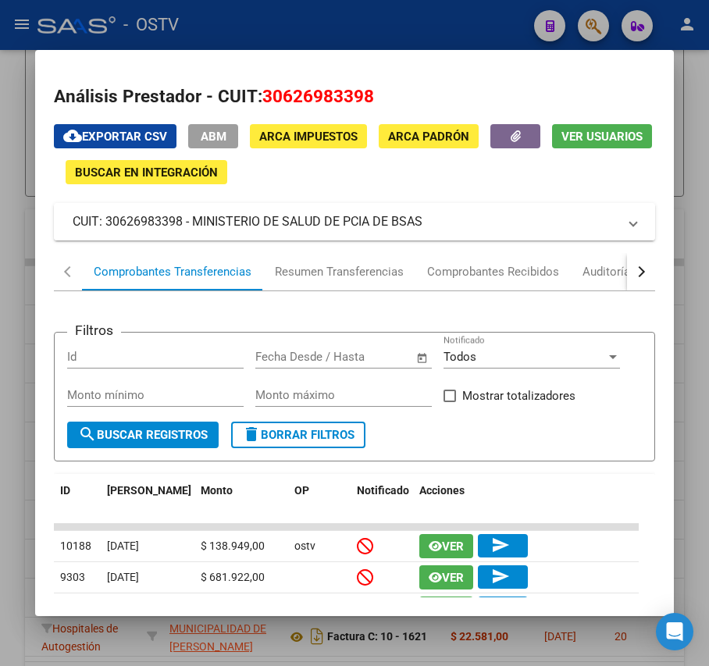
drag, startPoint x: 423, startPoint y: 222, endPoint x: 197, endPoint y: 220, distance: 226.6
click at [197, 220] on mat-panel-title "CUIT: 30626983398 - MINISTERIO DE SALUD DE PCIA DE BSAS" at bounding box center [345, 221] width 545 height 19
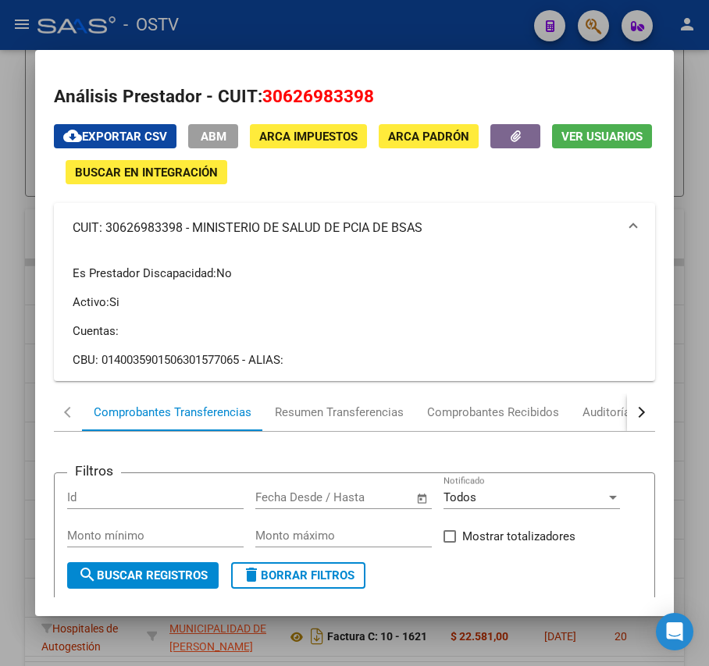
click at [291, 19] on div at bounding box center [354, 333] width 709 height 666
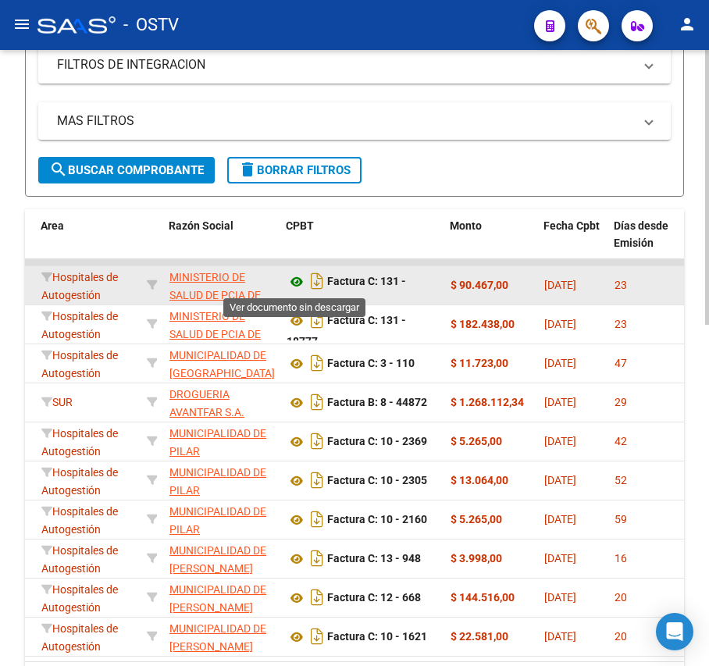
click at [291, 278] on icon at bounding box center [297, 282] width 20 height 19
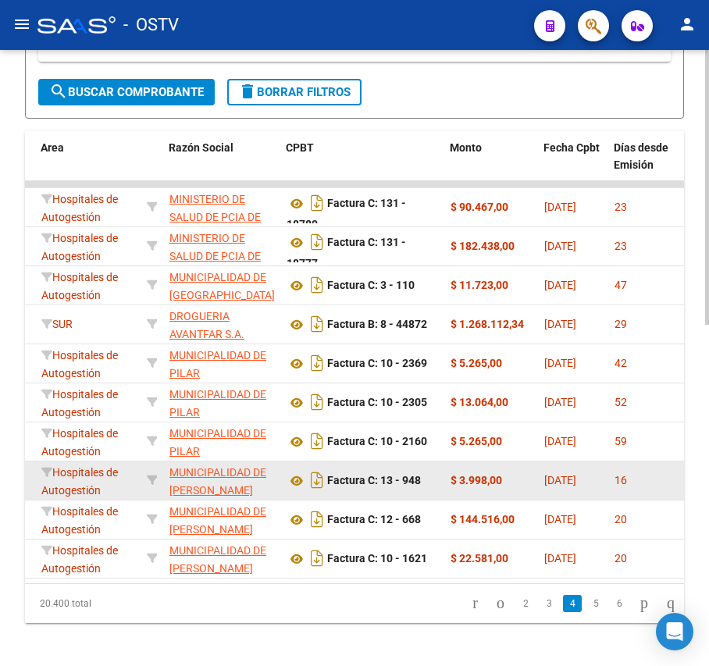
scroll to position [766, 0]
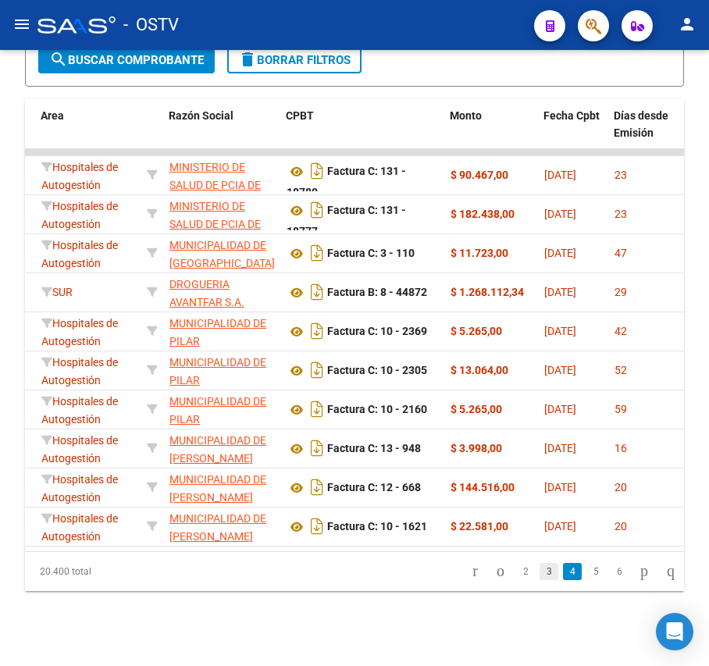
click at [540, 570] on link "3" at bounding box center [549, 571] width 19 height 17
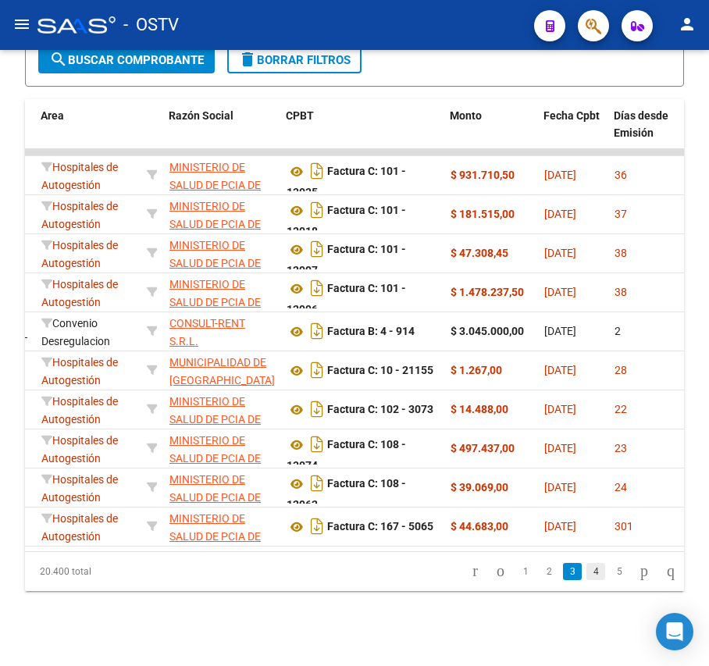
click at [587, 575] on link "4" at bounding box center [596, 571] width 19 height 17
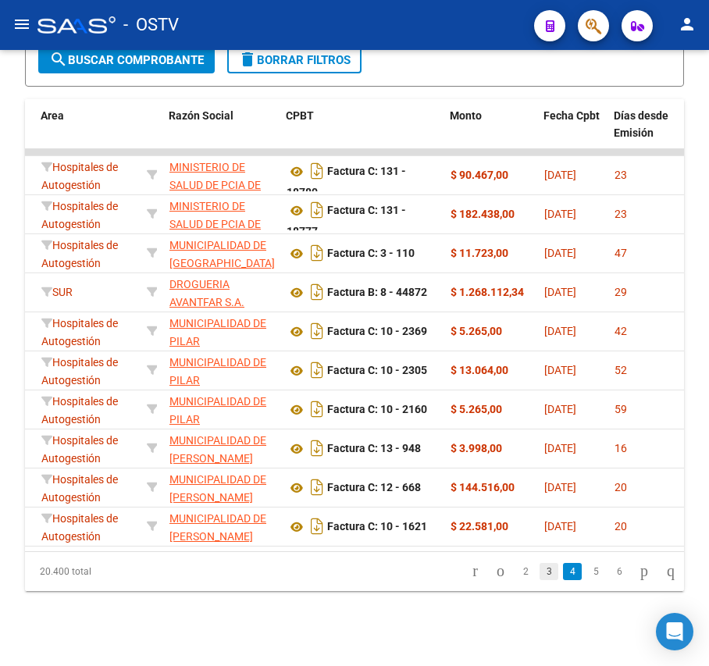
click at [540, 570] on link "3" at bounding box center [549, 571] width 19 height 17
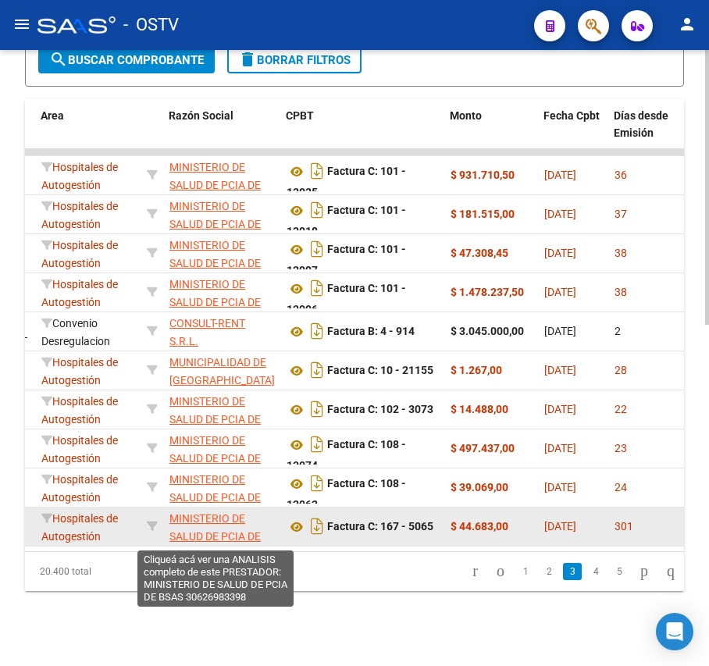
click at [220, 516] on span "MINISTERIO DE SALUD DE PCIA DE BSAS" at bounding box center [215, 536] width 91 height 48
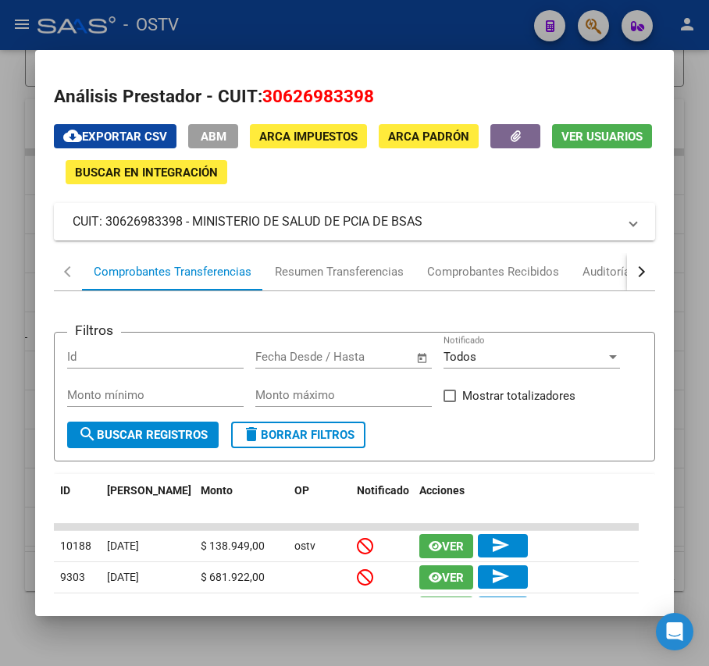
drag, startPoint x: 427, startPoint y: 227, endPoint x: 195, endPoint y: 223, distance: 232.1
click at [195, 223] on mat-panel-title "CUIT: 30626983398 - MINISTERIO DE SALUD DE PCIA DE BSAS" at bounding box center [345, 221] width 545 height 19
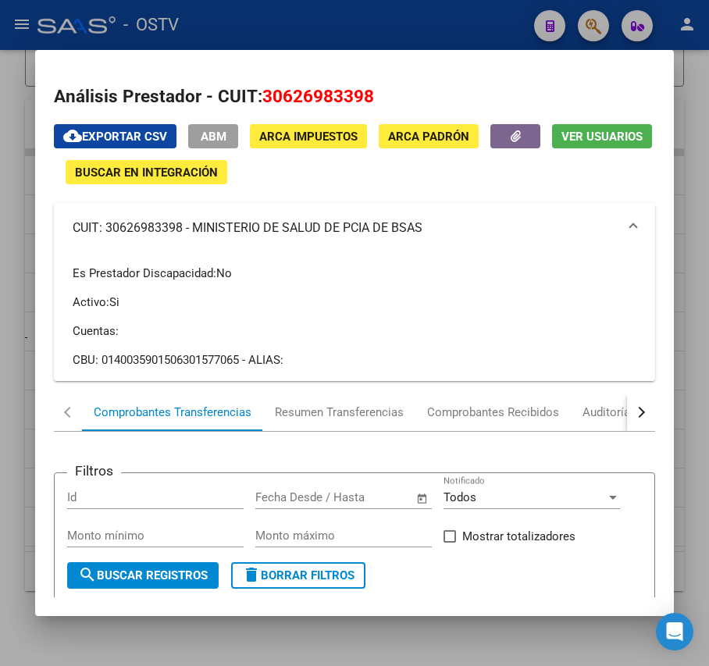
click at [300, 8] on div at bounding box center [354, 333] width 709 height 666
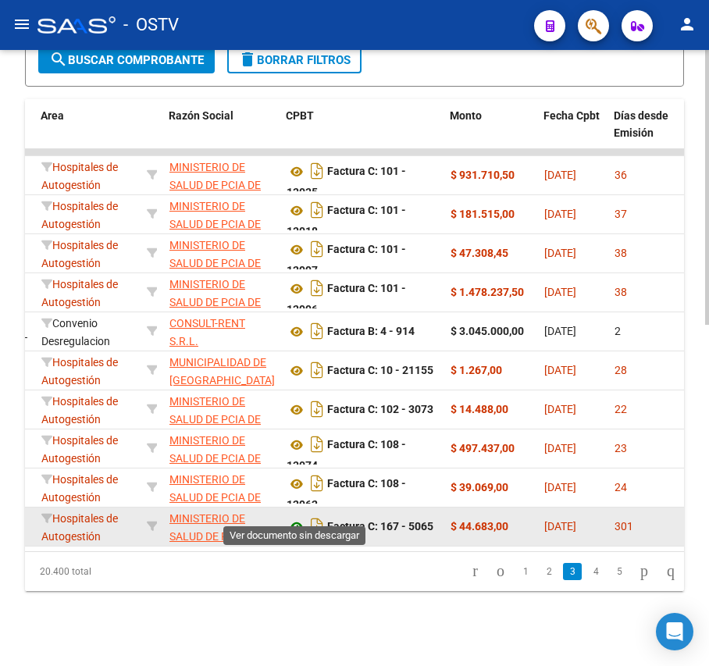
click at [292, 518] on icon at bounding box center [297, 527] width 20 height 19
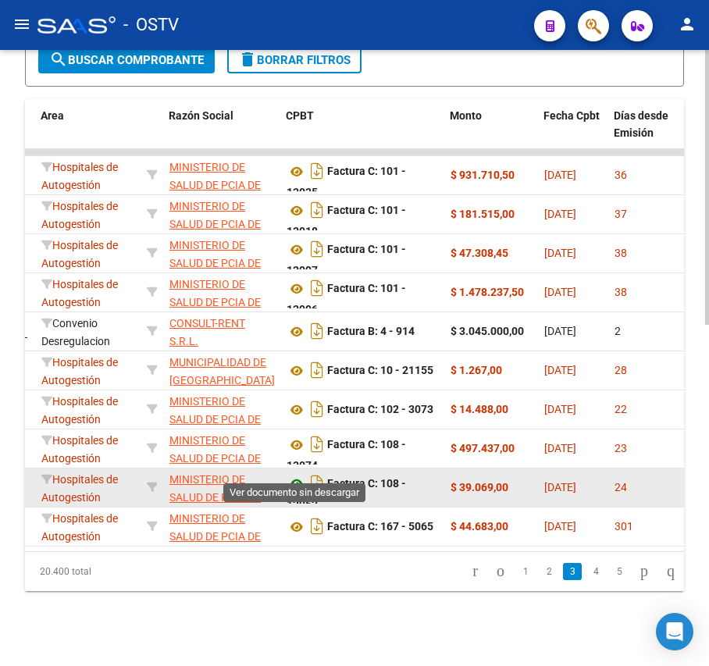
click at [295, 475] on icon at bounding box center [297, 484] width 20 height 19
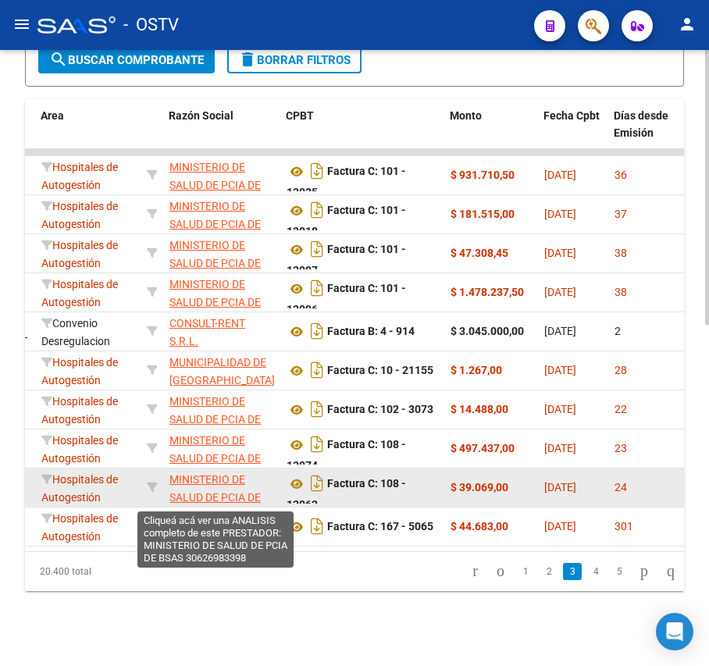
click at [236, 473] on span "MINISTERIO DE SALUD DE PCIA DE BSAS" at bounding box center [215, 497] width 91 height 48
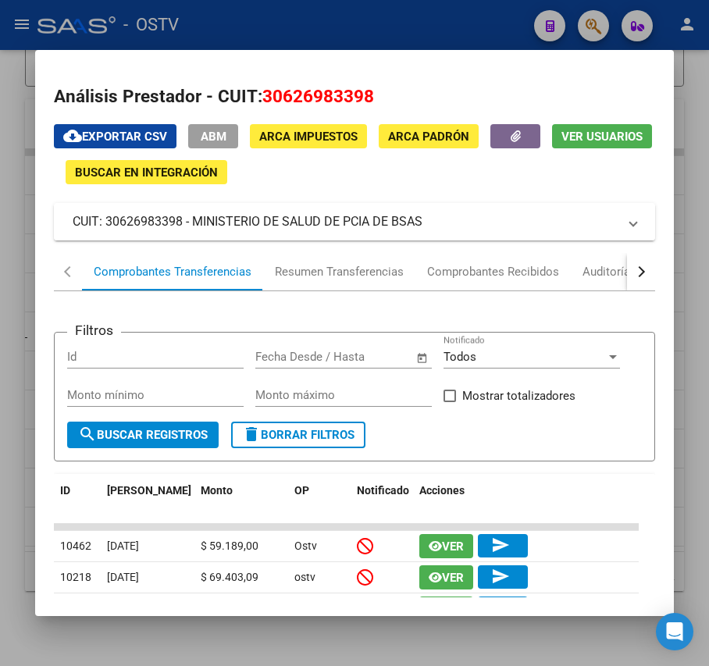
drag, startPoint x: 432, startPoint y: 220, endPoint x: 191, endPoint y: 217, distance: 240.6
click at [191, 217] on mat-panel-title "CUIT: 30626983398 - MINISTERIO DE SALUD DE PCIA DE BSAS" at bounding box center [345, 221] width 545 height 19
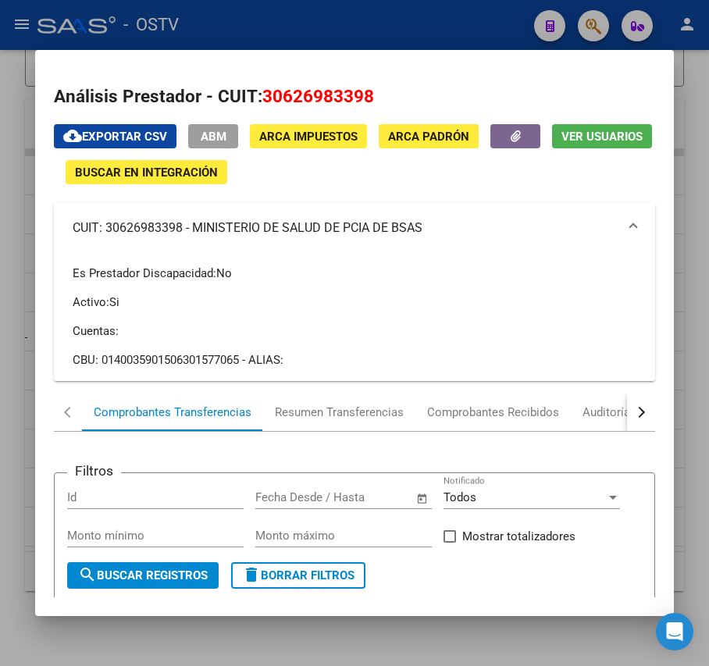
drag, startPoint x: 233, startPoint y: 45, endPoint x: 237, endPoint y: 3, distance: 42.4
click at [233, 45] on div at bounding box center [354, 333] width 709 height 666
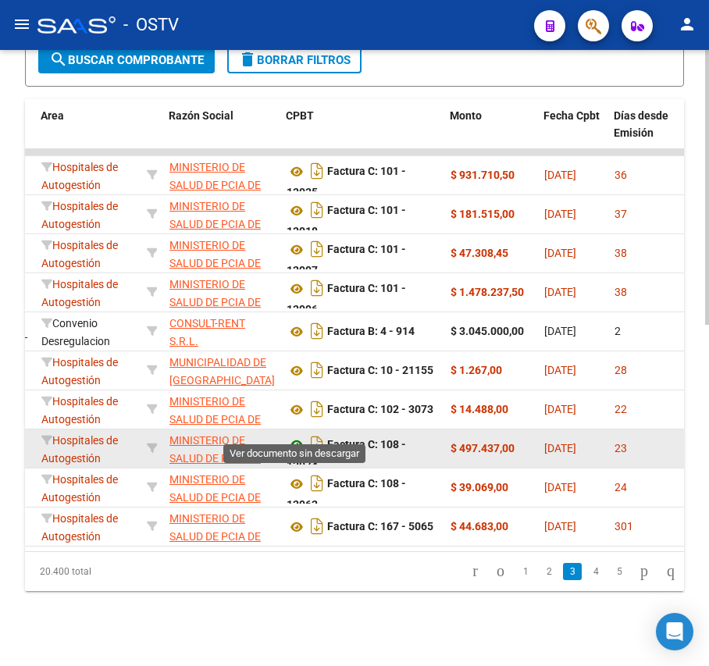
click at [294, 436] on icon at bounding box center [297, 445] width 20 height 19
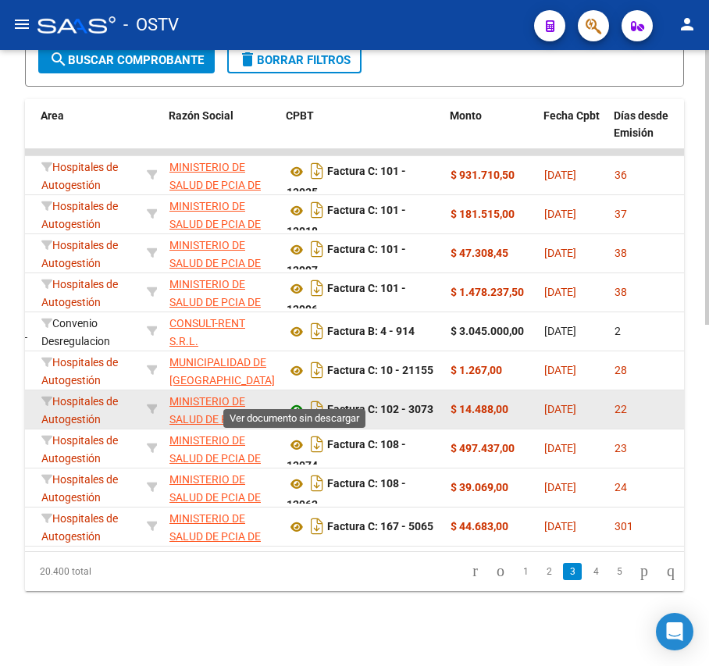
click at [302, 401] on icon at bounding box center [297, 410] width 20 height 19
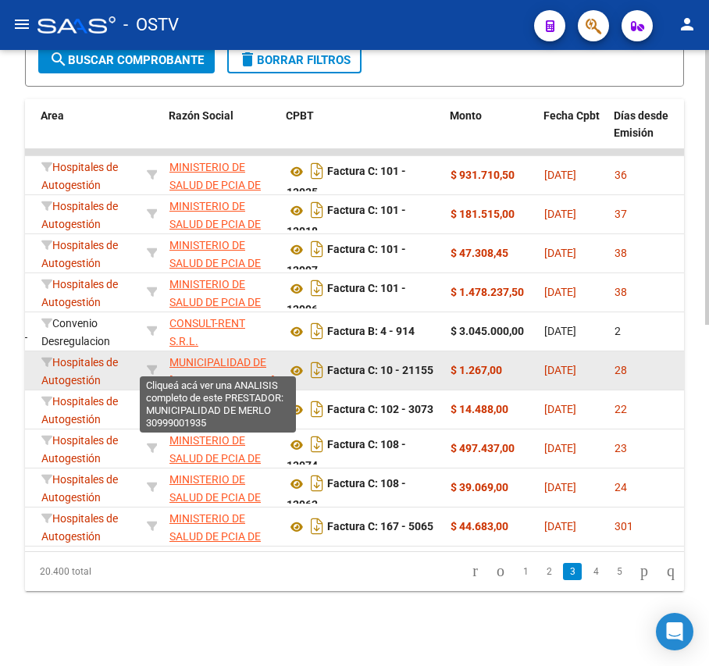
click at [231, 356] on span "MUNICIPALIDAD DE [GEOGRAPHIC_DATA]" at bounding box center [222, 371] width 105 height 30
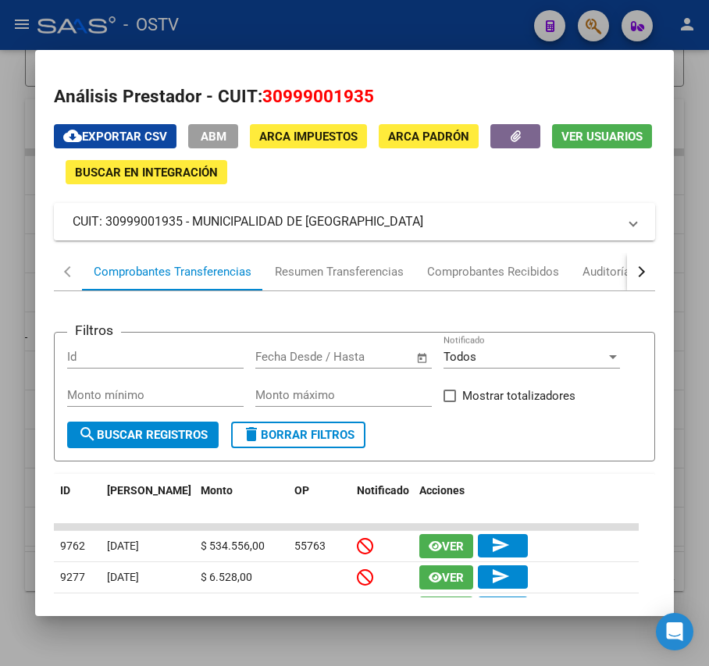
drag, startPoint x: 350, startPoint y: 211, endPoint x: 191, endPoint y: 220, distance: 158.9
click at [191, 219] on mat-expansion-panel-header "CUIT: 30999001935 - MUNICIPALIDAD DE [GEOGRAPHIC_DATA]" at bounding box center [354, 221] width 601 height 37
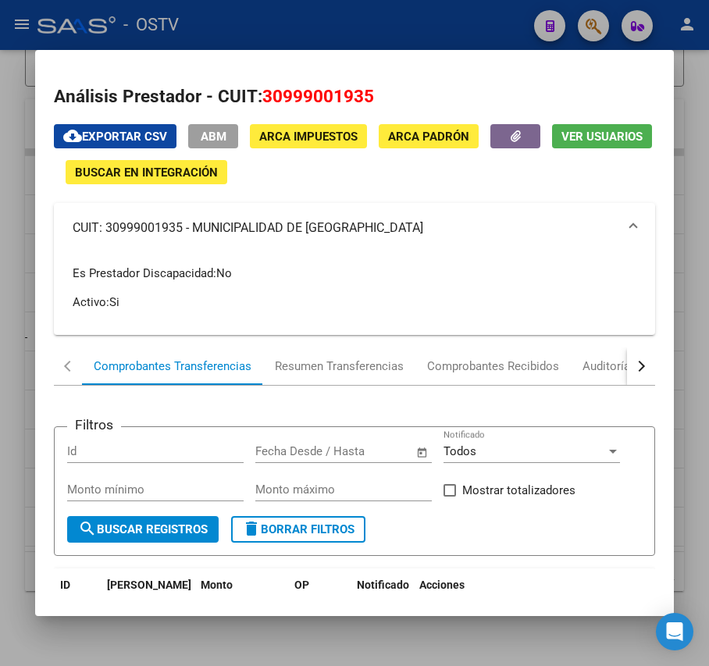
click at [327, 12] on div at bounding box center [354, 333] width 709 height 666
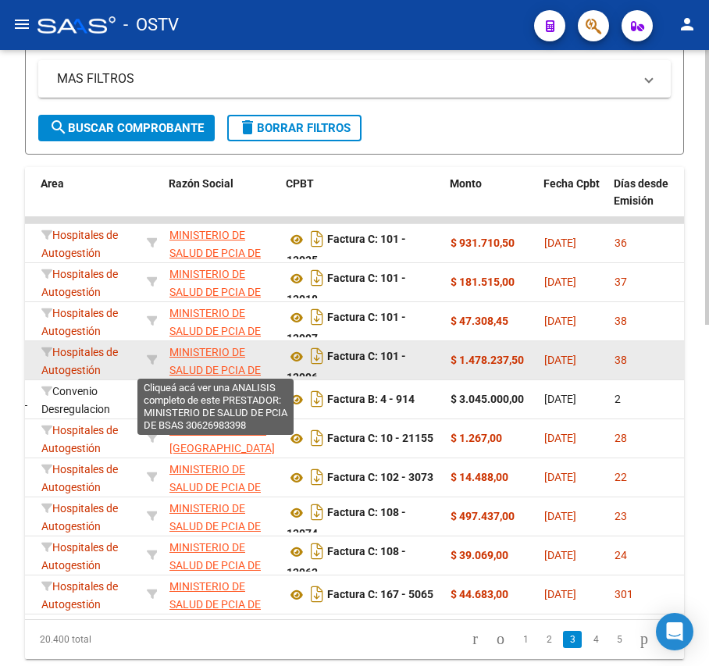
scroll to position [662, 0]
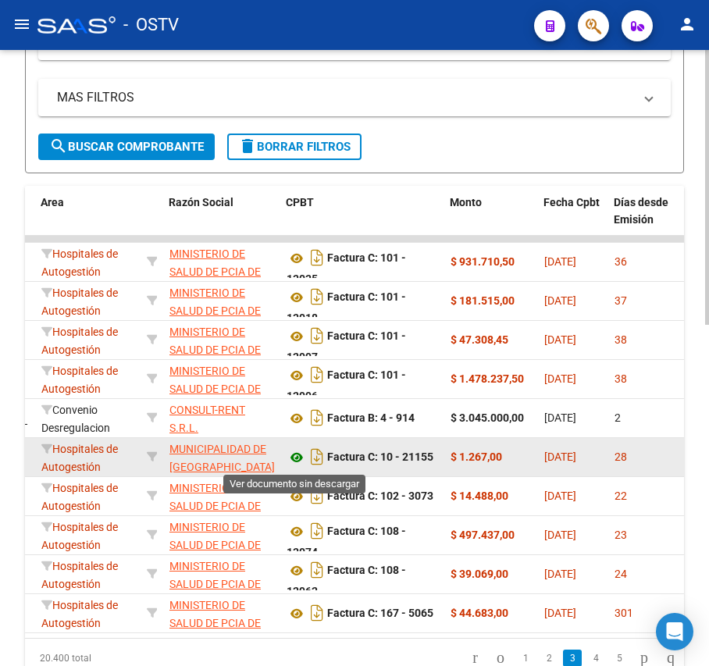
click at [300, 462] on icon at bounding box center [297, 457] width 20 height 19
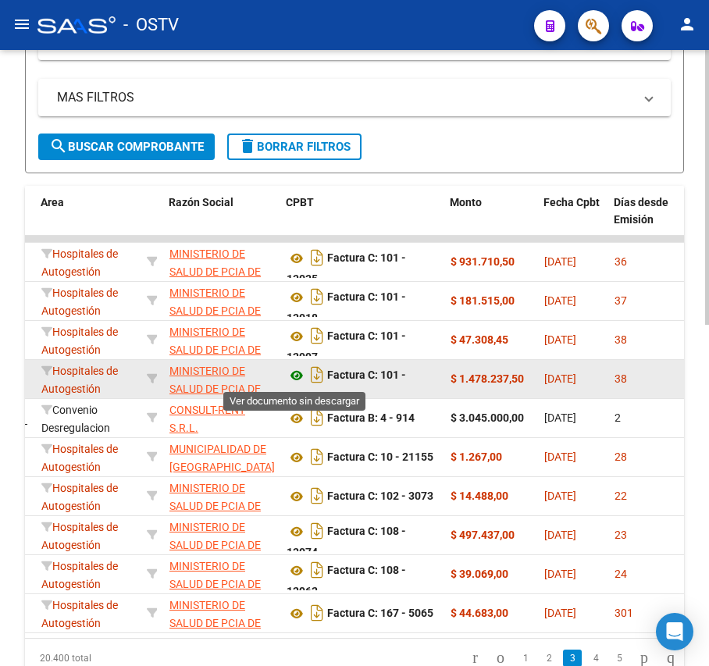
click at [291, 376] on icon at bounding box center [297, 375] width 20 height 19
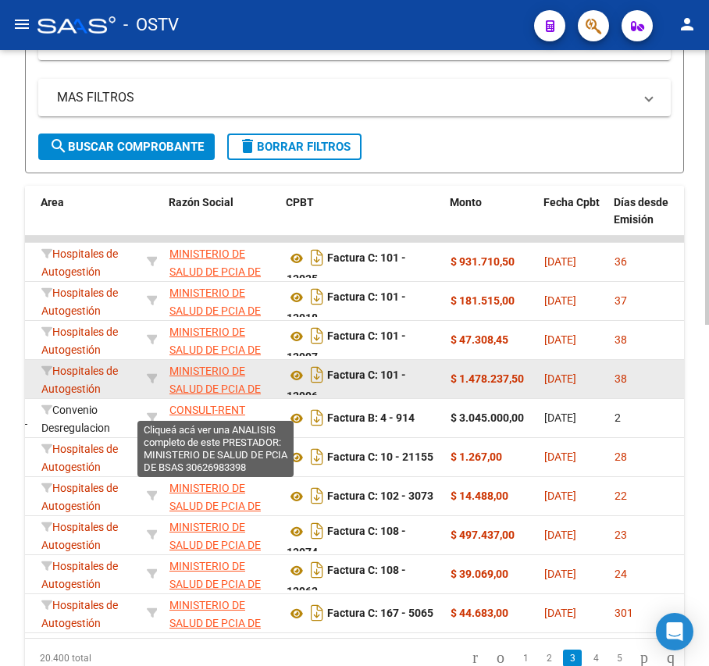
click at [227, 373] on span "MINISTERIO DE SALUD DE PCIA DE BSAS" at bounding box center [215, 389] width 91 height 48
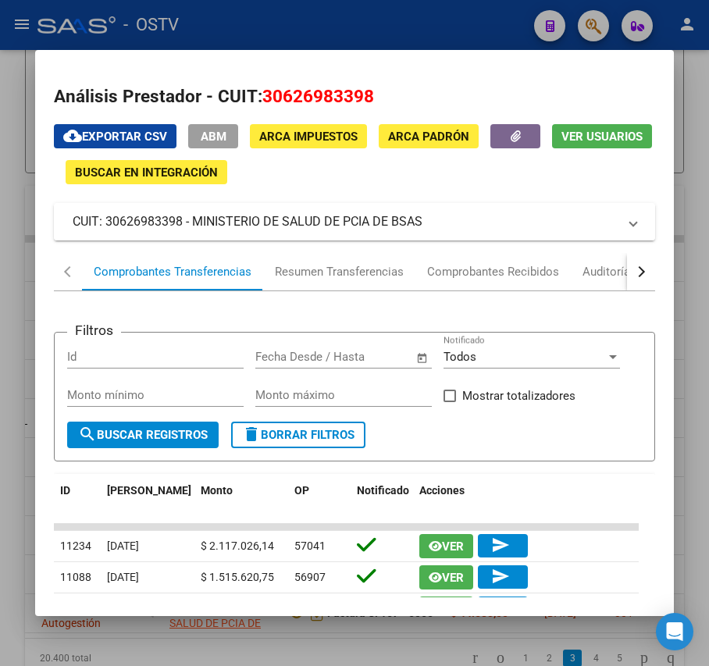
drag, startPoint x: 422, startPoint y: 223, endPoint x: 192, endPoint y: 216, distance: 229.8
click at [192, 216] on mat-panel-title "CUIT: 30626983398 - MINISTERIO DE SALUD DE PCIA DE BSAS" at bounding box center [345, 221] width 545 height 19
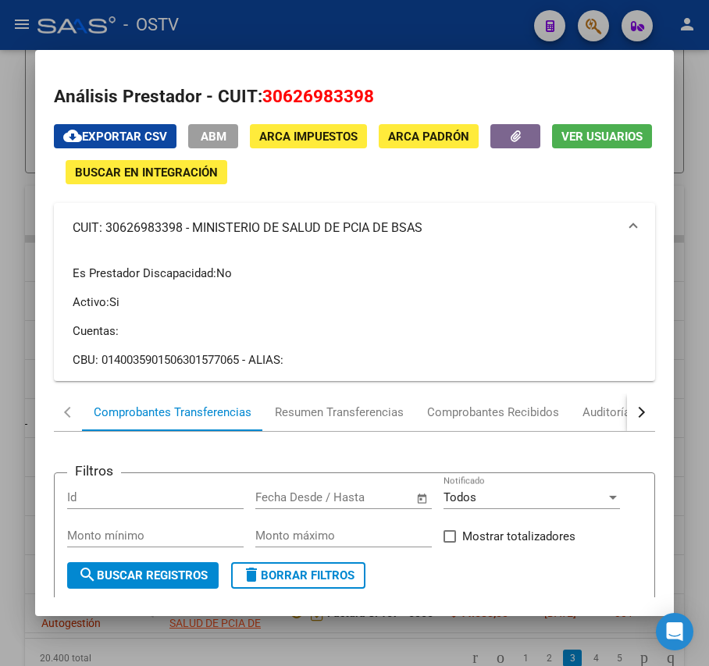
click at [291, 6] on div at bounding box center [354, 333] width 709 height 666
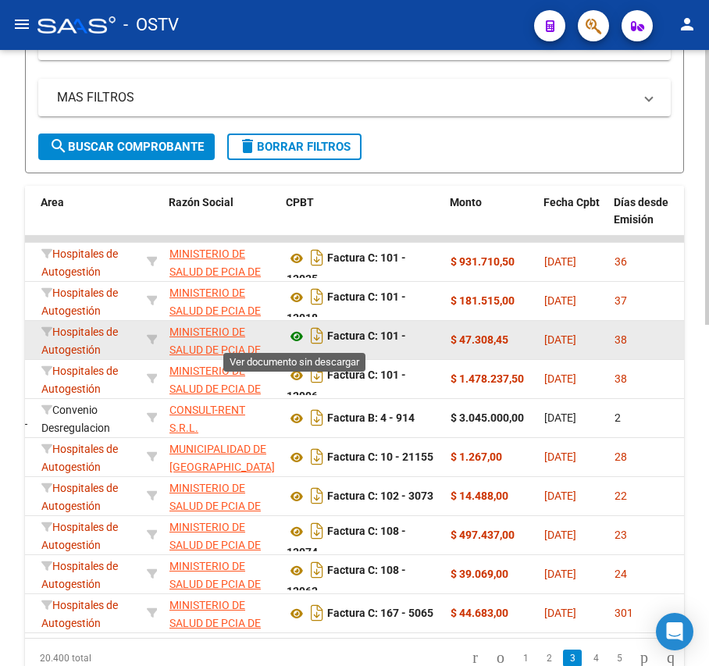
click at [291, 341] on icon at bounding box center [297, 336] width 20 height 19
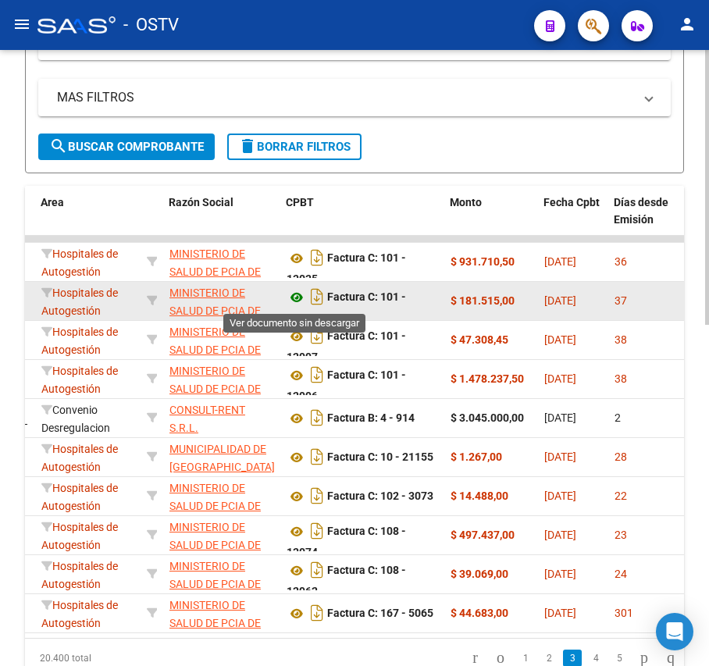
click at [295, 298] on icon at bounding box center [297, 297] width 20 height 19
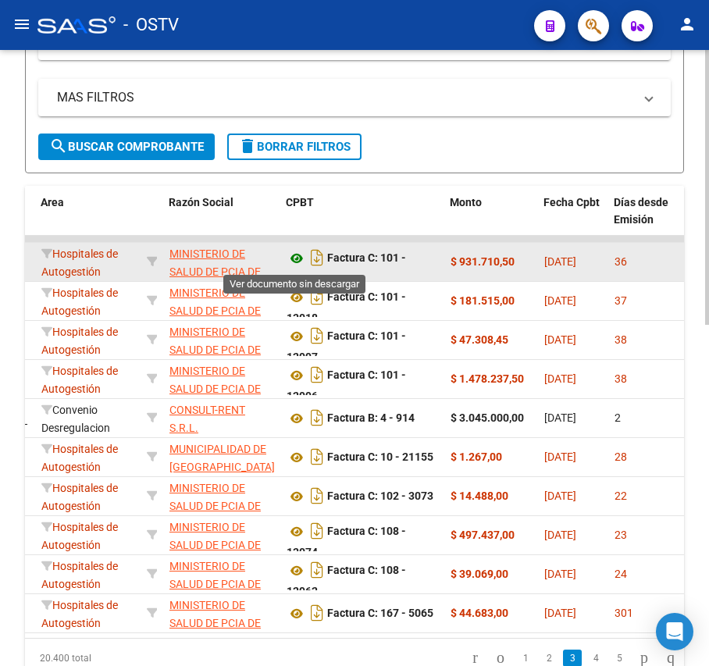
click at [287, 254] on icon at bounding box center [297, 258] width 20 height 19
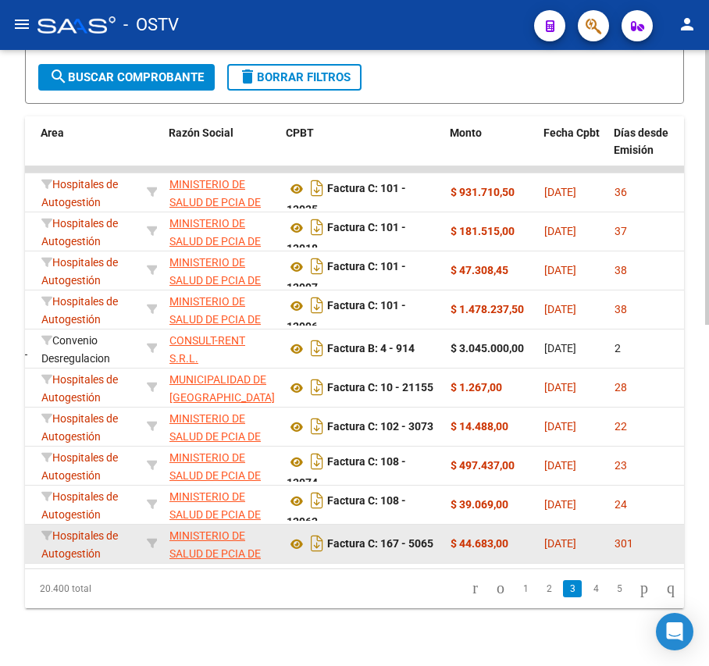
scroll to position [766, 0]
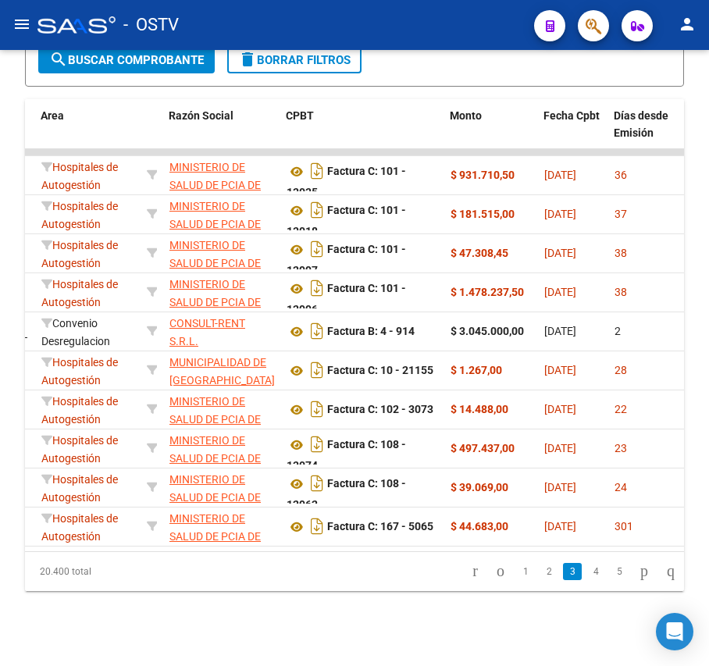
click at [537, 581] on li "2" at bounding box center [548, 572] width 23 height 27
click at [540, 575] on link "2" at bounding box center [549, 571] width 19 height 17
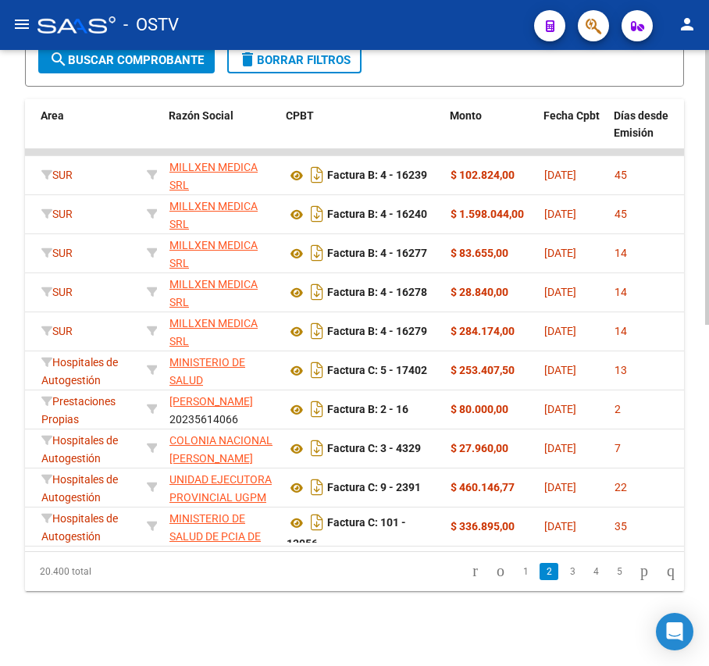
click at [563, 573] on link "3" at bounding box center [572, 571] width 19 height 17
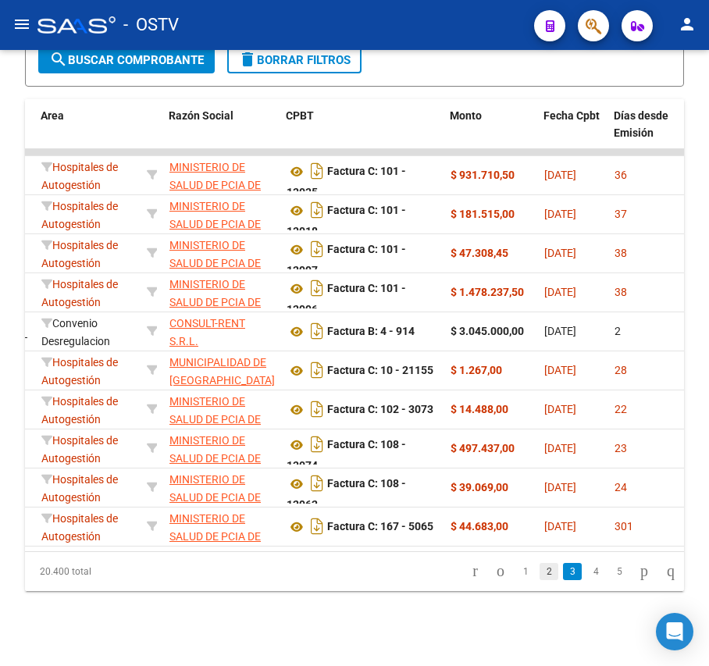
click at [540, 576] on link "2" at bounding box center [549, 571] width 19 height 17
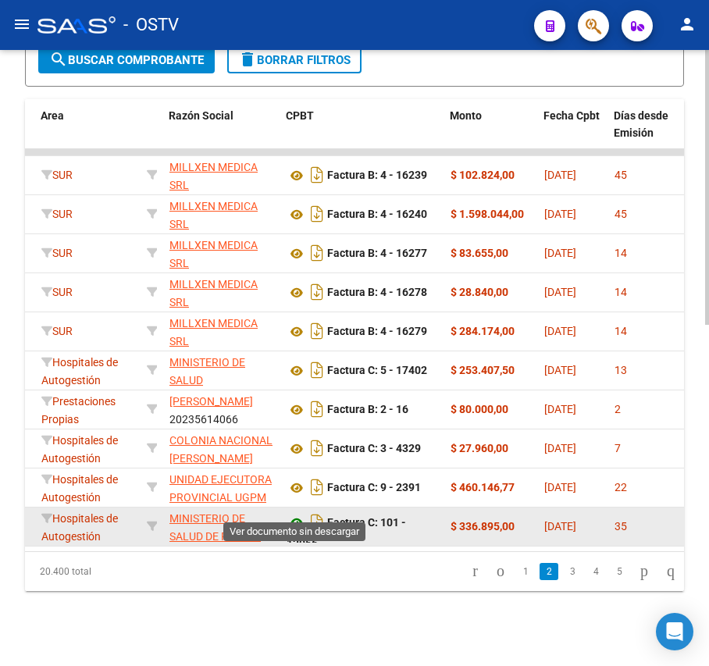
click at [298, 514] on icon at bounding box center [297, 523] width 20 height 19
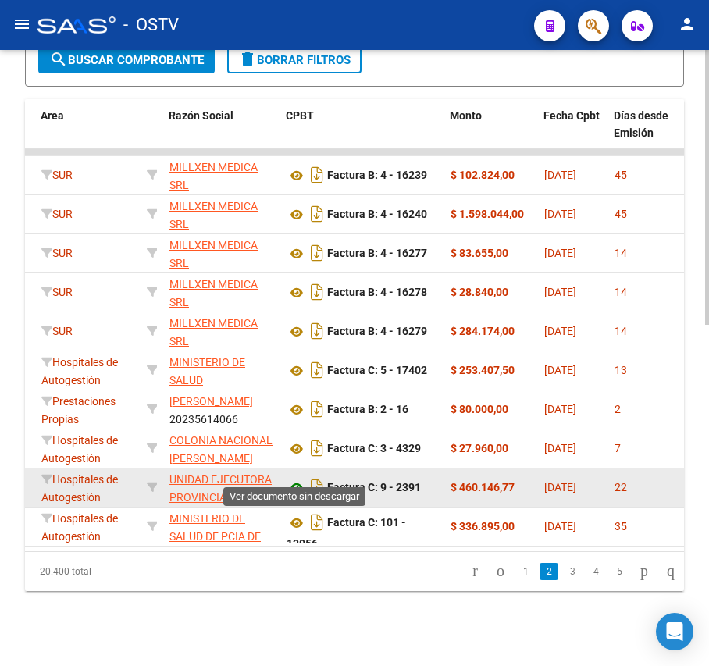
click at [298, 479] on icon at bounding box center [297, 488] width 20 height 19
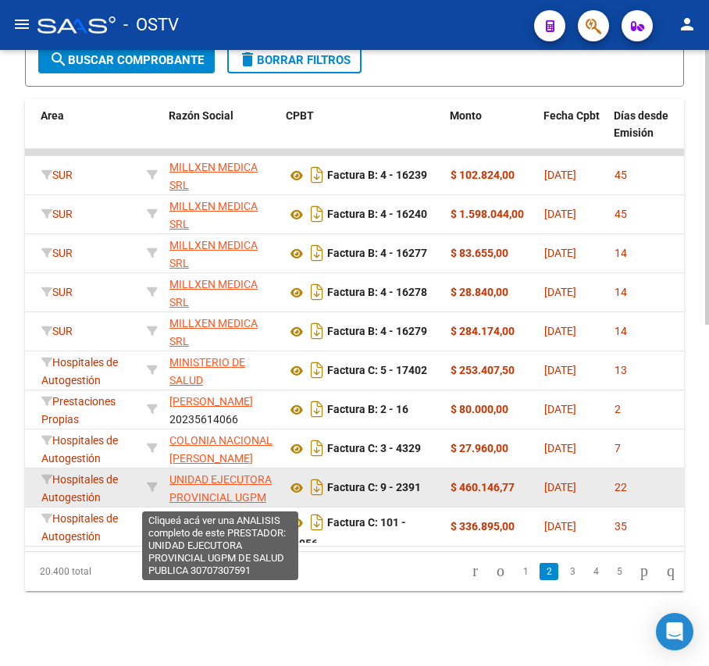
click at [257, 480] on span "UNIDAD EJECUTORA PROVINCIAL UGPM DE SALUD PUBLICA" at bounding box center [221, 497] width 102 height 48
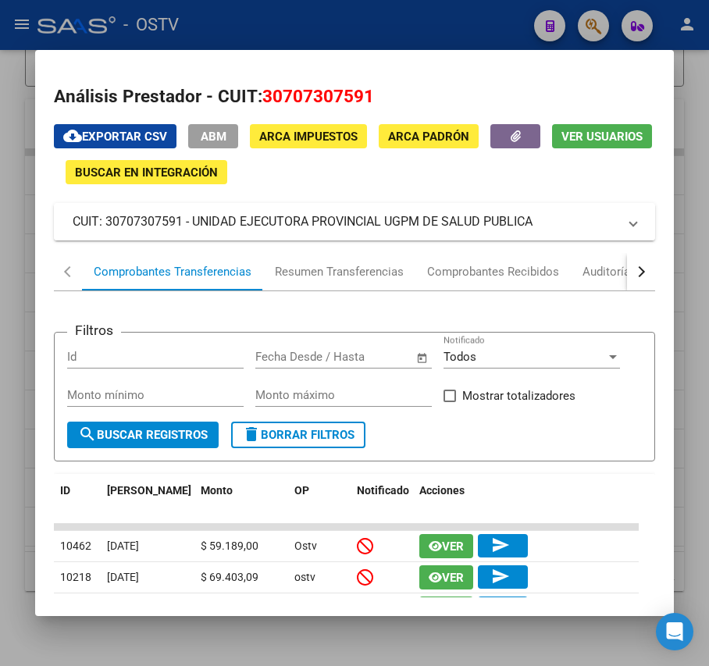
drag, startPoint x: 534, startPoint y: 220, endPoint x: 195, endPoint y: 223, distance: 339.1
click at [195, 223] on mat-panel-title "CUIT: 30707307591 - UNIDAD EJECUTORA PROVINCIAL UGPM DE SALUD PUBLICA" at bounding box center [345, 221] width 545 height 19
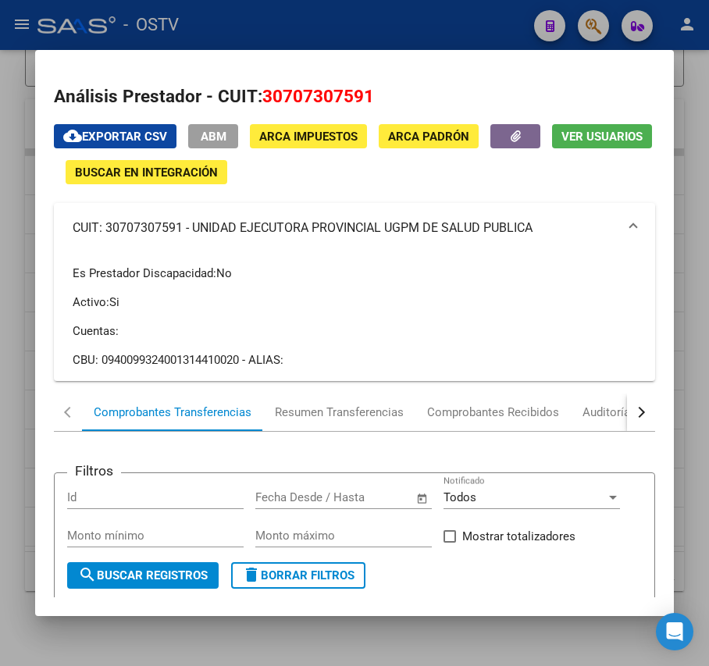
click at [355, 14] on div at bounding box center [354, 333] width 709 height 666
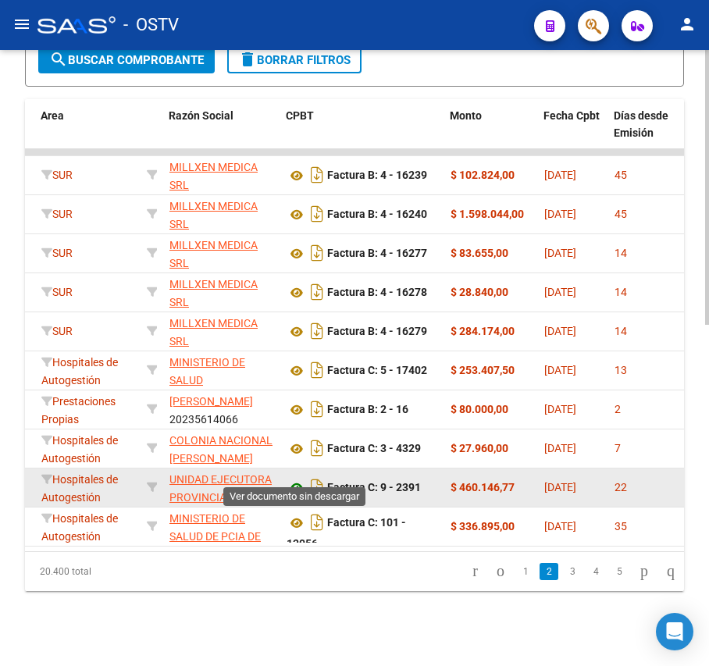
click at [297, 479] on icon at bounding box center [297, 488] width 20 height 19
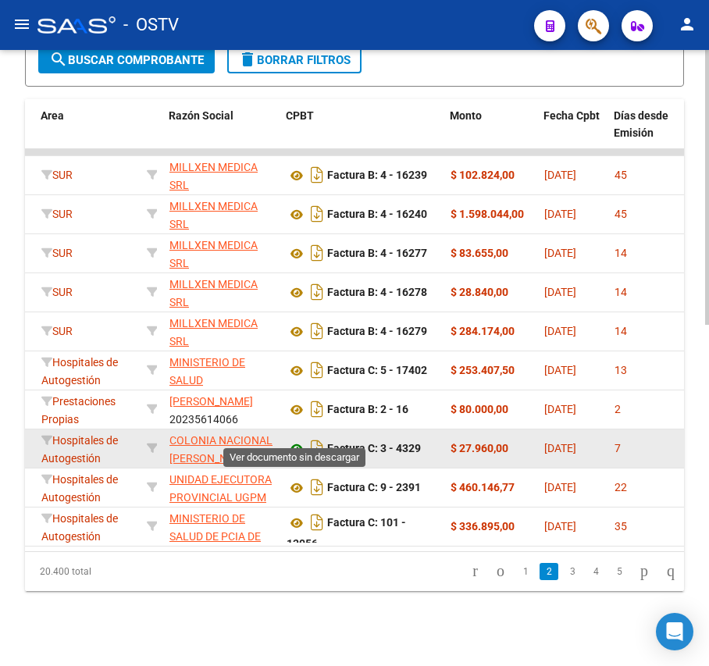
click at [297, 440] on icon at bounding box center [297, 449] width 20 height 19
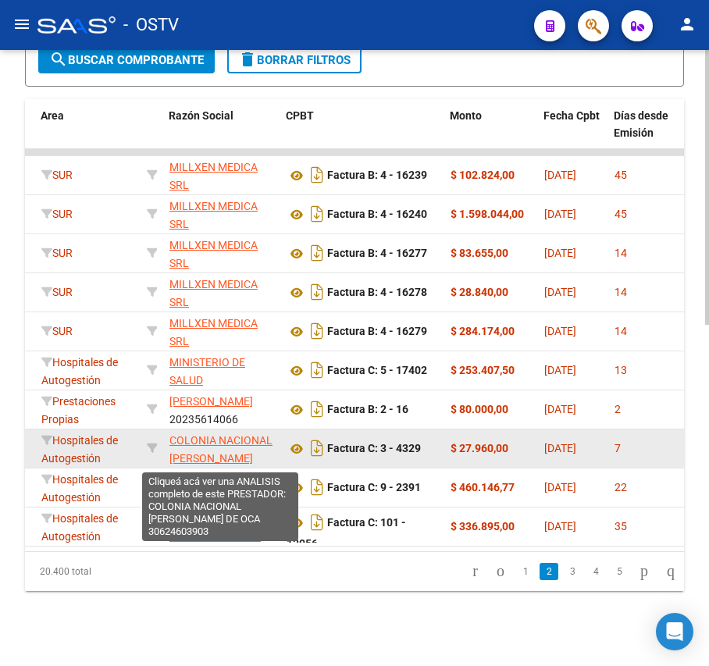
click at [210, 442] on span "COLONIA NACIONAL [PERSON_NAME]" at bounding box center [221, 449] width 103 height 30
type textarea "30624603903"
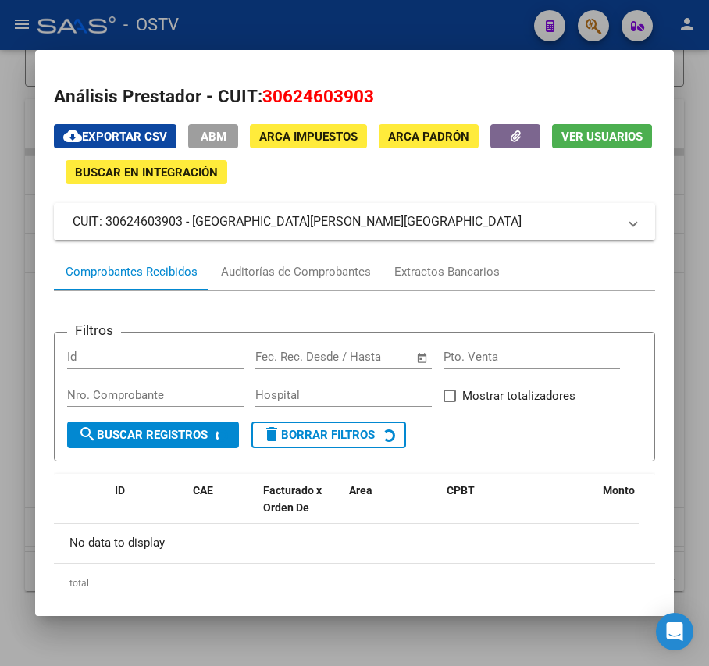
drag, startPoint x: 411, startPoint y: 220, endPoint x: 455, endPoint y: 220, distance: 43.8
click at [414, 220] on mat-panel-title "CUIT: 30624603903 - [GEOGRAPHIC_DATA][PERSON_NAME][GEOGRAPHIC_DATA]" at bounding box center [345, 221] width 545 height 19
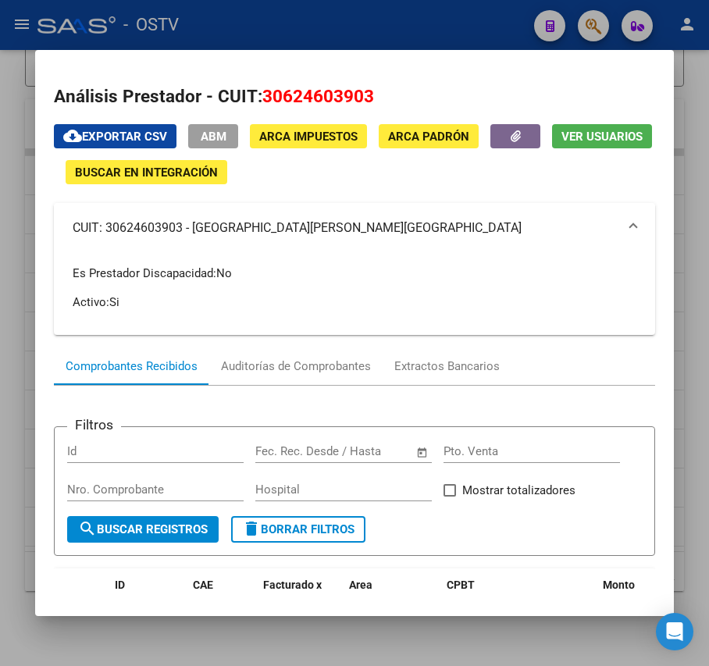
drag, startPoint x: 498, startPoint y: 229, endPoint x: 191, endPoint y: 236, distance: 306.3
click at [191, 236] on mat-panel-title "CUIT: 30624603903 - [GEOGRAPHIC_DATA][PERSON_NAME][GEOGRAPHIC_DATA]" at bounding box center [345, 228] width 545 height 19
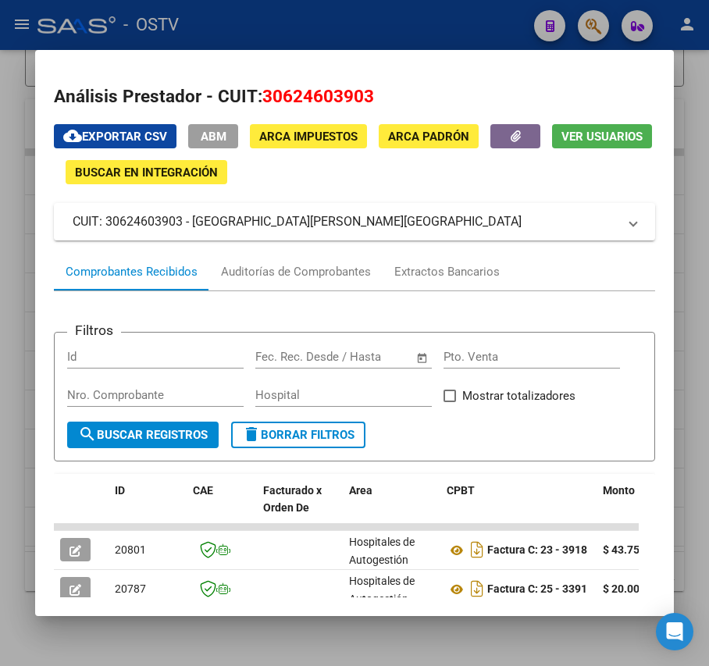
click at [328, 17] on div at bounding box center [354, 333] width 709 height 666
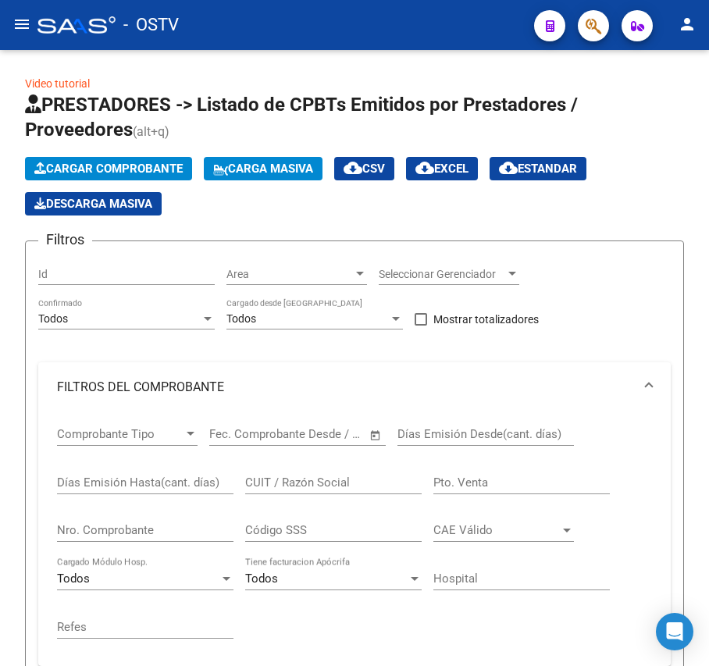
scroll to position [0, 333]
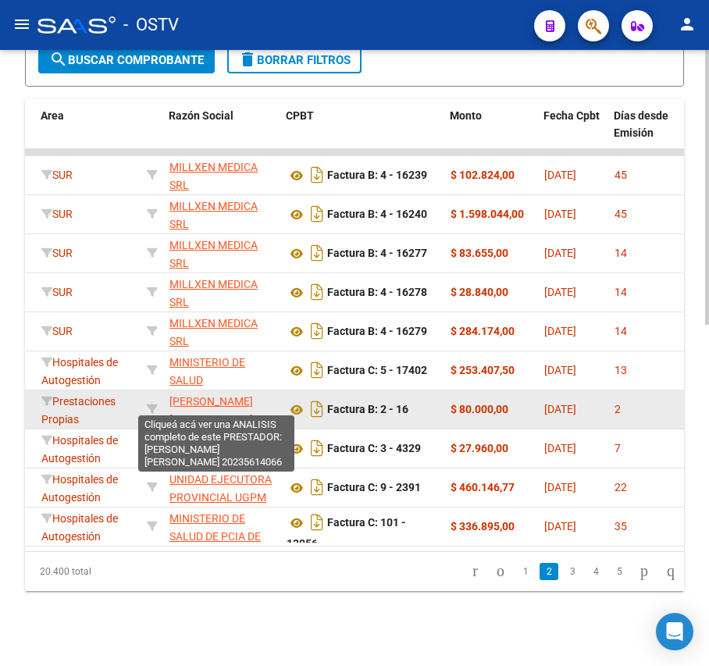
click at [238, 395] on span "[PERSON_NAME]" at bounding box center [212, 410] width 84 height 30
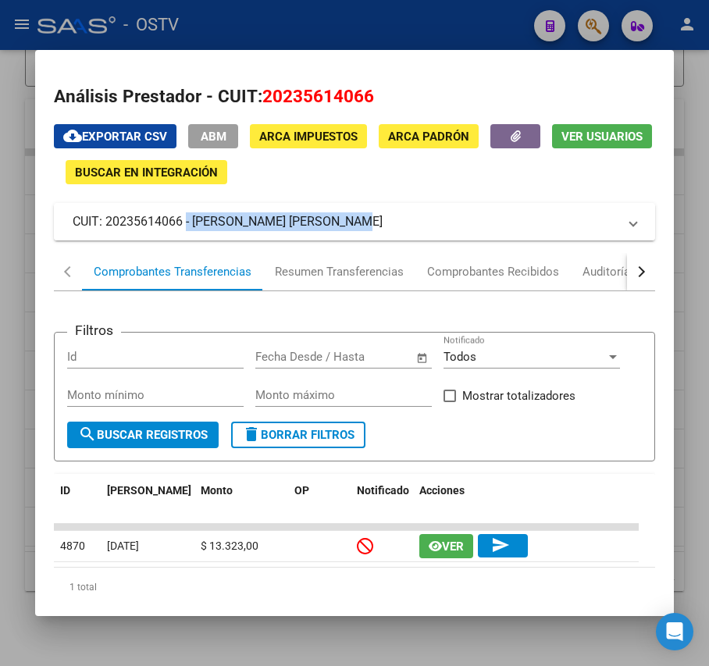
drag, startPoint x: 363, startPoint y: 226, endPoint x: 180, endPoint y: 223, distance: 183.6
click at [180, 223] on mat-panel-title "CUIT: 20235614066 - FIGUEROA ARTURO ALEJANDRO" at bounding box center [345, 221] width 545 height 19
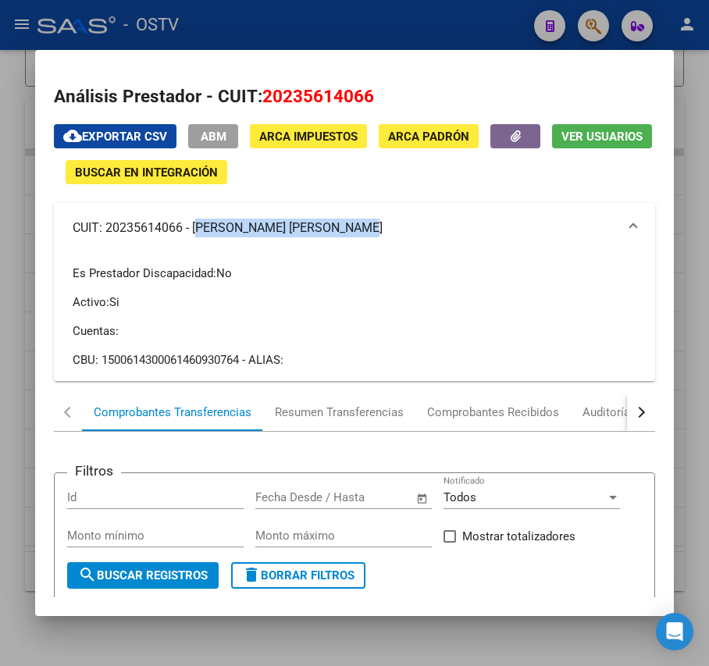
drag, startPoint x: 381, startPoint y: 232, endPoint x: 191, endPoint y: 236, distance: 189.9
click at [191, 236] on mat-panel-title "CUIT: 20235614066 - FIGUEROA ARTURO ALEJANDRO" at bounding box center [345, 228] width 545 height 19
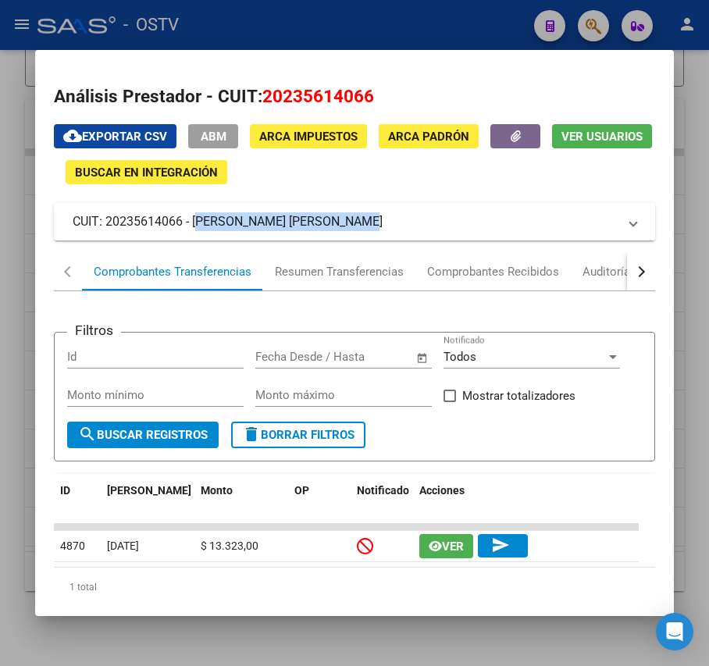
copy mat-panel-title "[PERSON_NAME]"
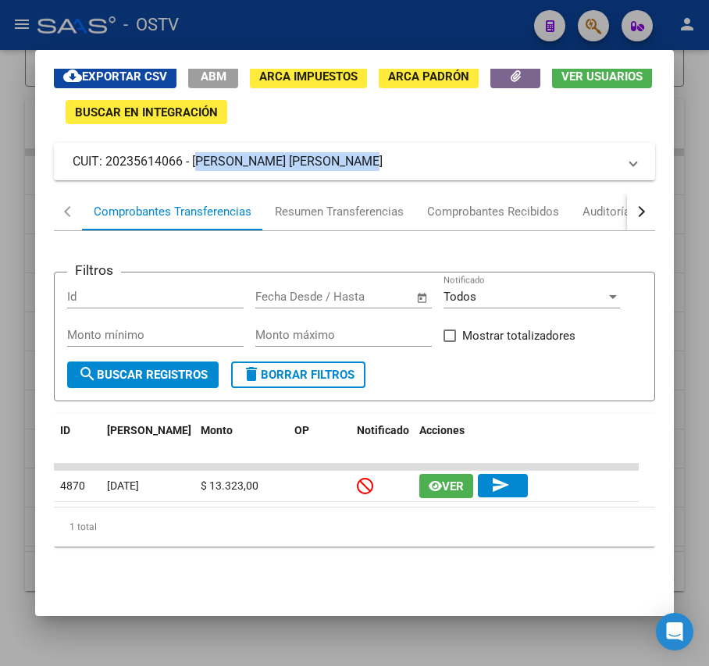
scroll to position [119, 0]
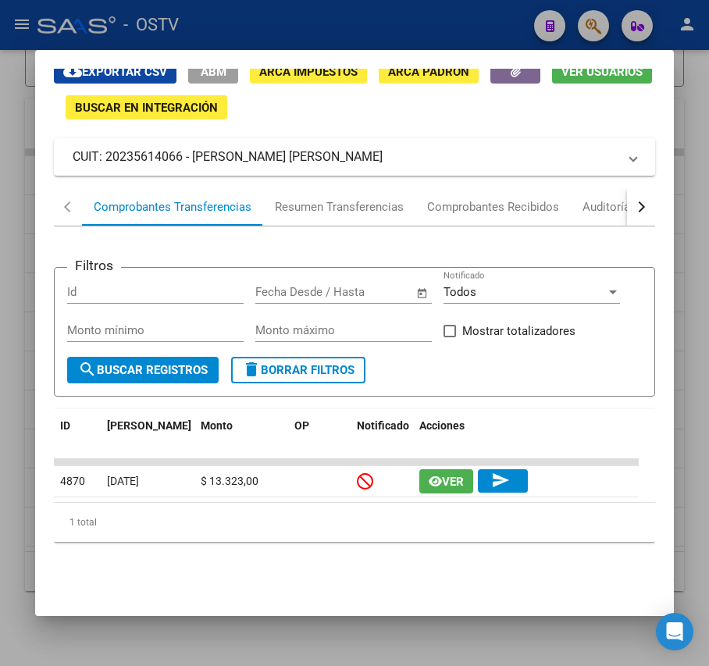
click at [0, 467] on div at bounding box center [354, 333] width 709 height 666
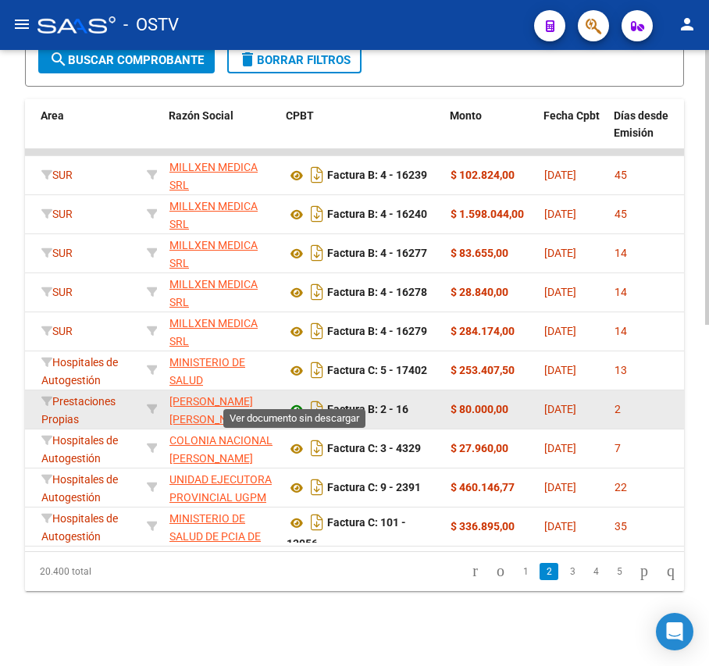
click at [298, 401] on icon at bounding box center [297, 410] width 20 height 19
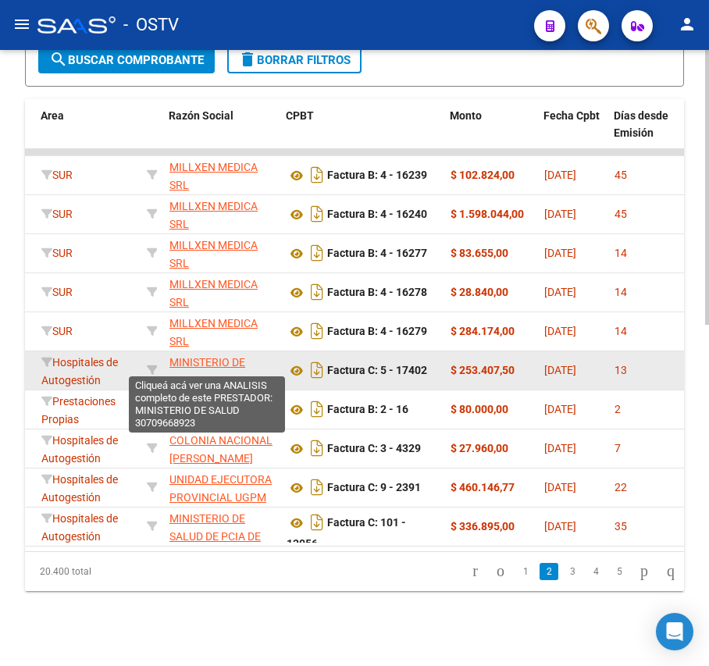
click at [191, 356] on span "MINISTERIO DE SALUD" at bounding box center [208, 371] width 76 height 30
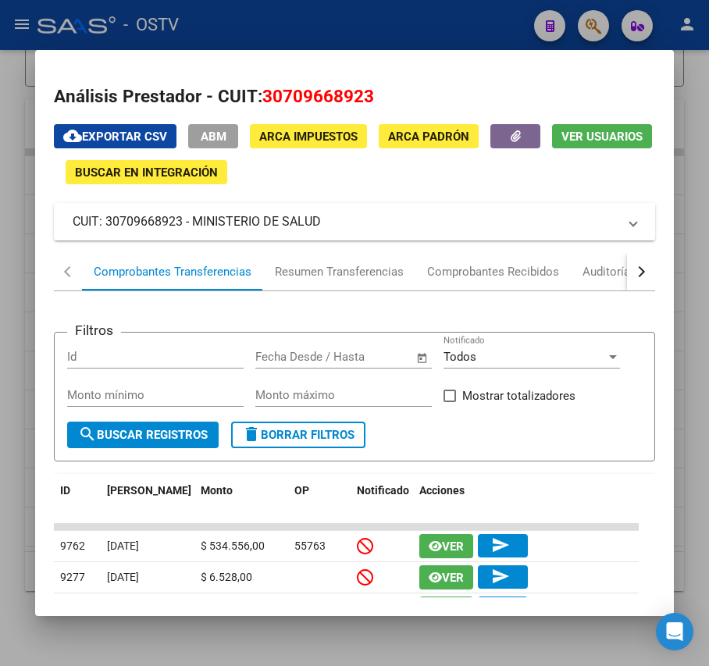
drag, startPoint x: 335, startPoint y: 227, endPoint x: 197, endPoint y: 229, distance: 138.3
click at [197, 229] on mat-panel-title "CUIT: 30709668923 - MINISTERIO DE SALUD" at bounding box center [345, 221] width 545 height 19
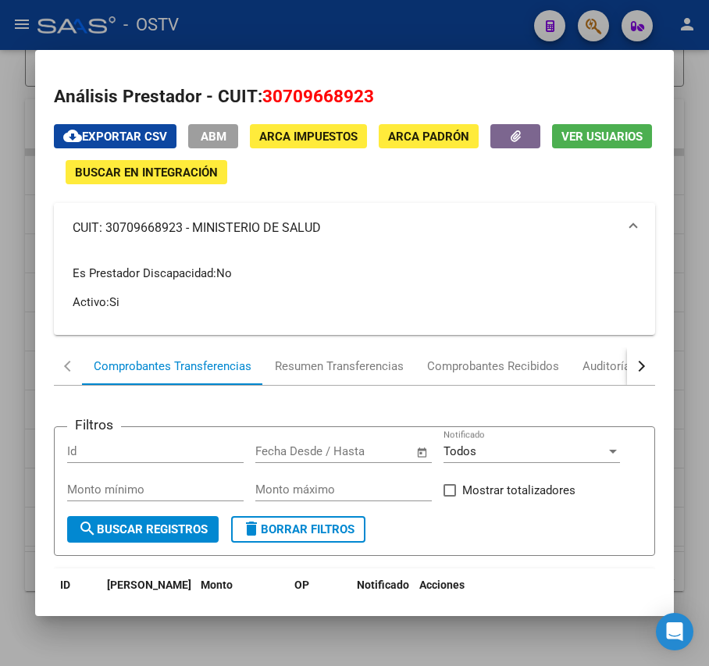
copy mat-panel-title "MINISTERIO DE SALUD"
click at [302, 23] on div at bounding box center [354, 333] width 709 height 666
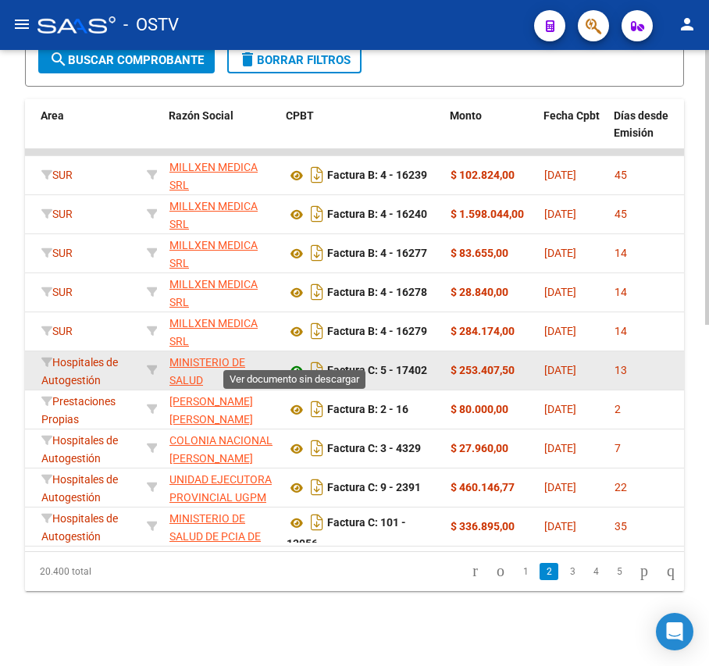
click at [295, 362] on icon at bounding box center [297, 371] width 20 height 19
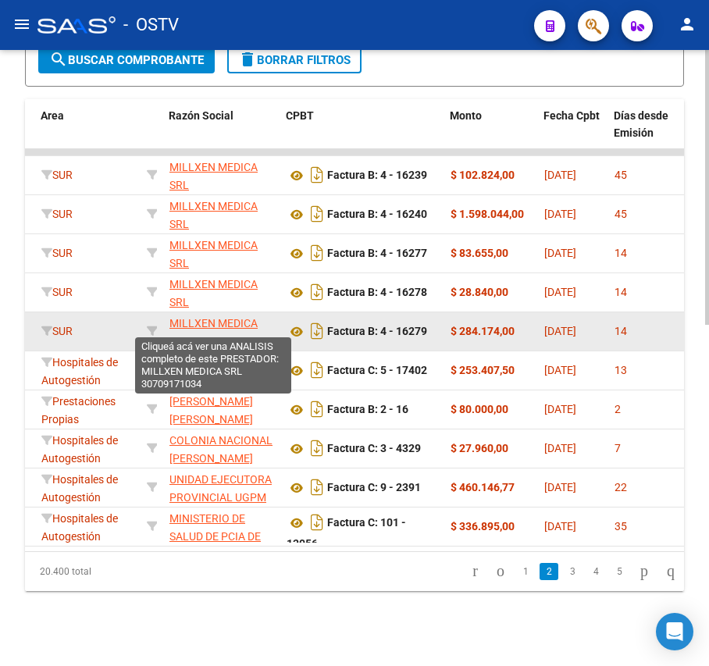
click at [234, 317] on span "MILLXEN MEDICA SRL" at bounding box center [214, 332] width 88 height 30
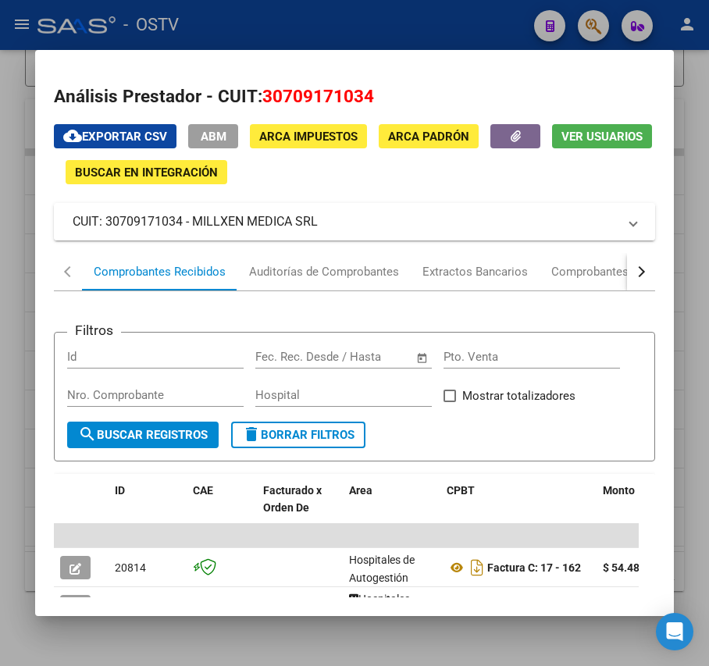
drag, startPoint x: 320, startPoint y: 223, endPoint x: 195, endPoint y: 217, distance: 125.1
click at [195, 217] on mat-panel-title "CUIT: 30709171034 - MILLXEN MEDICA SRL" at bounding box center [345, 221] width 545 height 19
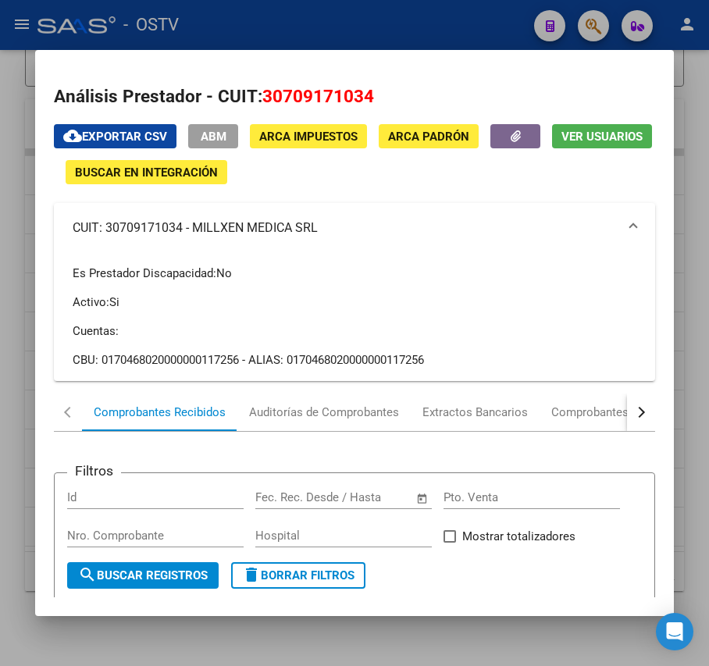
click at [13, 280] on div at bounding box center [354, 333] width 709 height 666
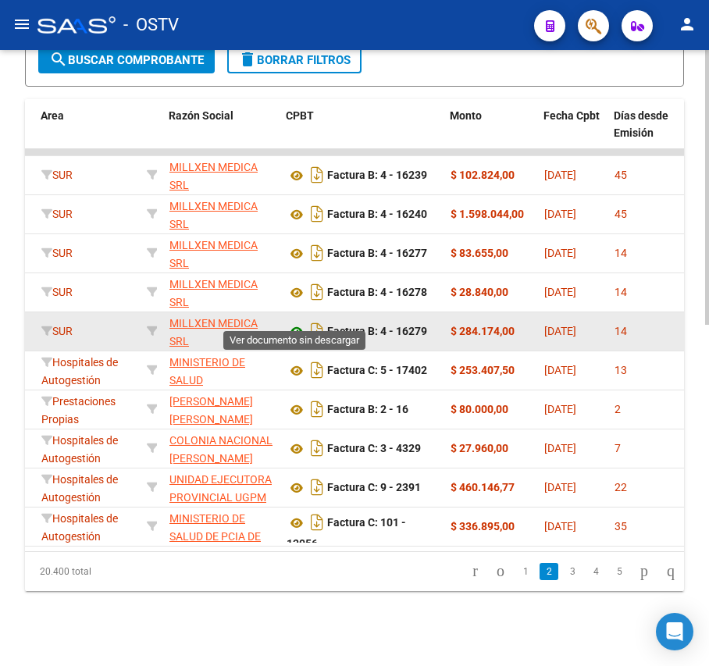
click at [302, 323] on icon at bounding box center [297, 332] width 20 height 19
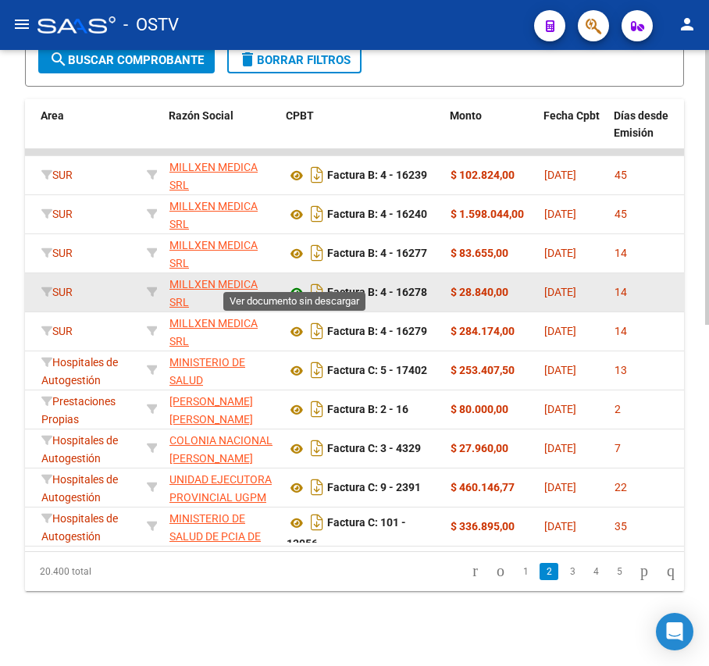
click at [297, 284] on icon at bounding box center [297, 293] width 20 height 19
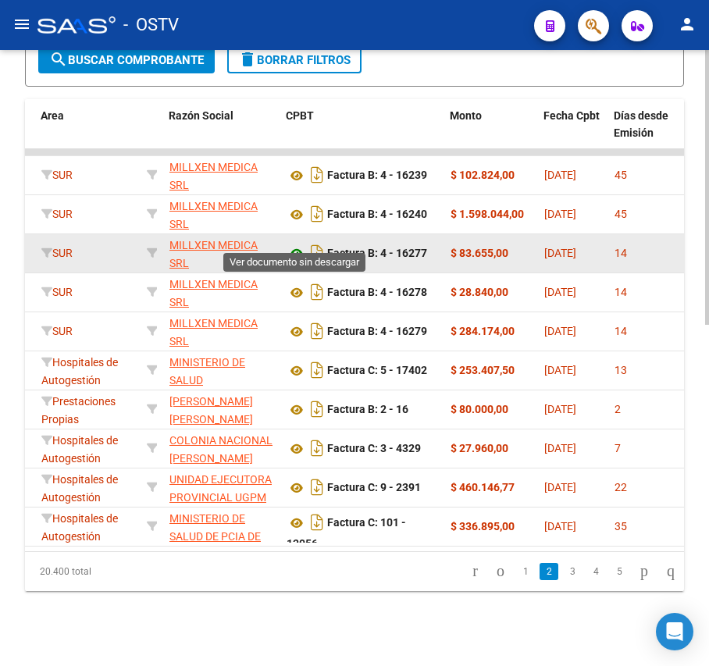
click at [294, 245] on icon at bounding box center [297, 254] width 20 height 19
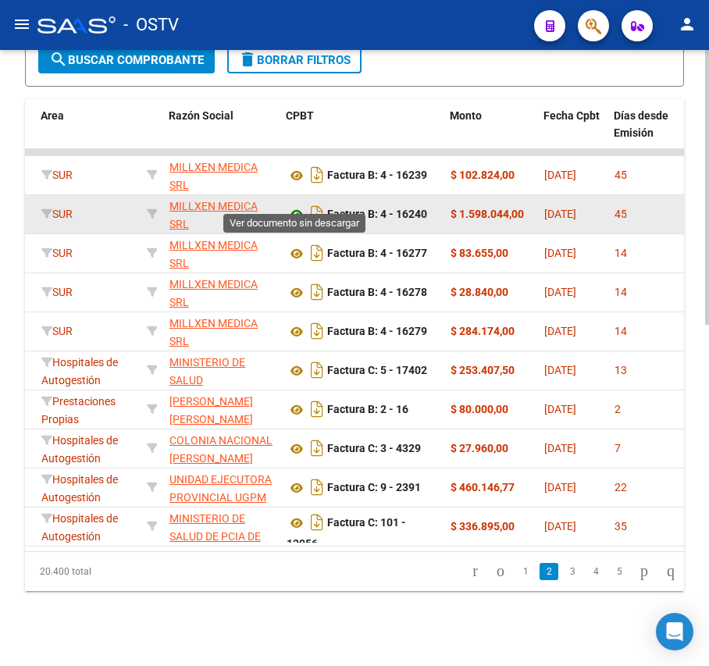
click at [295, 205] on icon at bounding box center [297, 214] width 20 height 19
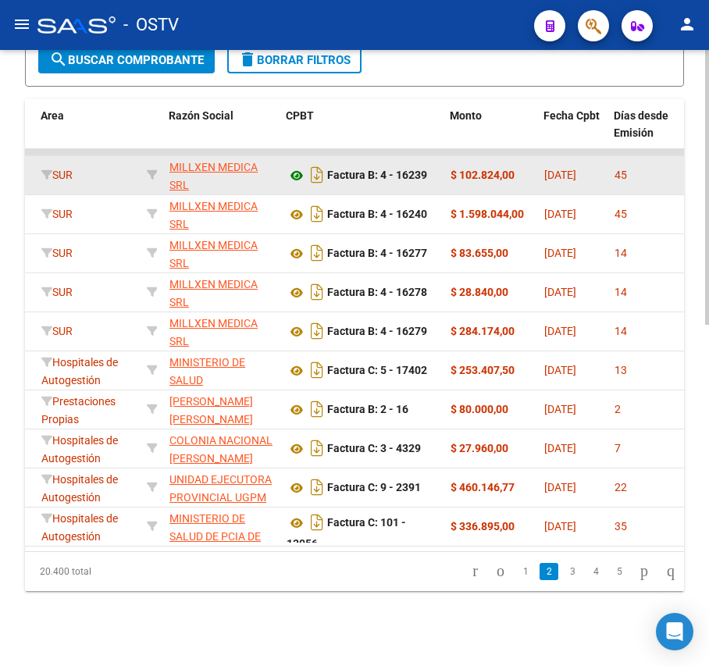
click at [298, 166] on icon at bounding box center [297, 175] width 20 height 19
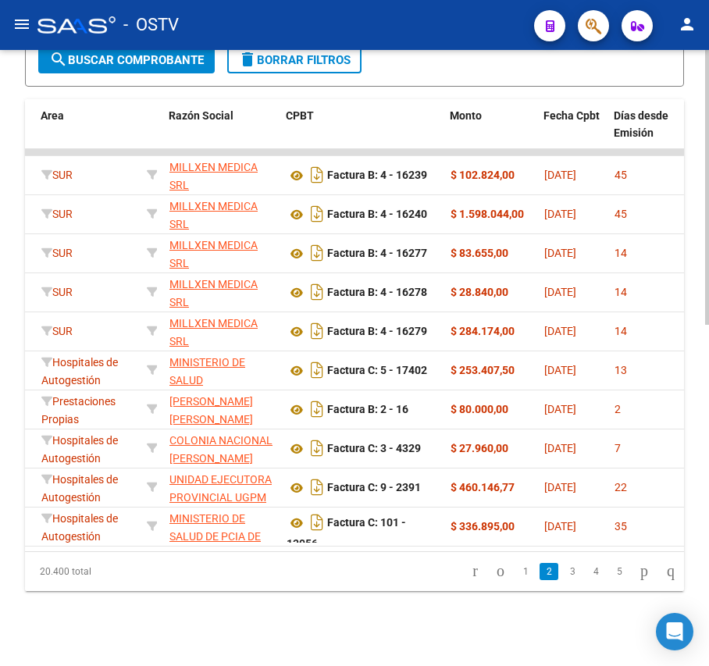
click at [516, 573] on link "1" at bounding box center [525, 571] width 19 height 17
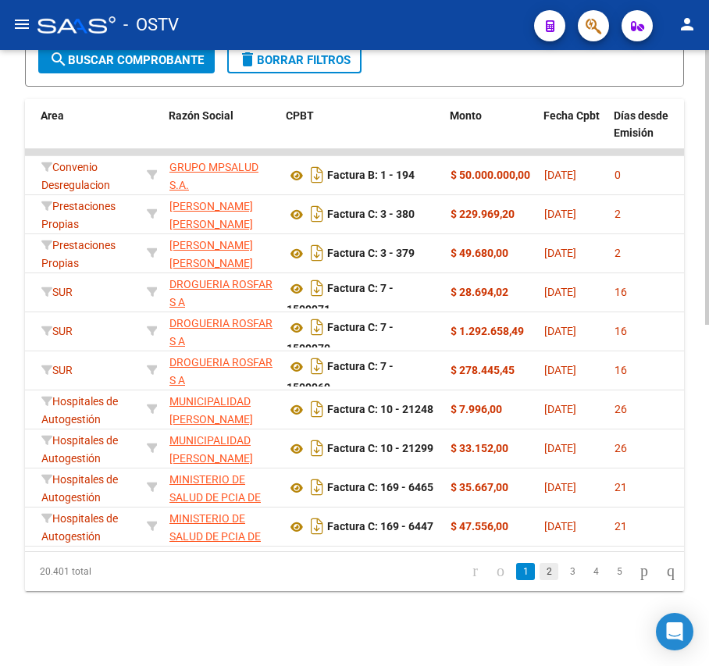
click at [540, 575] on link "2" at bounding box center [549, 571] width 19 height 17
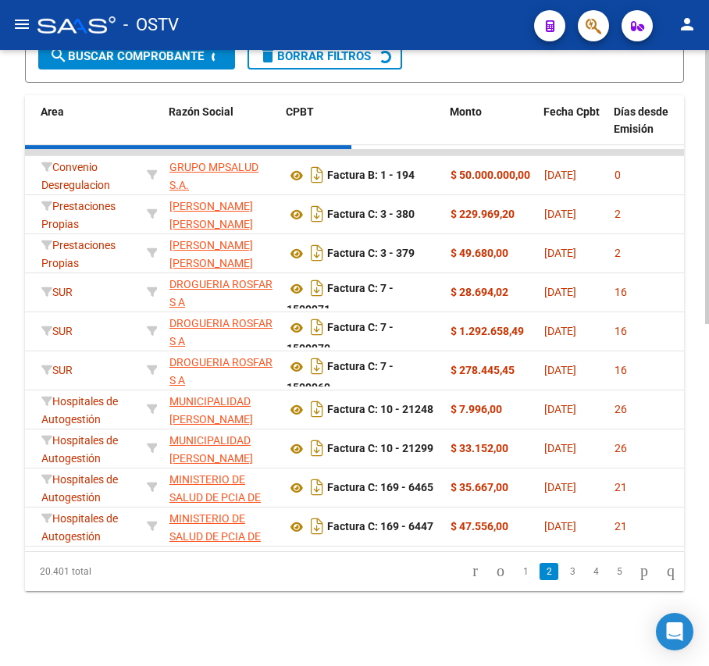
scroll to position [766, 0]
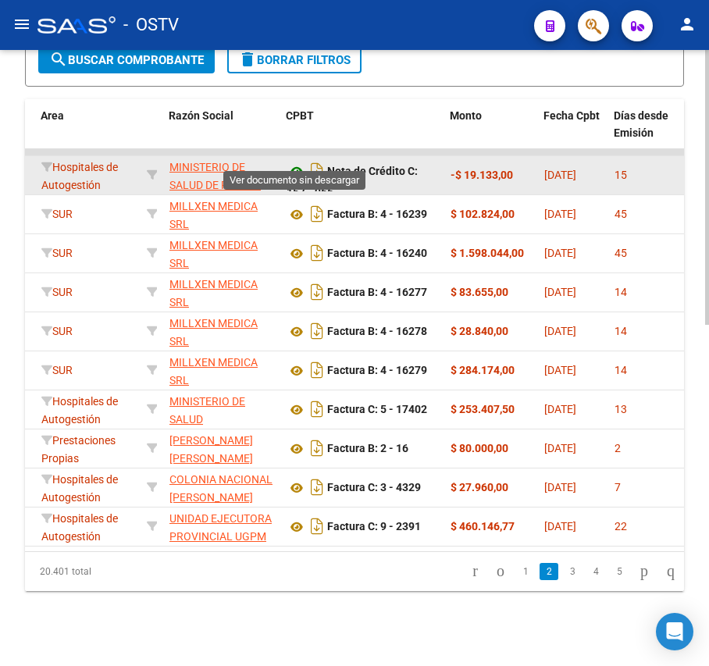
click at [292, 162] on icon at bounding box center [297, 171] width 20 height 19
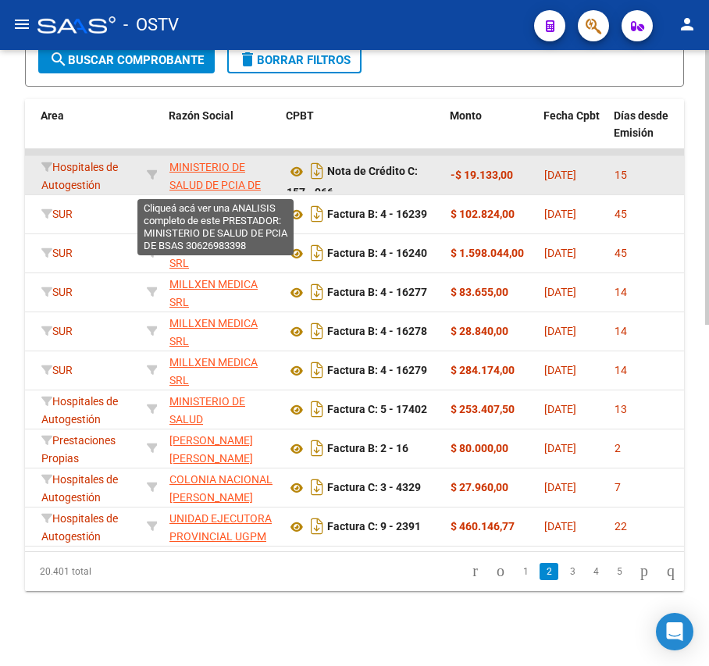
click at [222, 159] on app-link-go-to "MINISTERIO DE SALUD DE PCIA DE BSAS" at bounding box center [222, 185] width 105 height 53
click at [226, 164] on span "MINISTERIO DE SALUD DE PCIA DE BSAS" at bounding box center [215, 185] width 91 height 48
type textarea "30626983398"
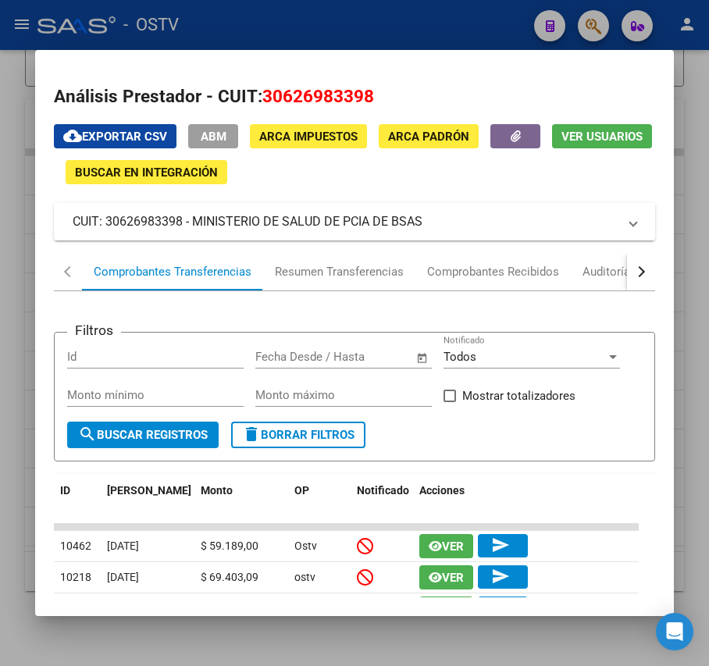
drag, startPoint x: 420, startPoint y: 216, endPoint x: 195, endPoint y: 231, distance: 224.8
click at [195, 231] on mat-panel-title "CUIT: 30626983398 - MINISTERIO DE SALUD DE PCIA DE BSAS" at bounding box center [345, 221] width 545 height 19
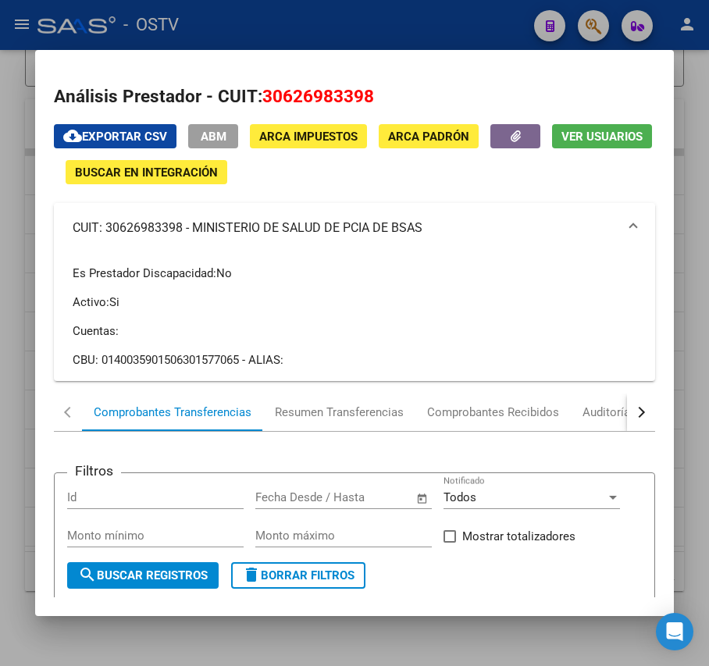
copy mat-panel-title "MINISTERIO DE SALUD DE PCIA DE BSAS"
click at [235, 37] on div at bounding box center [354, 333] width 709 height 666
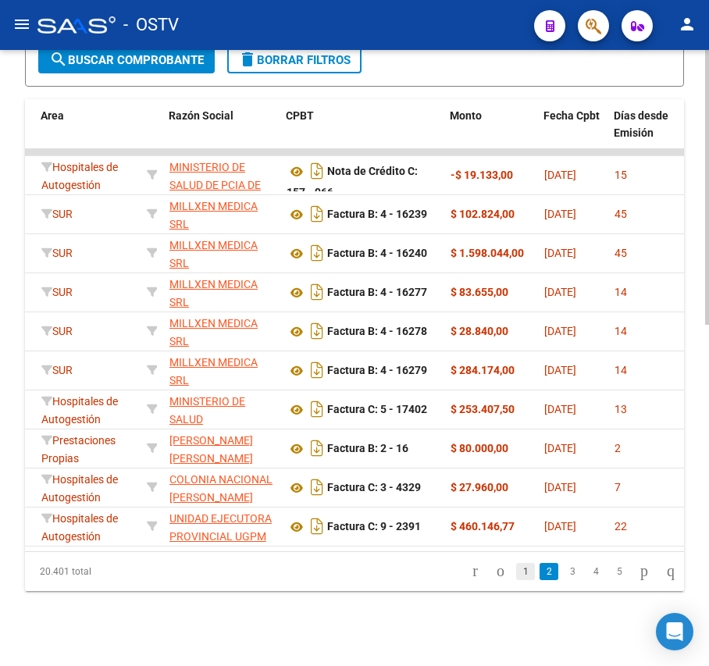
click at [516, 577] on link "1" at bounding box center [525, 571] width 19 height 17
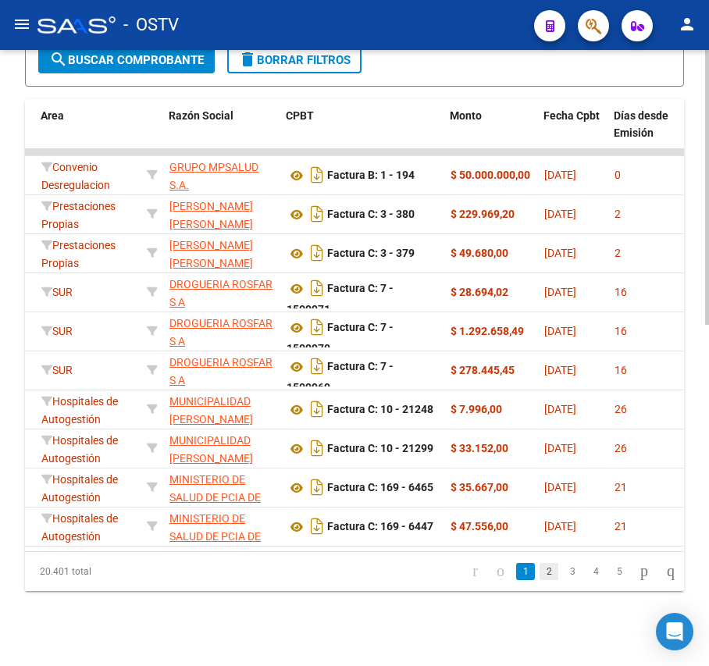
click at [540, 579] on link "2" at bounding box center [549, 571] width 19 height 17
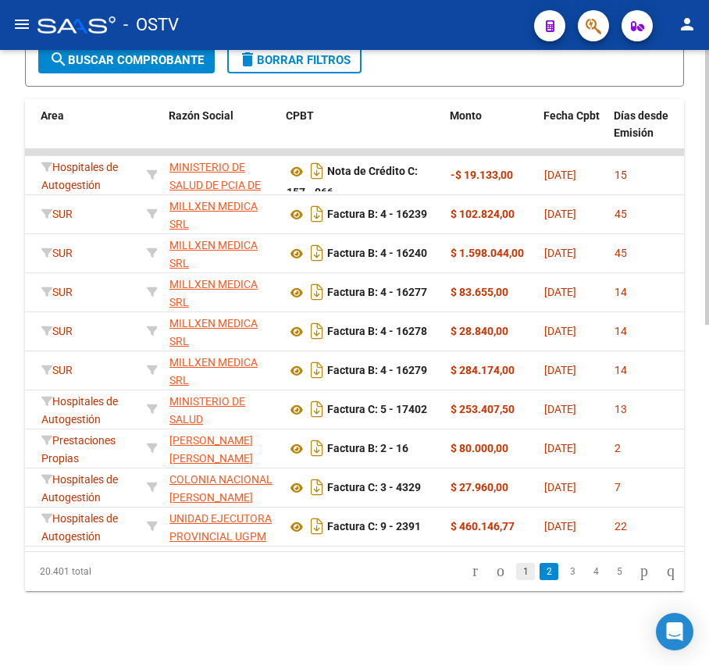
click at [516, 572] on link "1" at bounding box center [525, 571] width 19 height 17
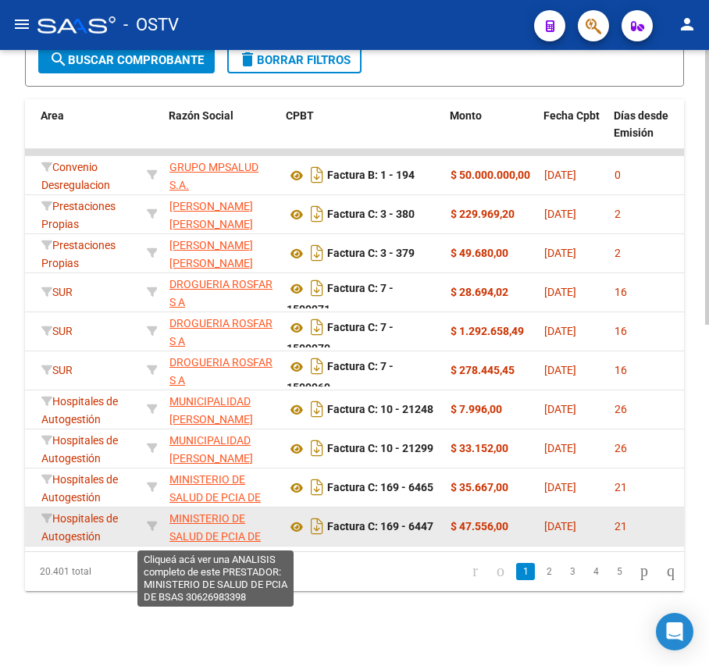
click at [228, 512] on span "MINISTERIO DE SALUD DE PCIA DE BSAS" at bounding box center [215, 536] width 91 height 48
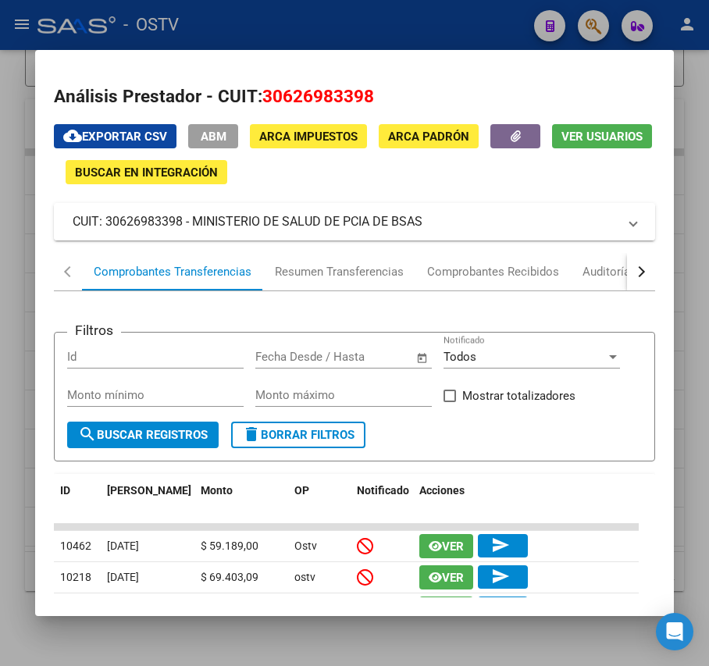
drag, startPoint x: 428, startPoint y: 228, endPoint x: 195, endPoint y: 223, distance: 232.9
click at [195, 223] on mat-panel-title "CUIT: 30626983398 - MINISTERIO DE SALUD DE PCIA DE BSAS" at bounding box center [345, 221] width 545 height 19
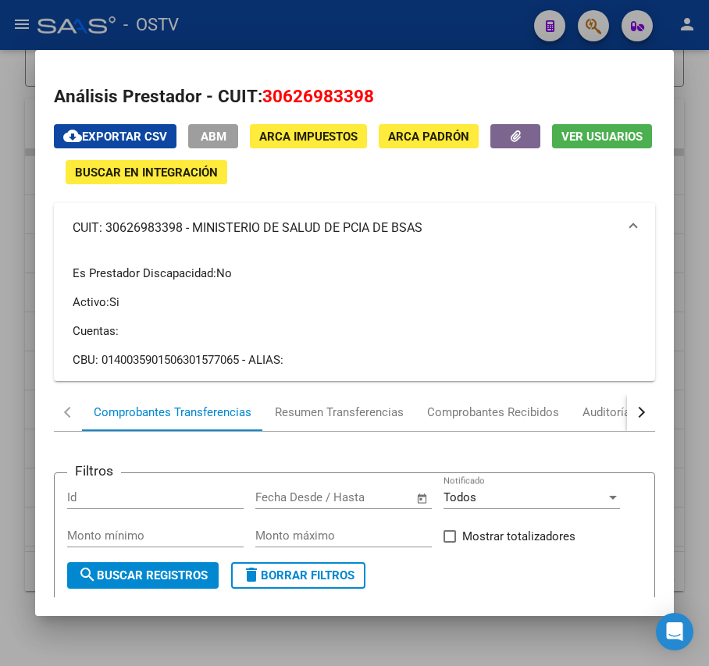
copy mat-panel-title "MINISTERIO DE SALUD DE PCIA DE BSAS"
click at [314, 25] on div at bounding box center [354, 333] width 709 height 666
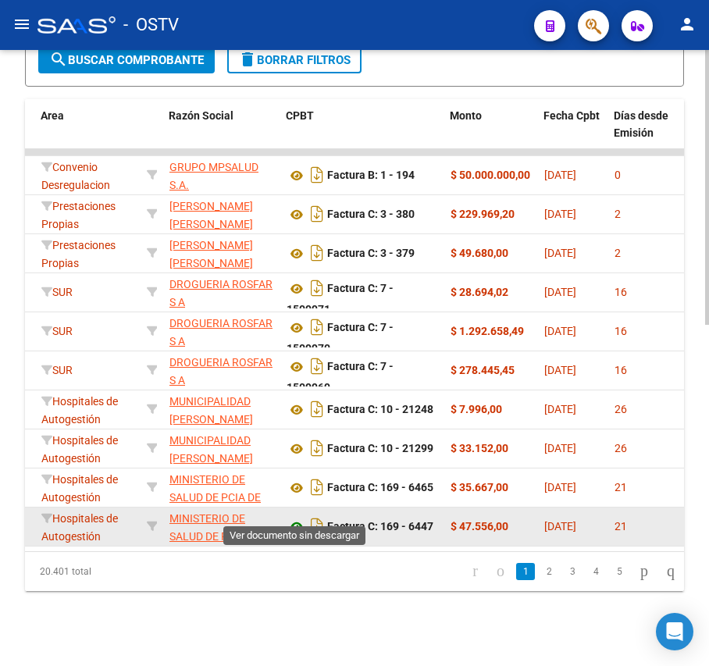
click at [298, 518] on icon at bounding box center [297, 527] width 20 height 19
